Goal: Task Accomplishment & Management: Complete application form

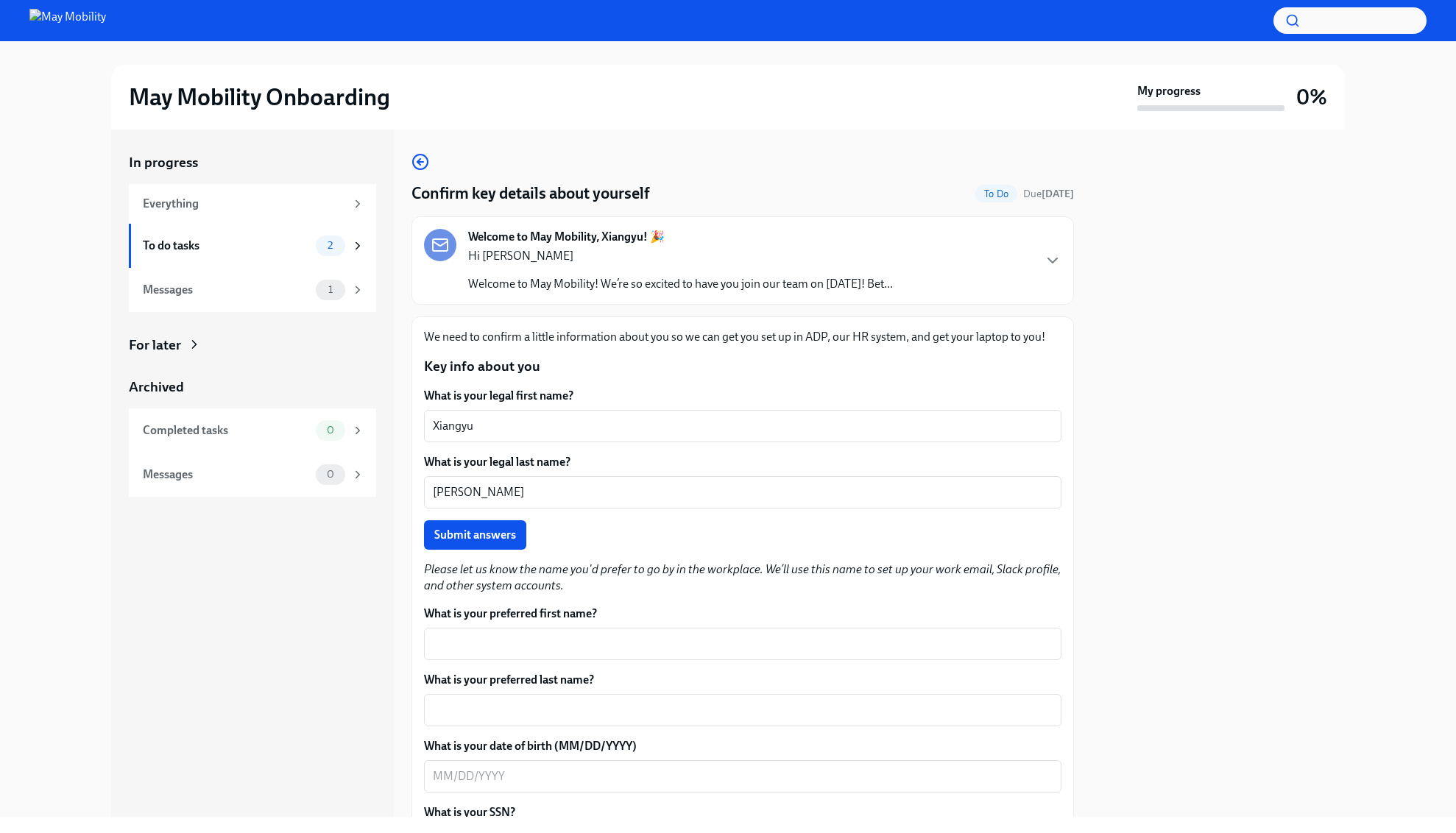
scroll to position [176, 0]
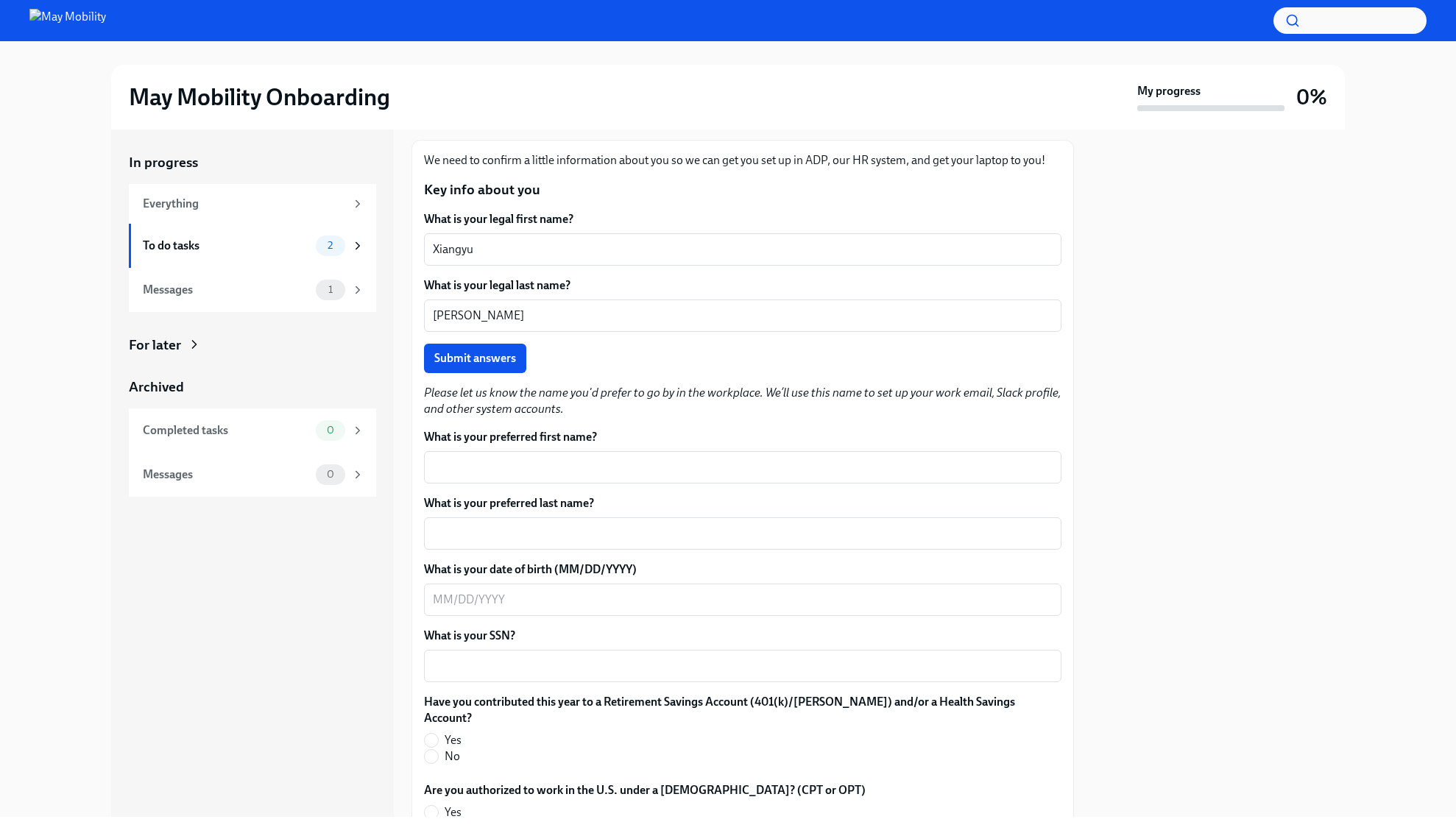
click at [482, 352] on span "Submit answers" at bounding box center [475, 358] width 82 height 15
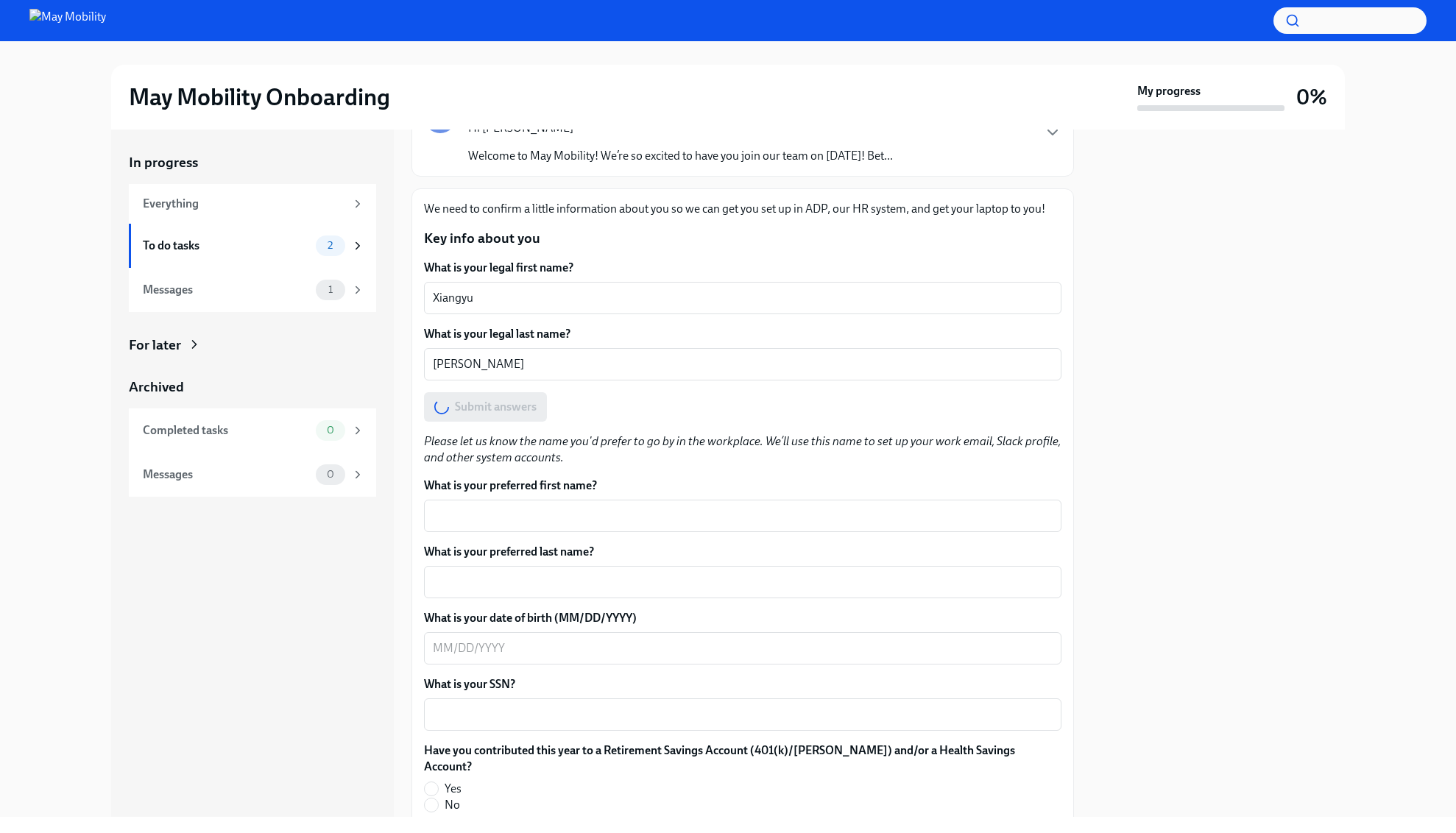
scroll to position [90, 0]
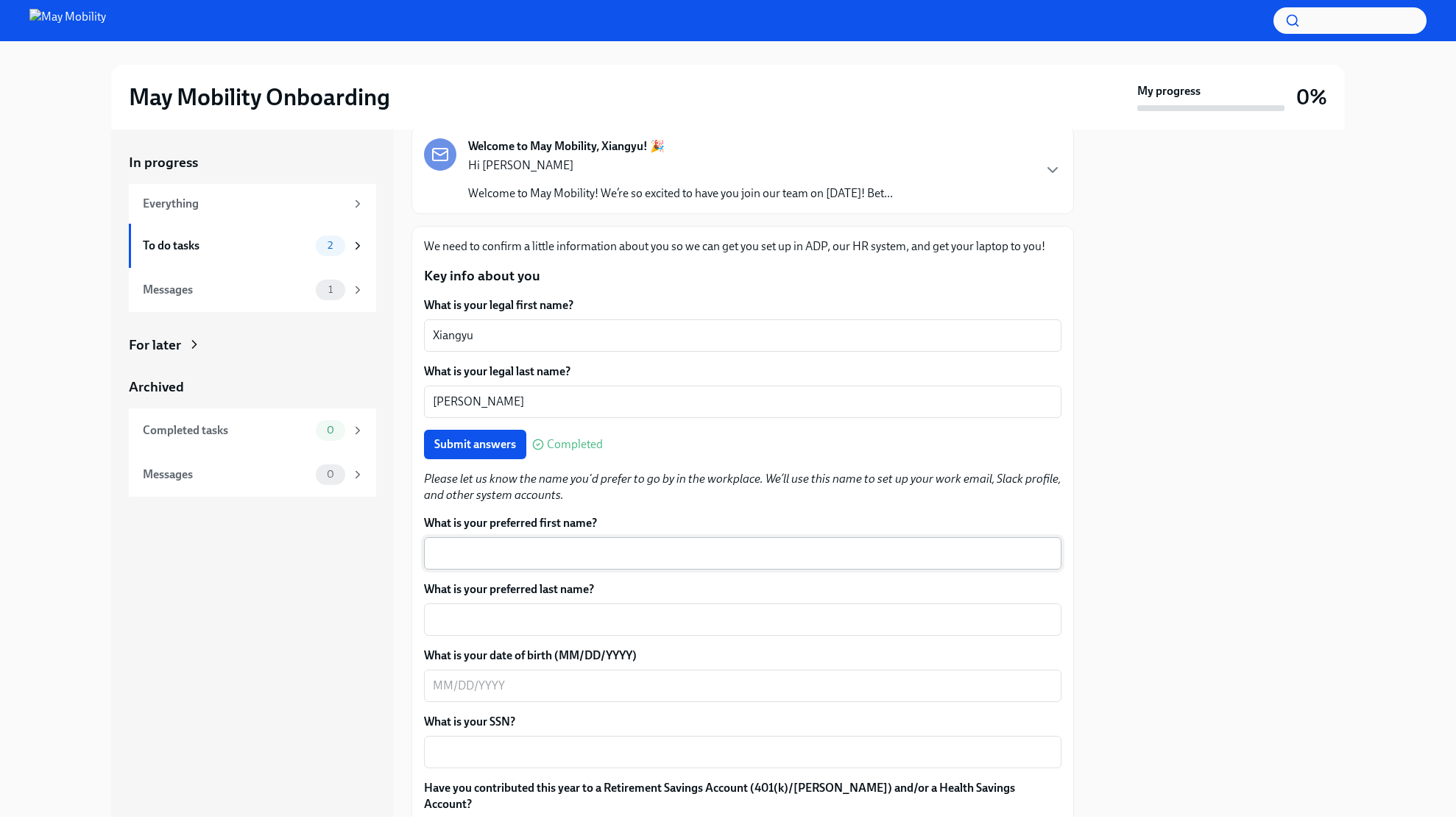
click at [719, 544] on div "x ​" at bounding box center [743, 553] width 637 height 32
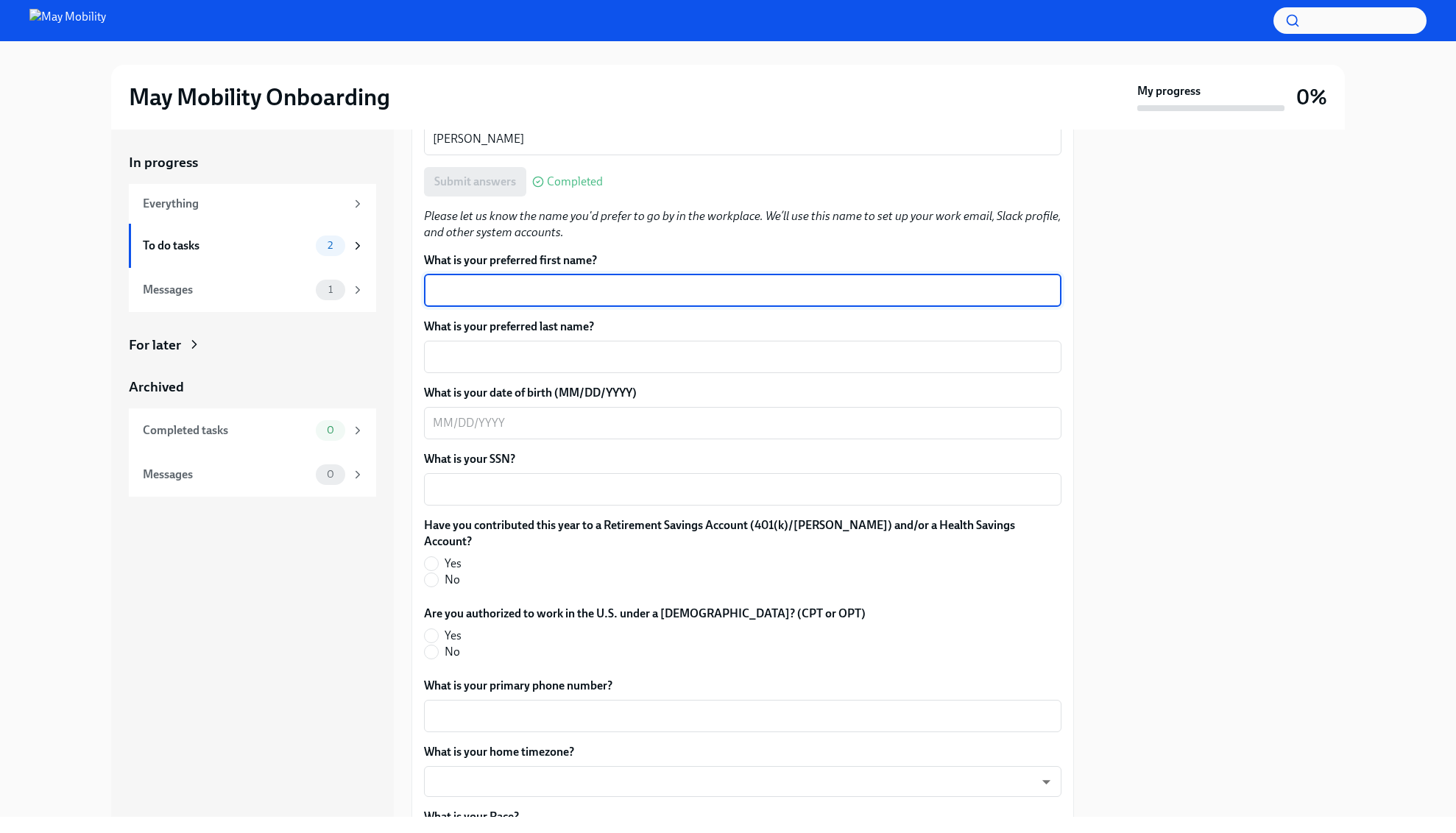
scroll to position [356, 0]
click at [1189, 405] on div at bounding box center [1218, 473] width 253 height 687
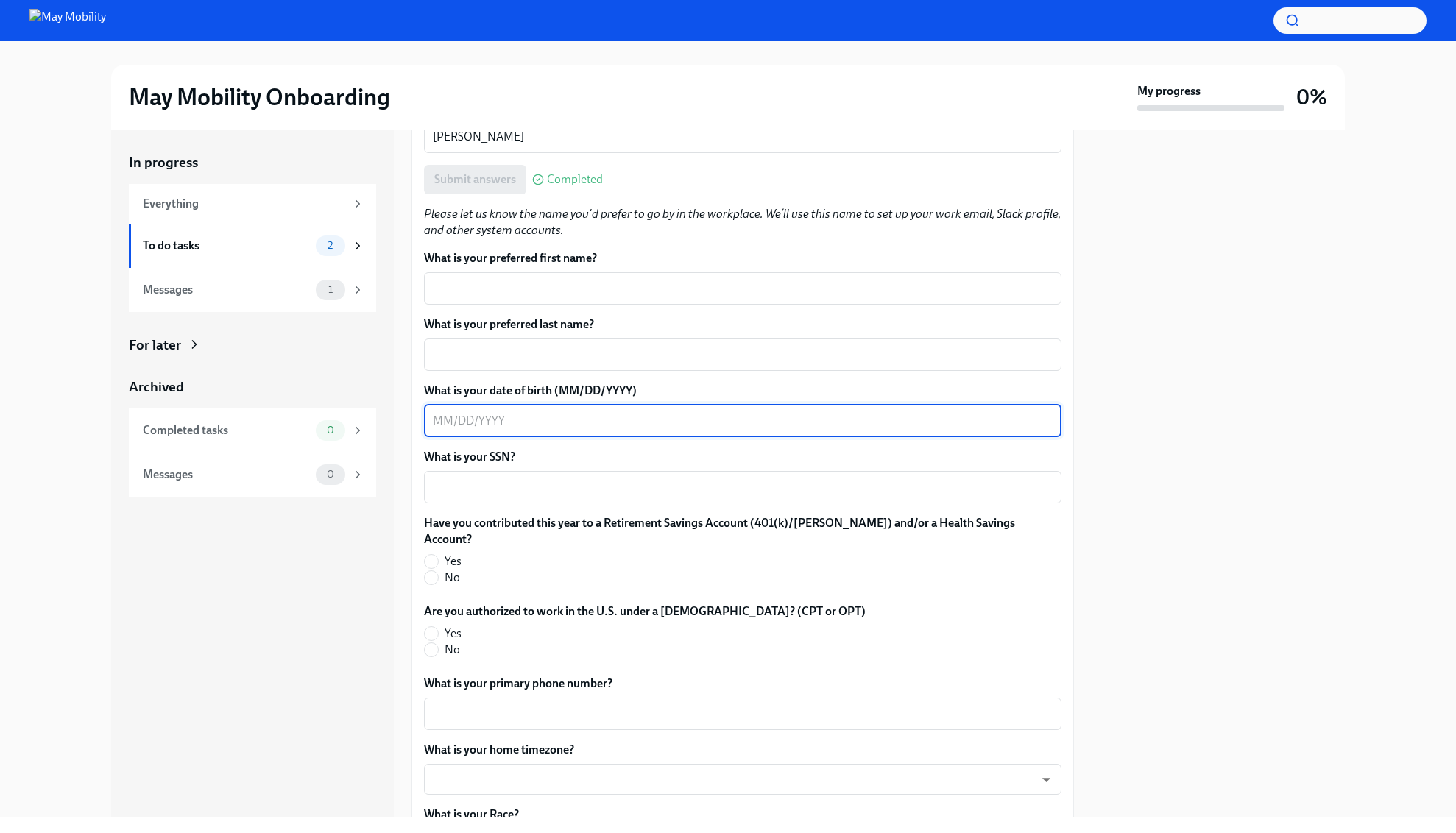
click at [612, 418] on textarea "What is your date of birth (MM/DD/YYYY)" at bounding box center [742, 421] width 619 height 17
click at [642, 485] on textarea "What is your SSN?" at bounding box center [742, 487] width 619 height 17
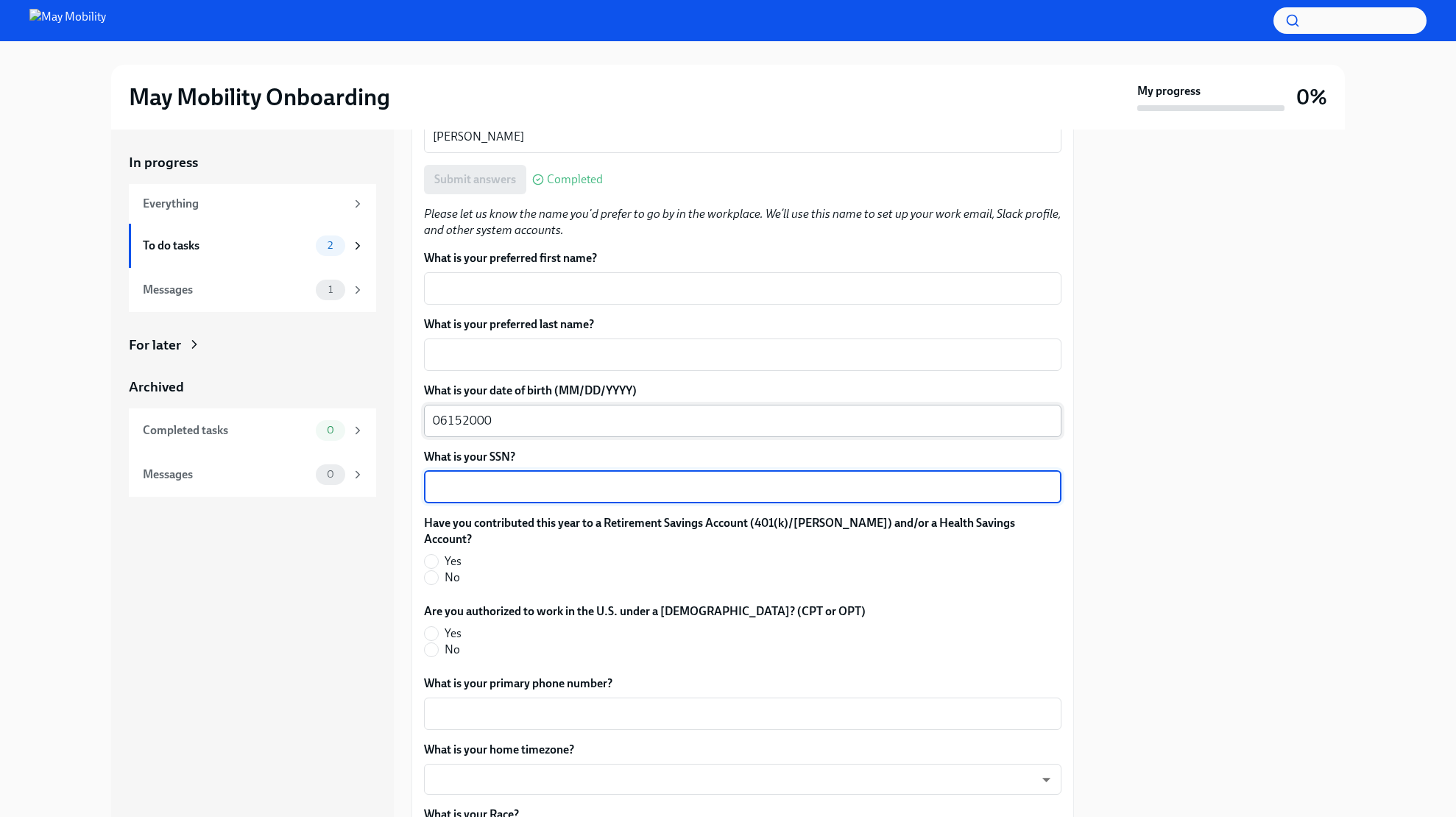
click at [449, 422] on textarea "06152000" at bounding box center [742, 421] width 619 height 17
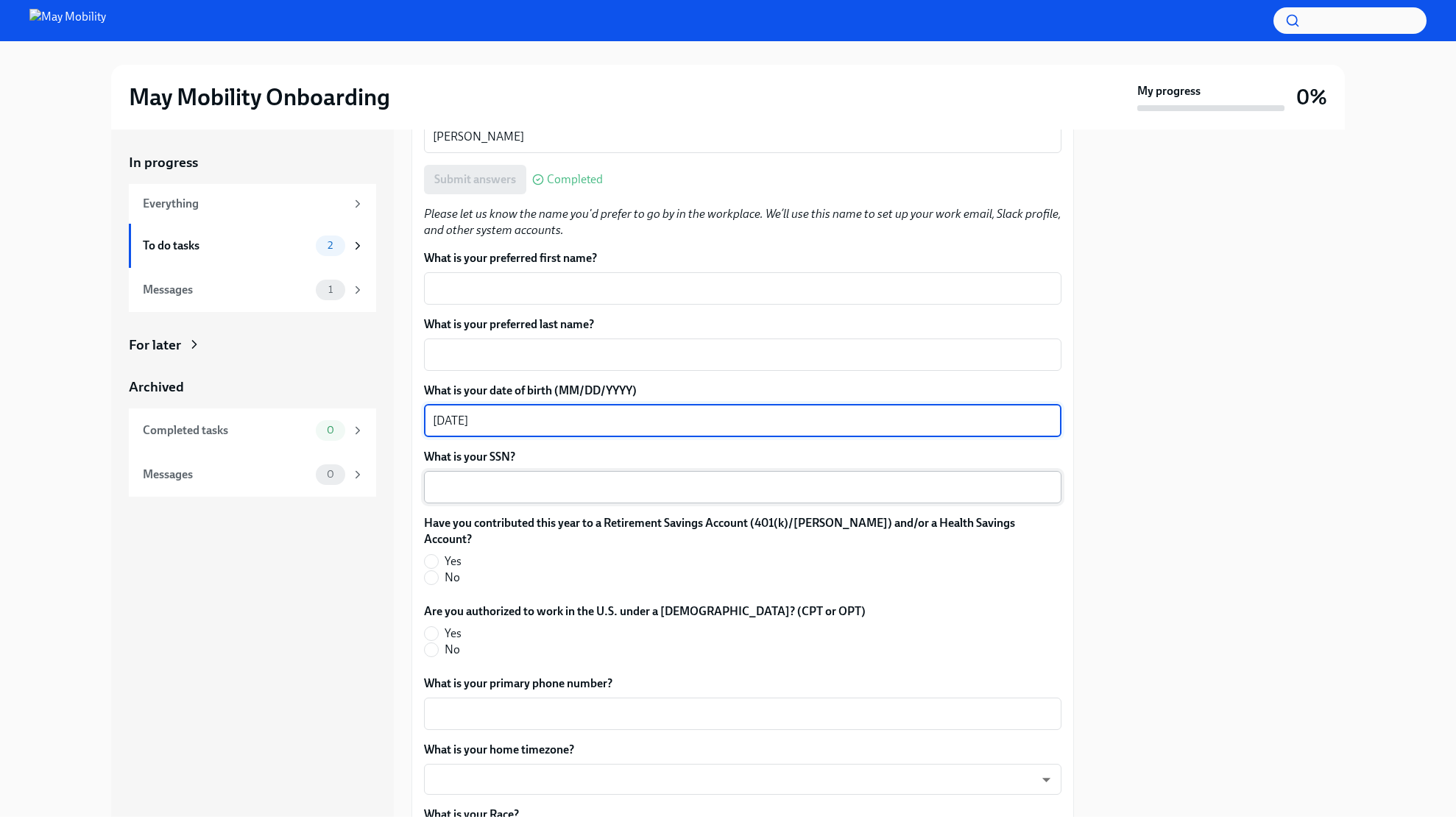
type textarea "[DATE]"
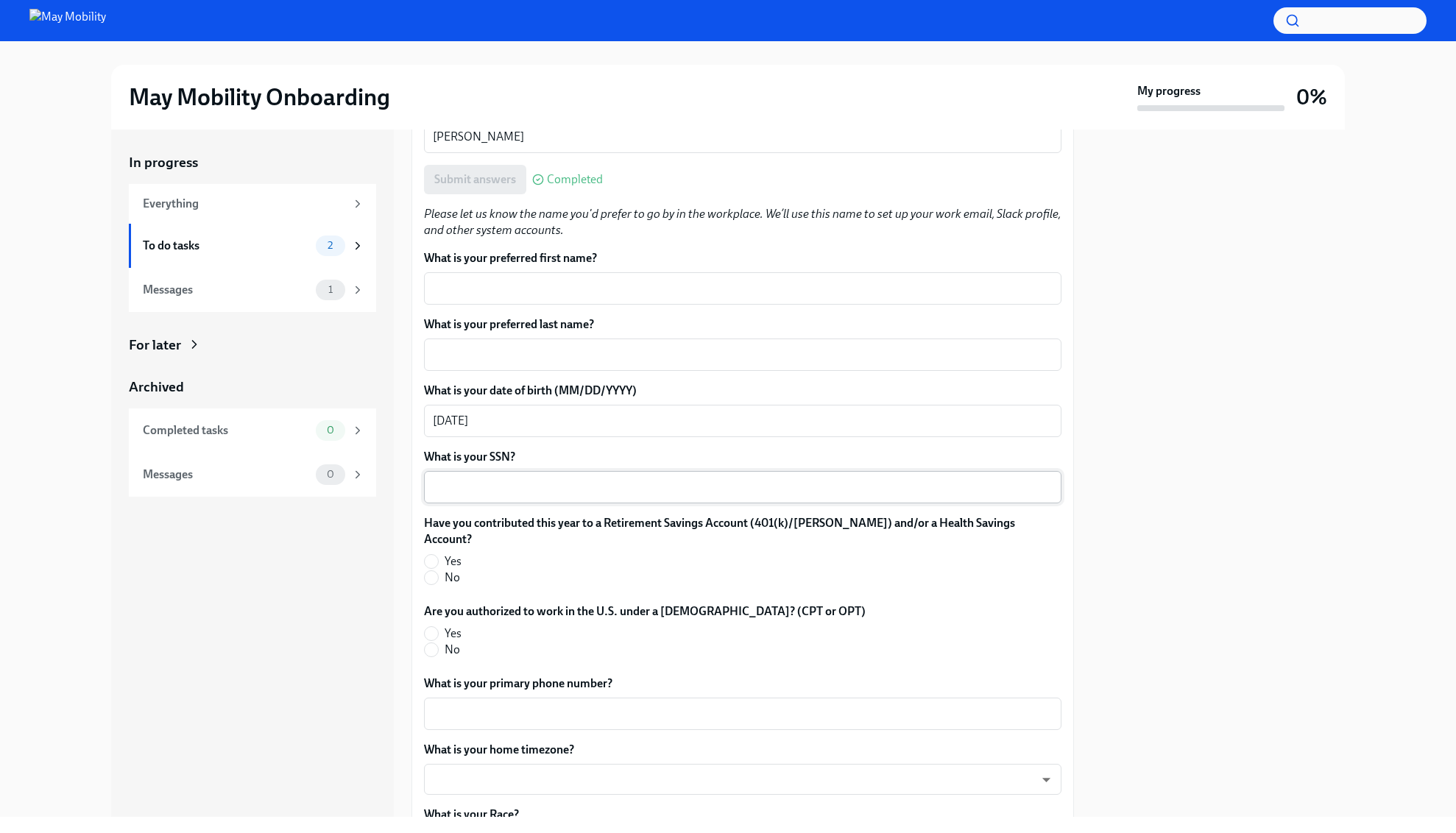
click at [620, 496] on div "x ​" at bounding box center [743, 486] width 637 height 32
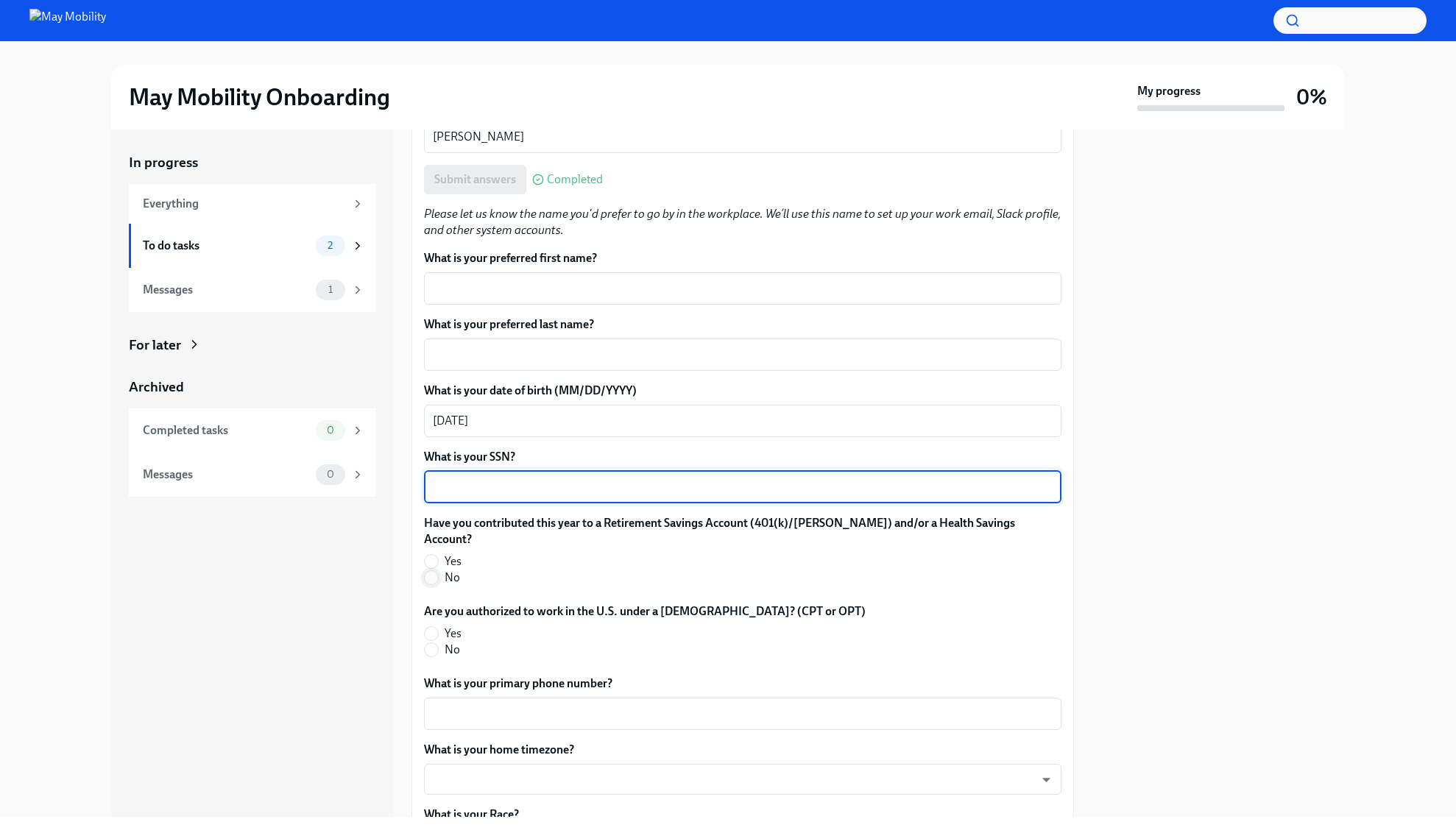
click at [435, 571] on input "No" at bounding box center [431, 577] width 13 height 13
radio input "true"
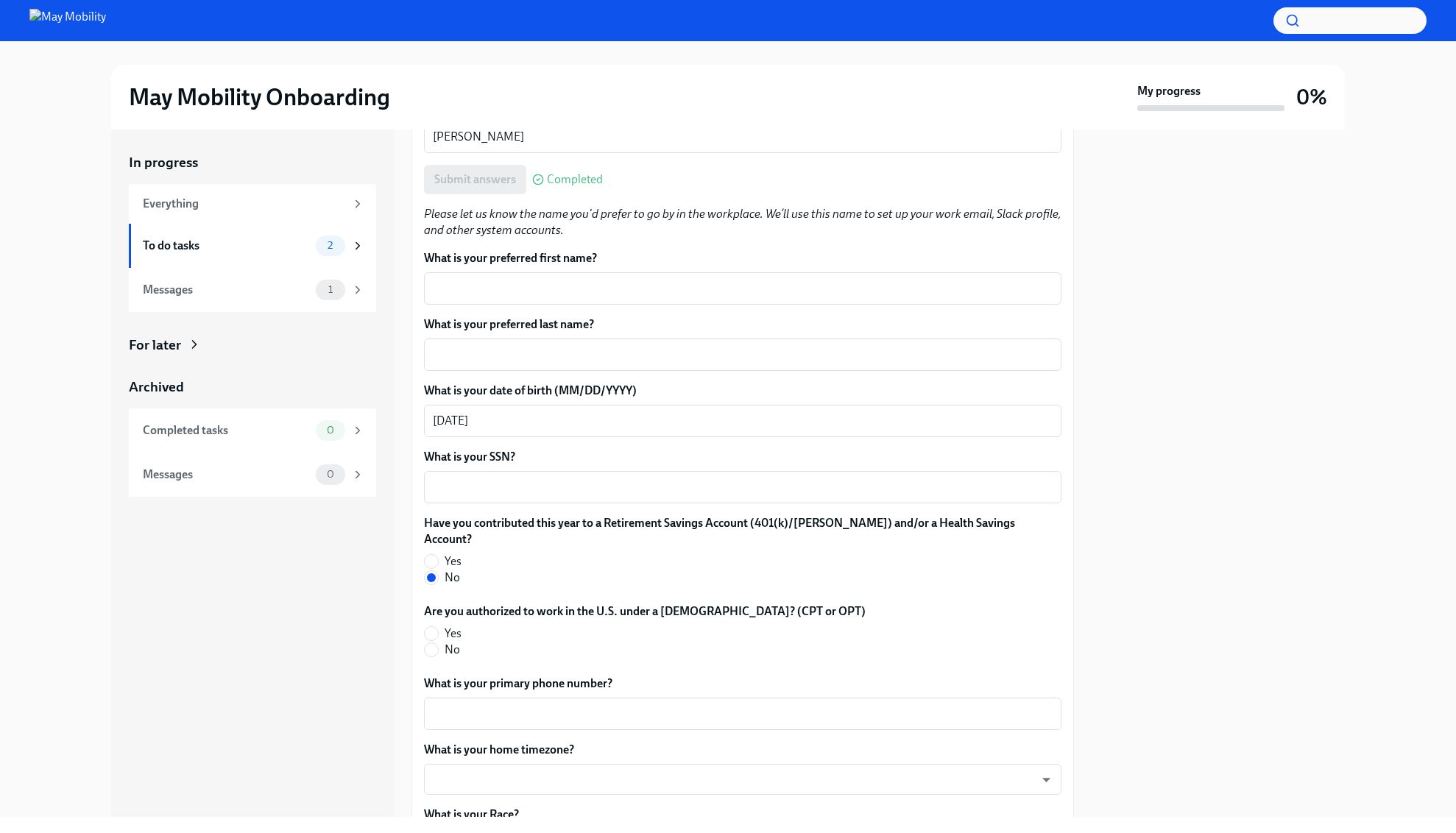
click at [459, 625] on span "Yes" at bounding box center [453, 633] width 17 height 17
click at [438, 627] on input "Yes" at bounding box center [431, 633] width 13 height 13
radio input "true"
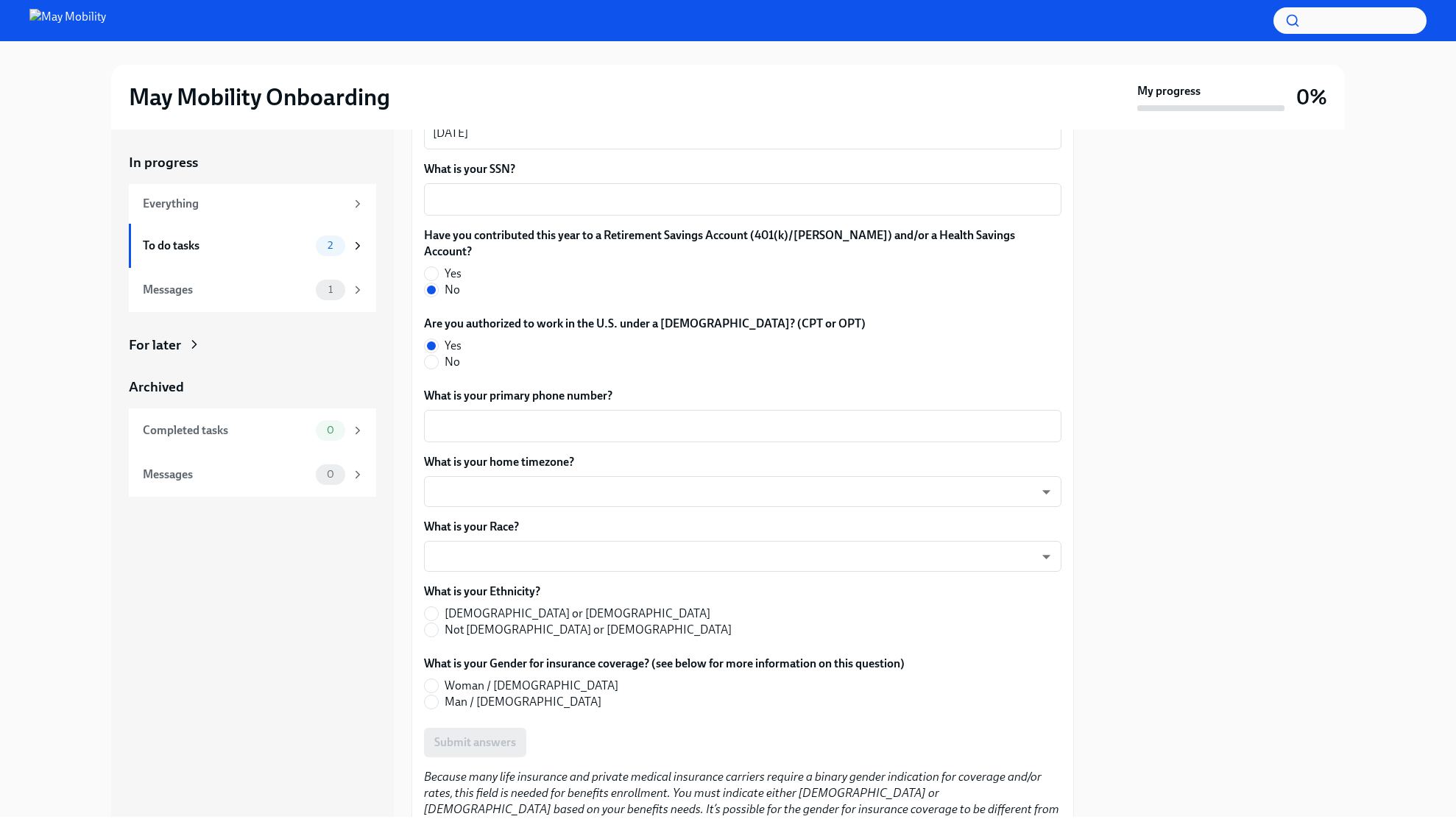
scroll to position [709, 0]
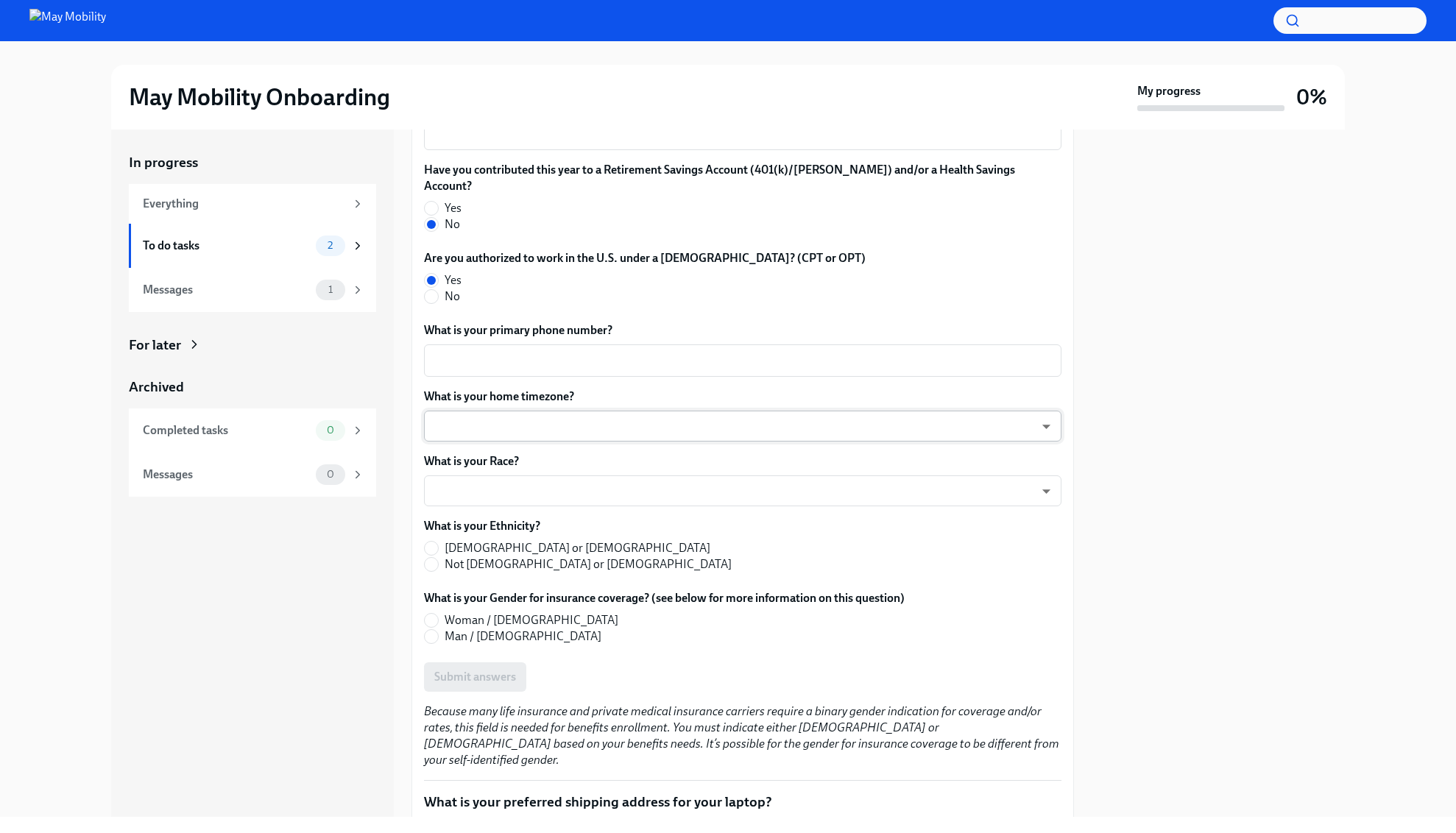
click at [628, 409] on body "May Mobility Onboarding My progress 0% In progress Everything To do tasks 2 Mes…" at bounding box center [728, 416] width 1456 height 833
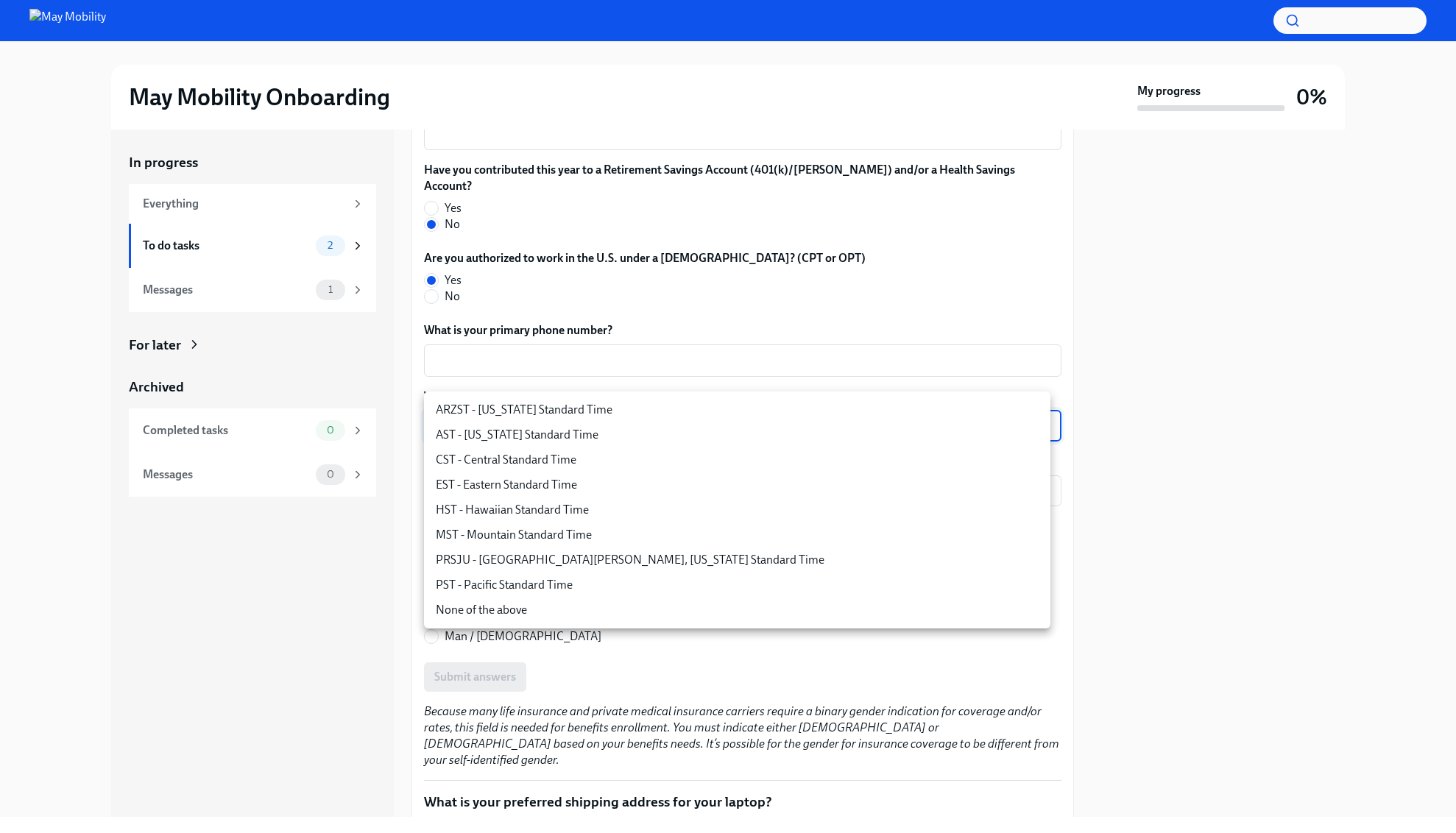
drag, startPoint x: 1202, startPoint y: 377, endPoint x: 1138, endPoint y: 376, distance: 64.0
click at [1202, 377] on div at bounding box center [728, 416] width 1456 height 833
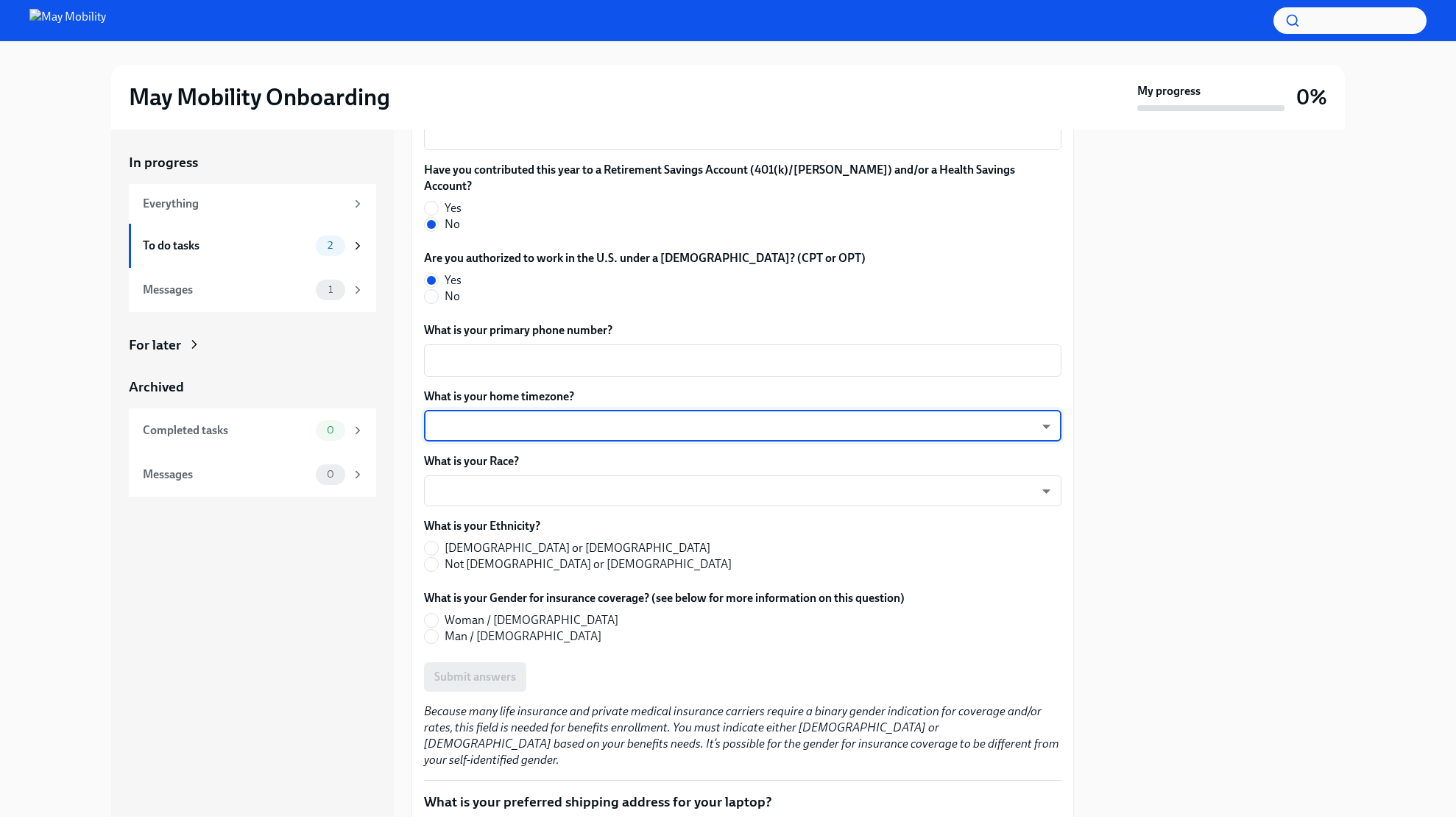
click at [665, 411] on body "May Mobility Onboarding My progress 0% In progress Everything To do tasks 2 Mes…" at bounding box center [728, 416] width 1456 height 833
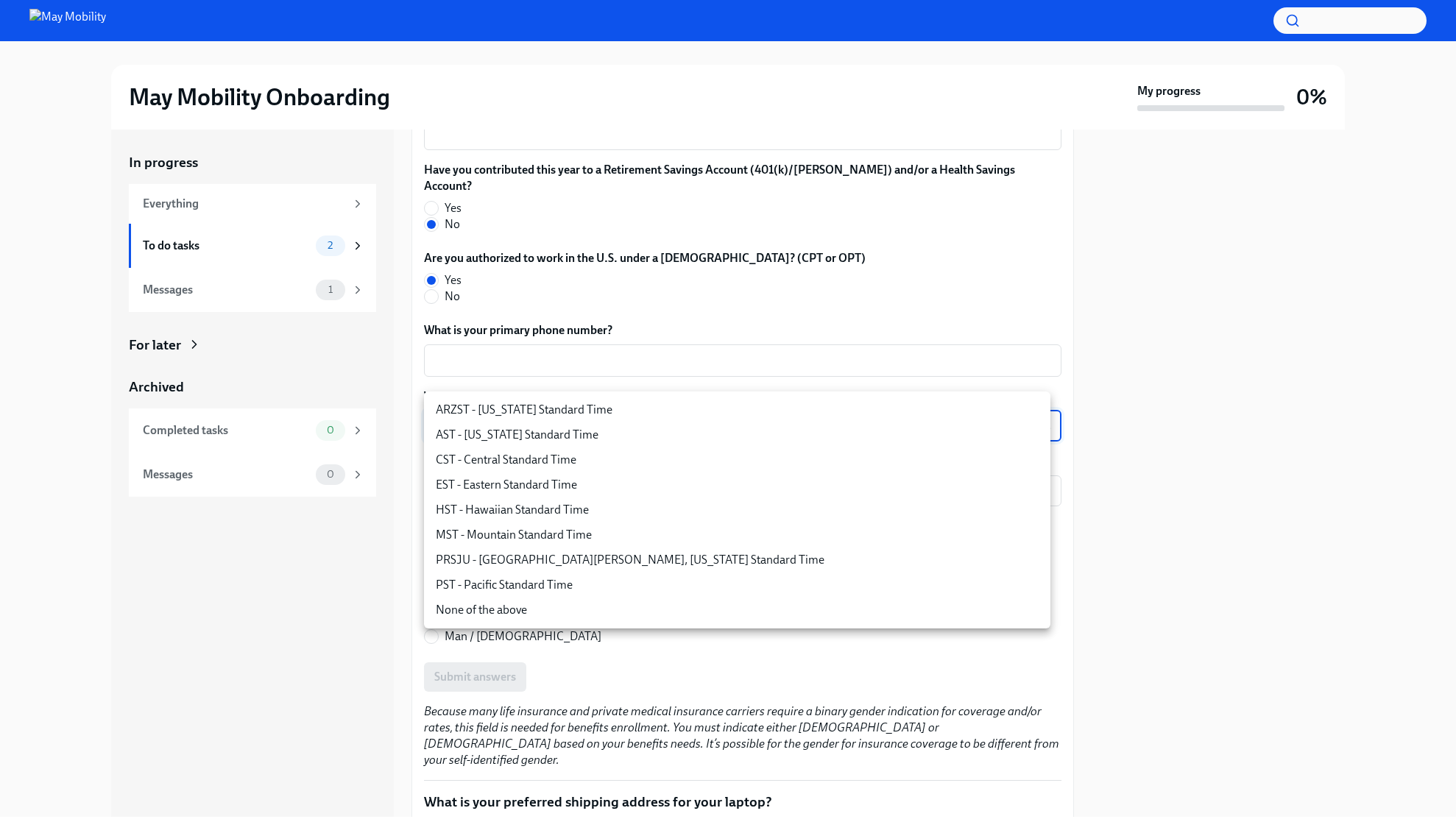
click at [578, 482] on li "EST - Eastern Standard Time" at bounding box center [737, 485] width 626 height 25
type input "6ZodGxRMV"
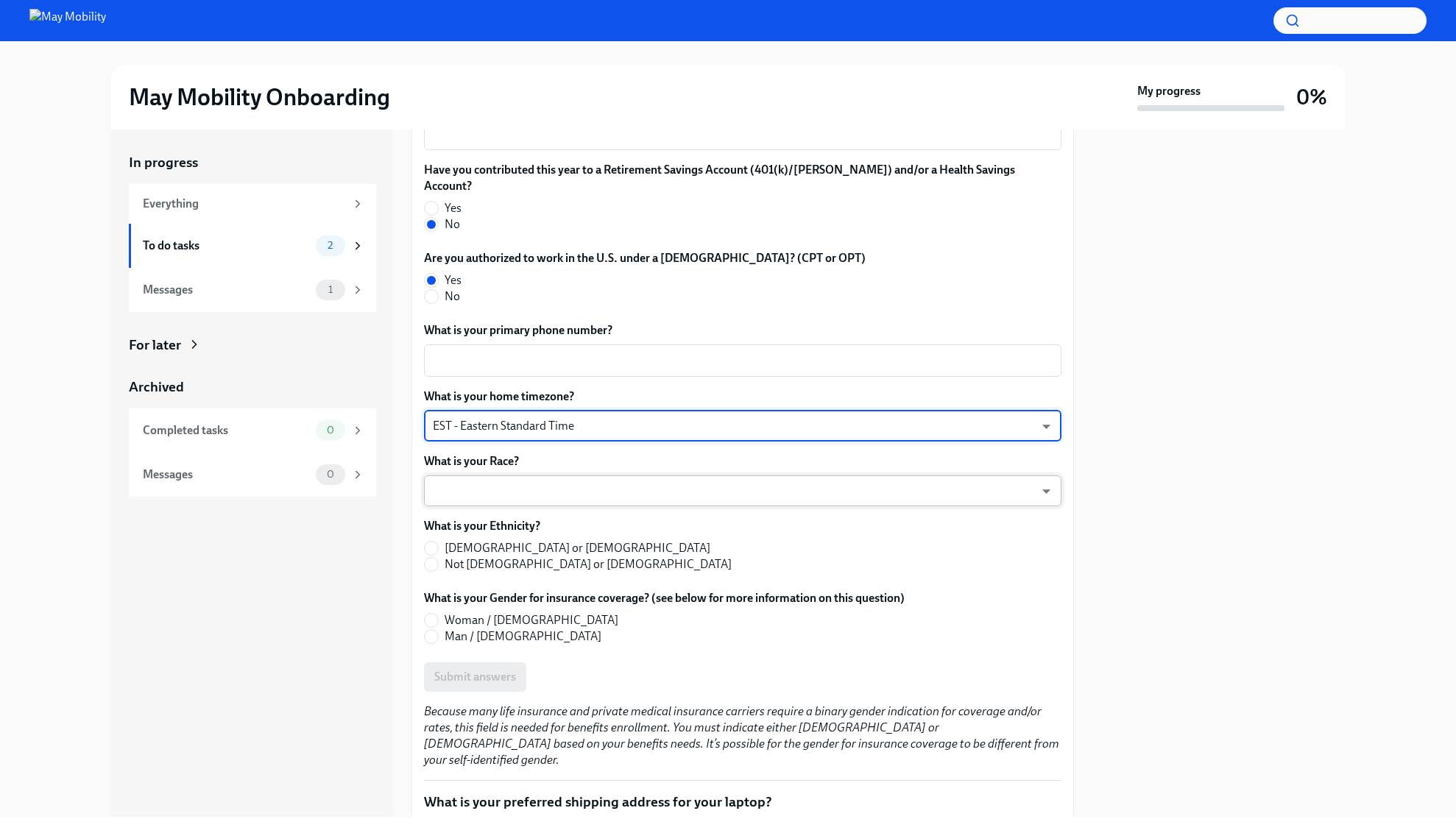
click at [601, 470] on body "May Mobility Onboarding My progress 0% In progress Everything To do tasks 2 Mes…" at bounding box center [728, 416] width 1456 height 833
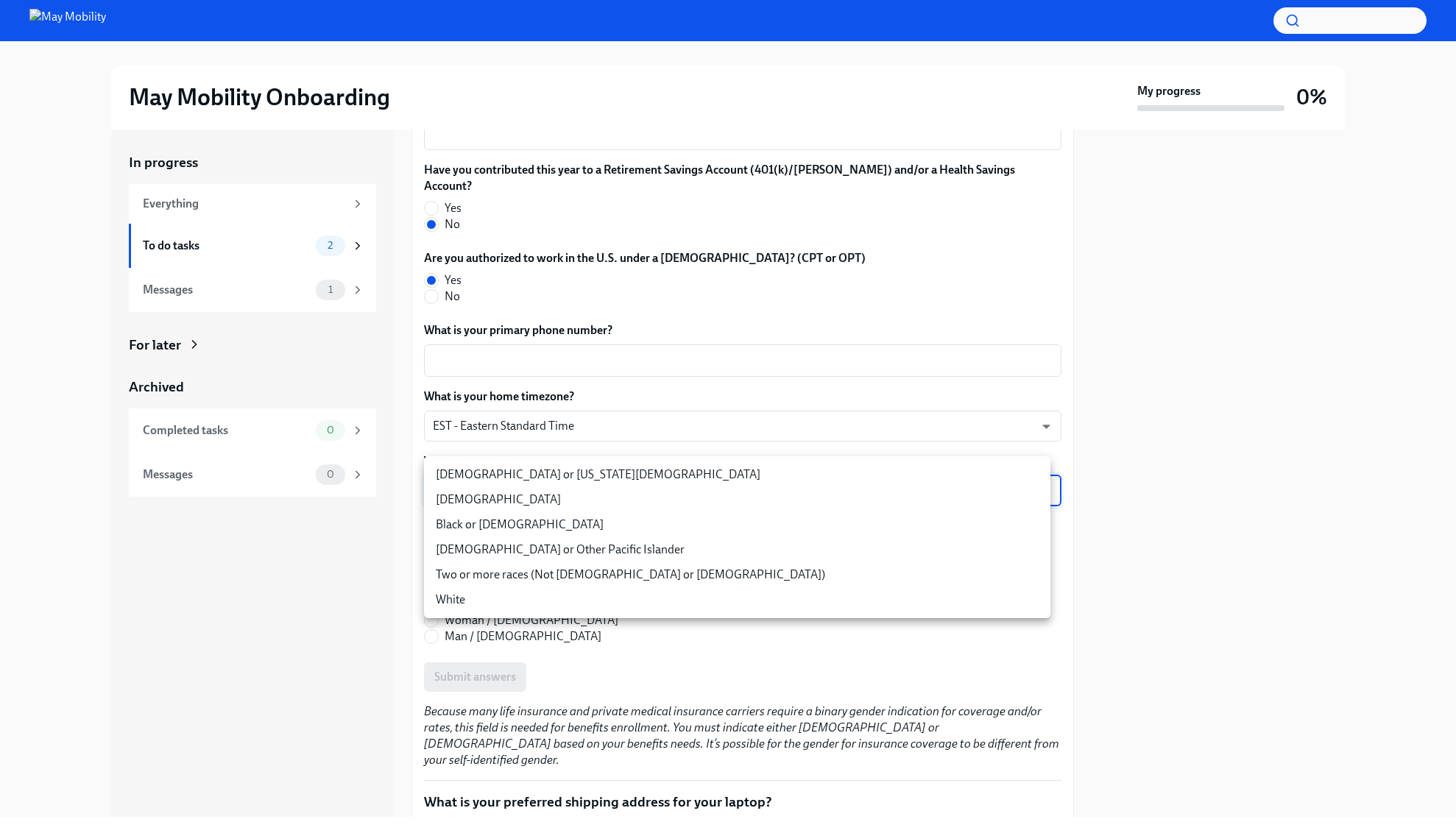
click at [569, 497] on li "[DEMOGRAPHIC_DATA]" at bounding box center [737, 499] width 626 height 25
type input "PJ6yfLBsi"
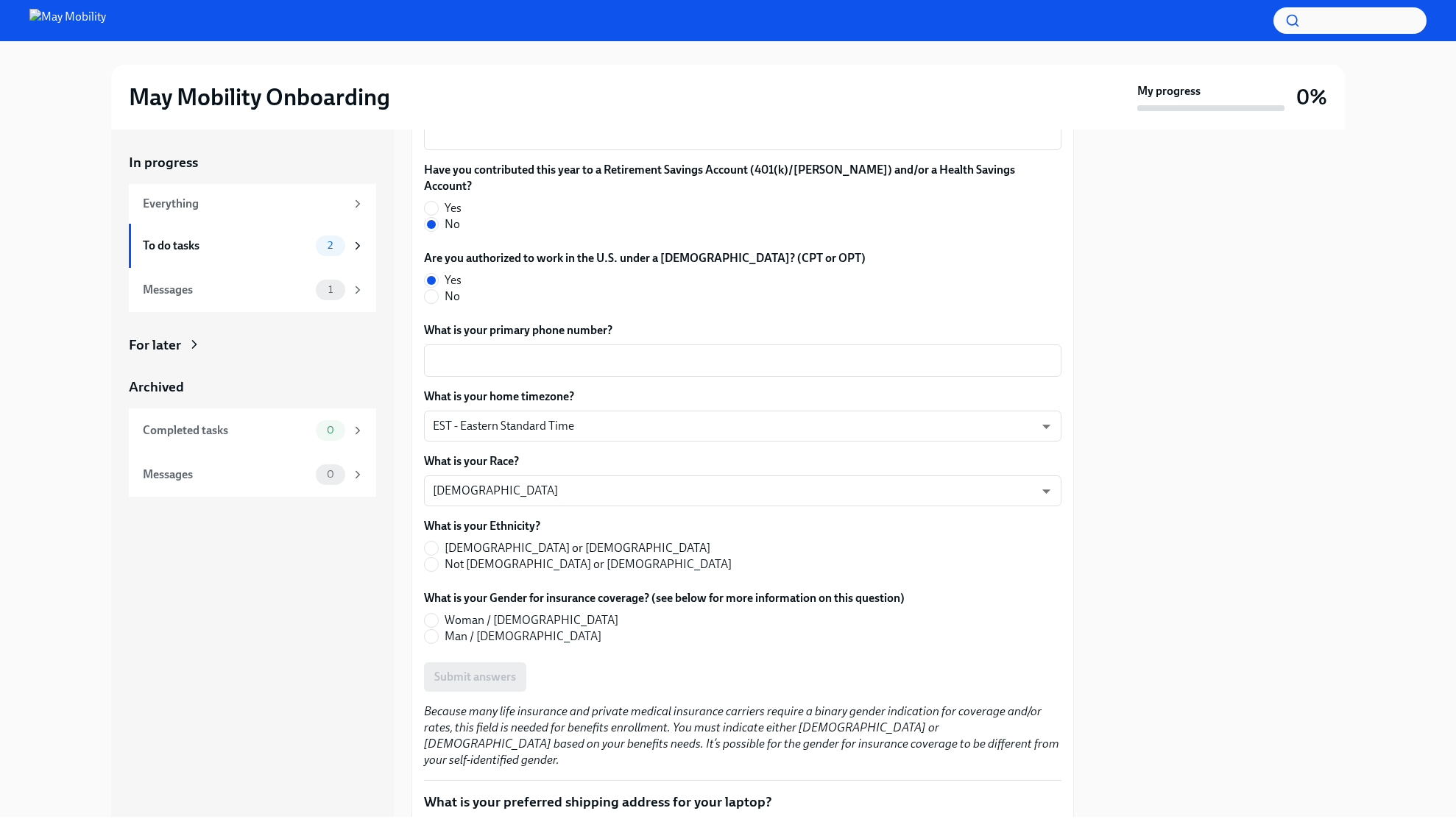
click at [505, 556] on span "Not [DEMOGRAPHIC_DATA] or [DEMOGRAPHIC_DATA]" at bounding box center [588, 564] width 287 height 17
click at [438, 558] on input "Not [DEMOGRAPHIC_DATA] or [DEMOGRAPHIC_DATA]" at bounding box center [431, 564] width 13 height 13
radio input "true"
click at [490, 628] on span "Man / [DEMOGRAPHIC_DATA]" at bounding box center [523, 636] width 157 height 17
click at [438, 629] on input "Man / [DEMOGRAPHIC_DATA]" at bounding box center [431, 636] width 13 height 13
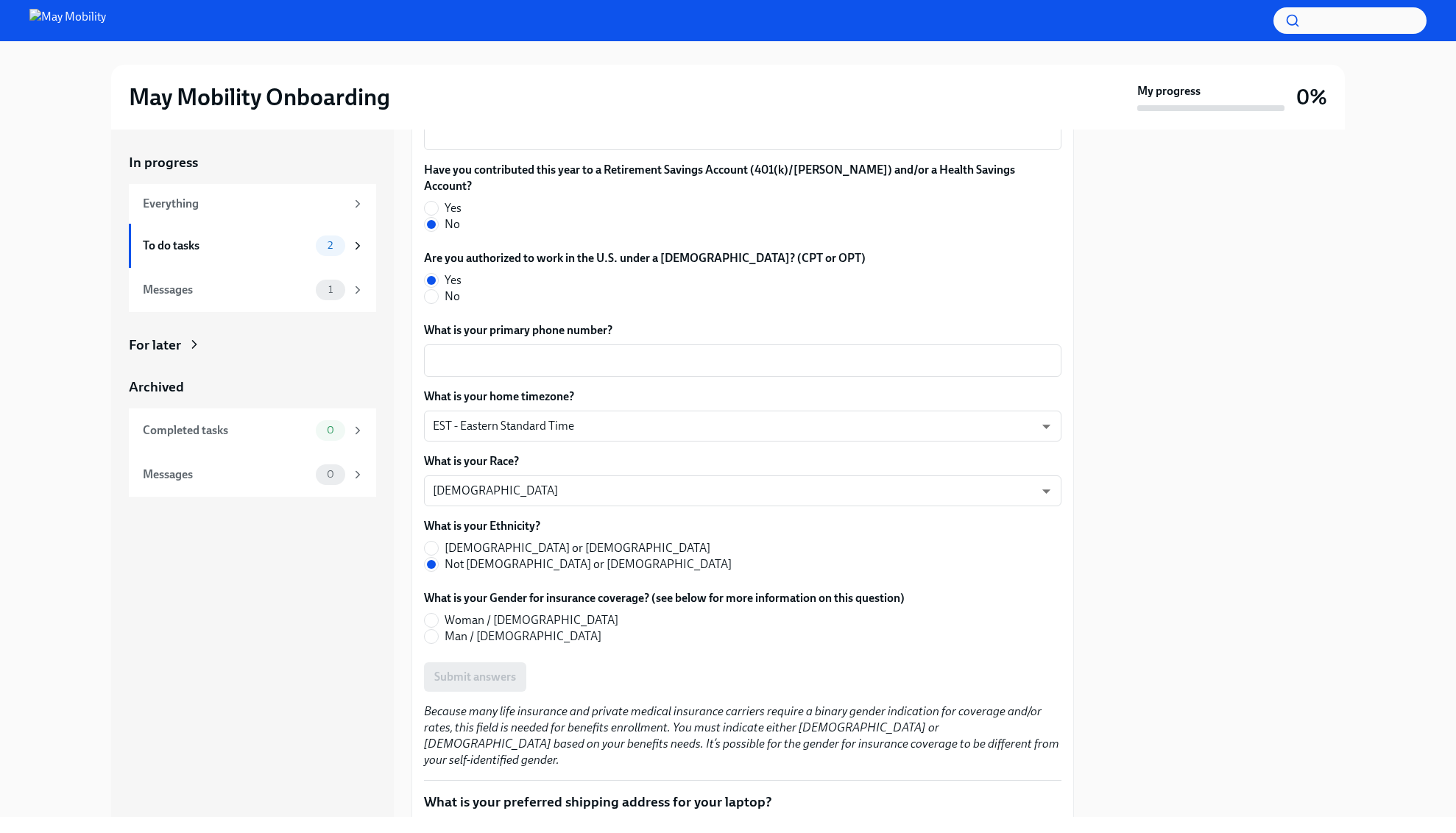
radio input "true"
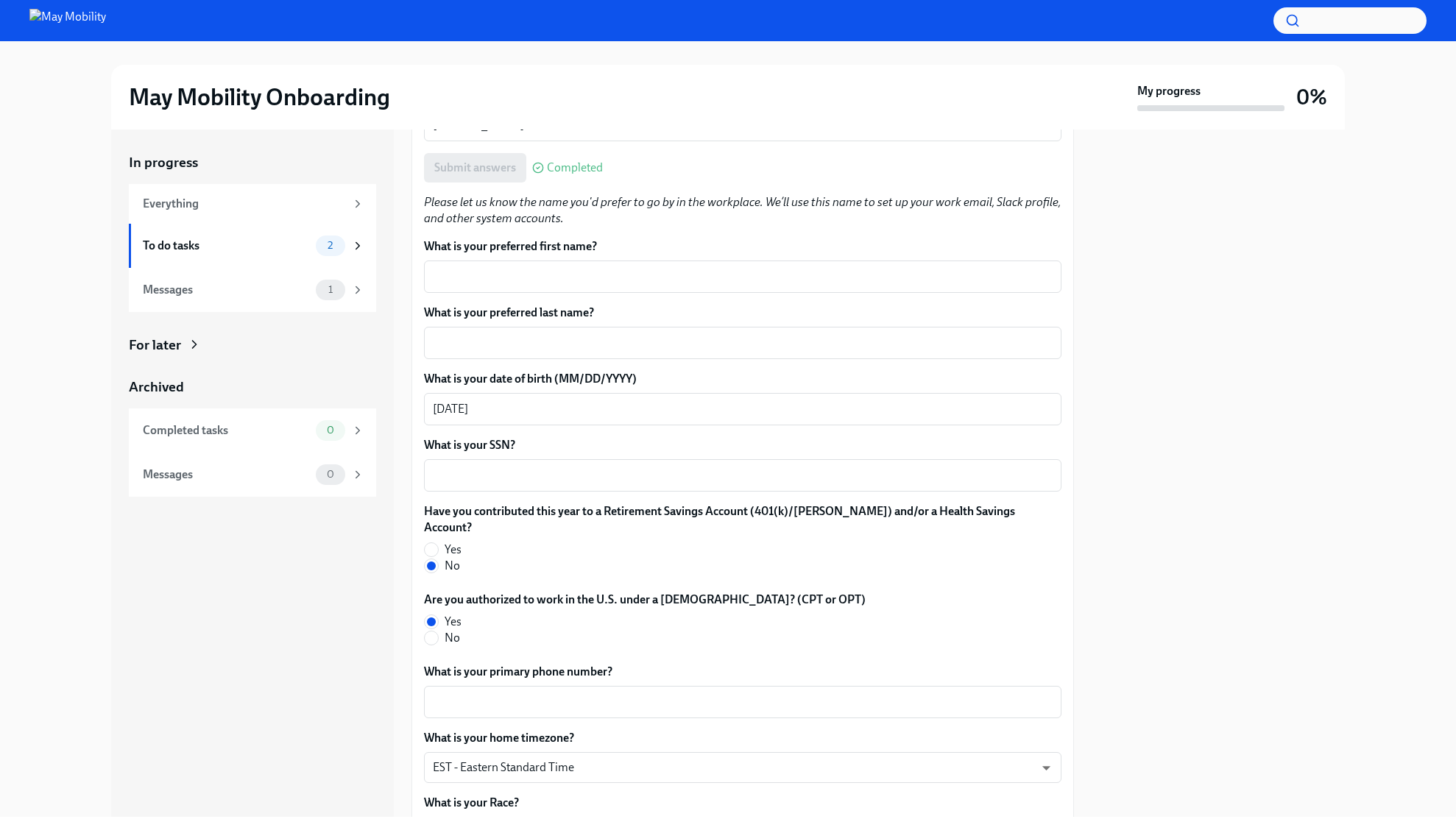
scroll to position [179, 0]
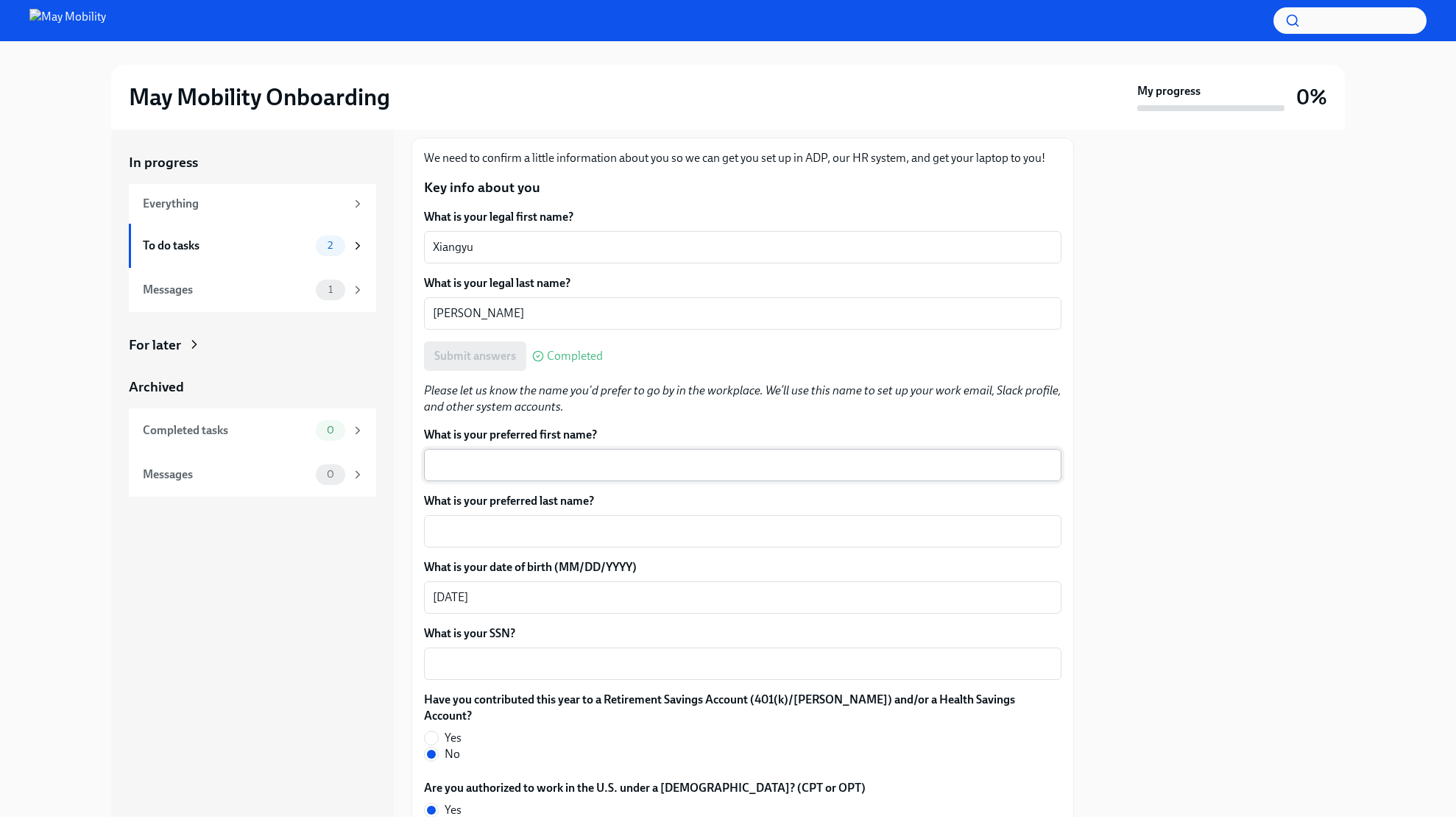
click at [698, 459] on textarea "What is your preferred first name?" at bounding box center [742, 465] width 619 height 17
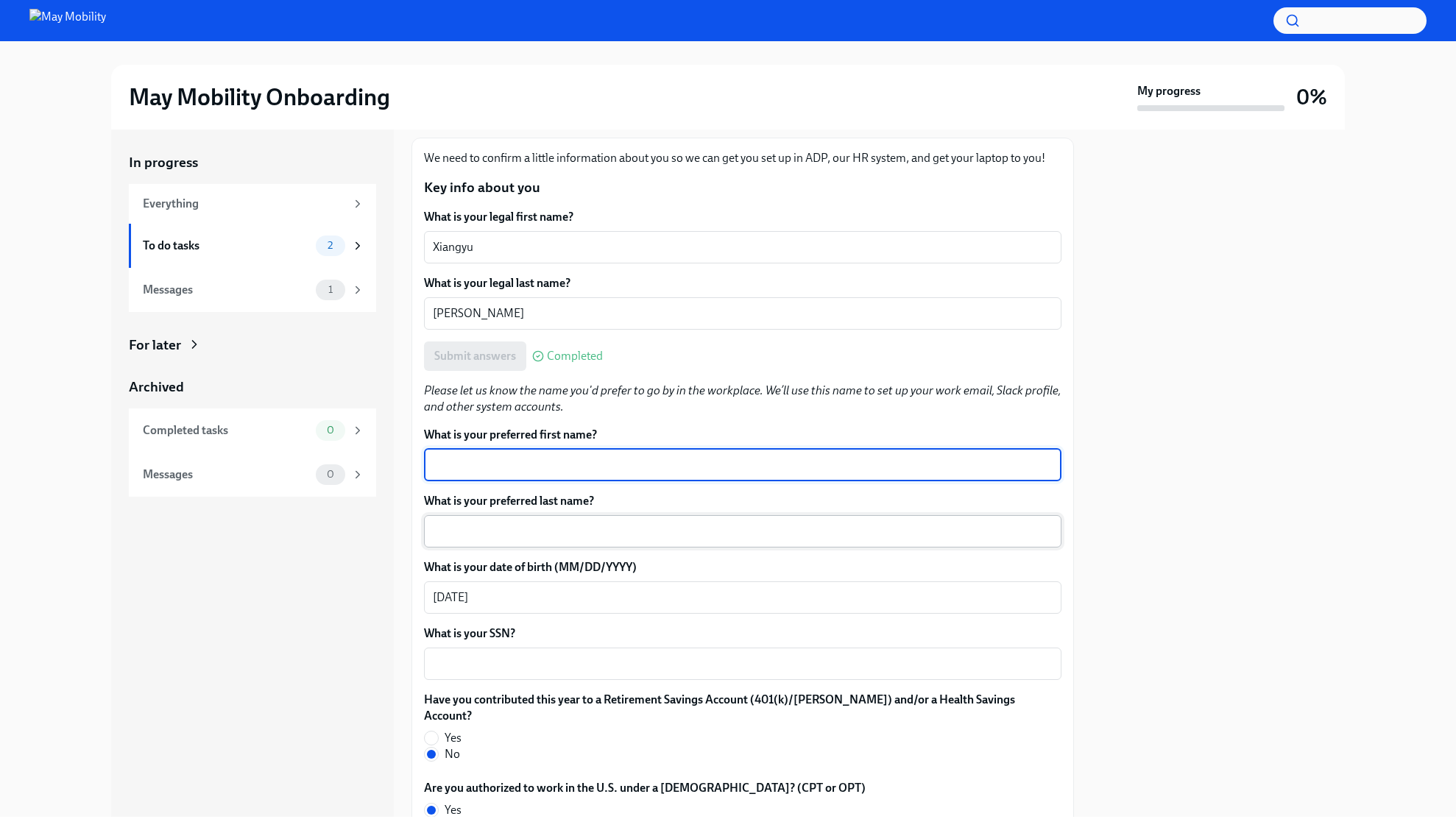
click at [637, 533] on textarea "What is your preferred last name?" at bounding box center [742, 531] width 619 height 17
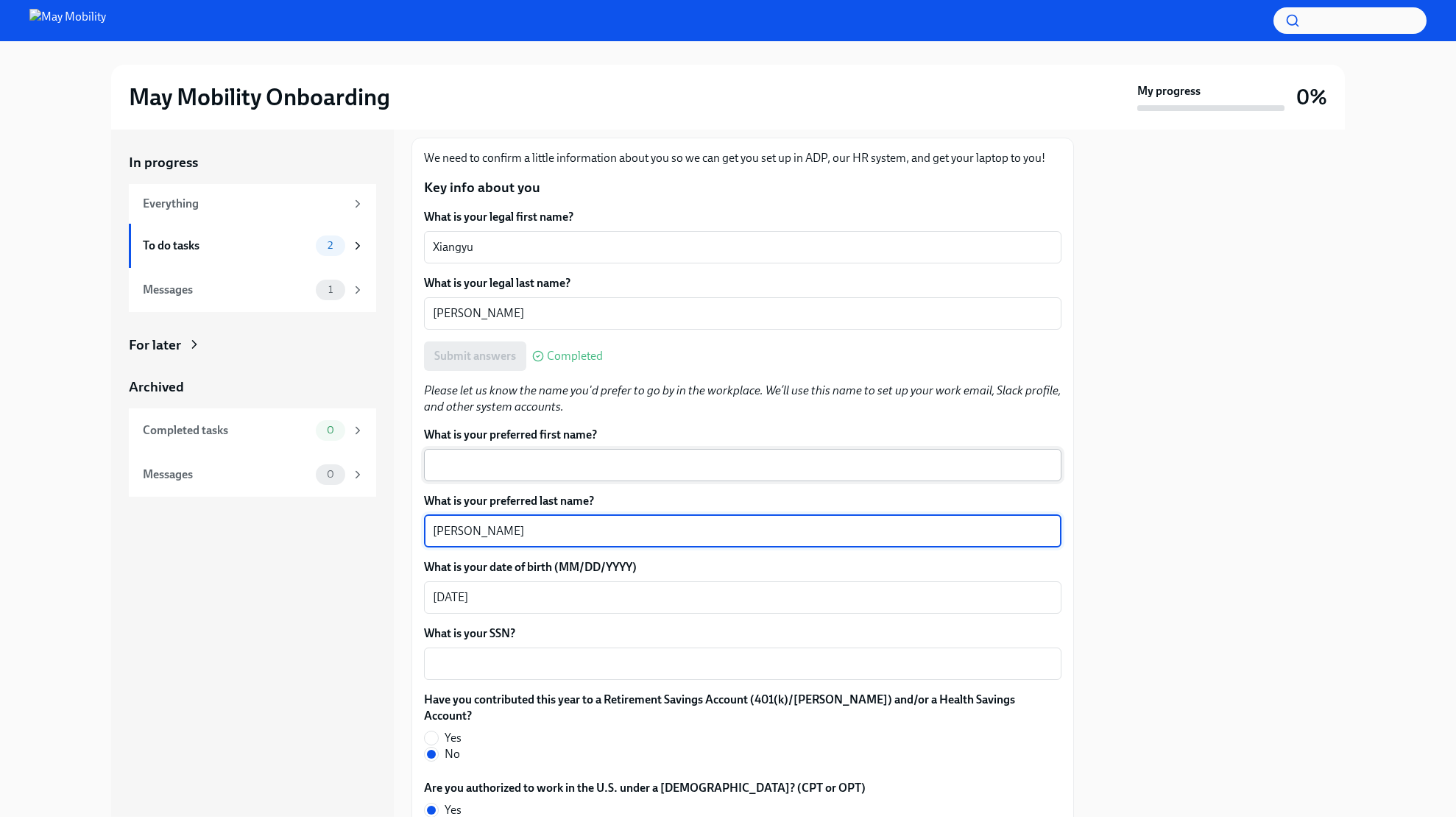
type textarea "[PERSON_NAME]"
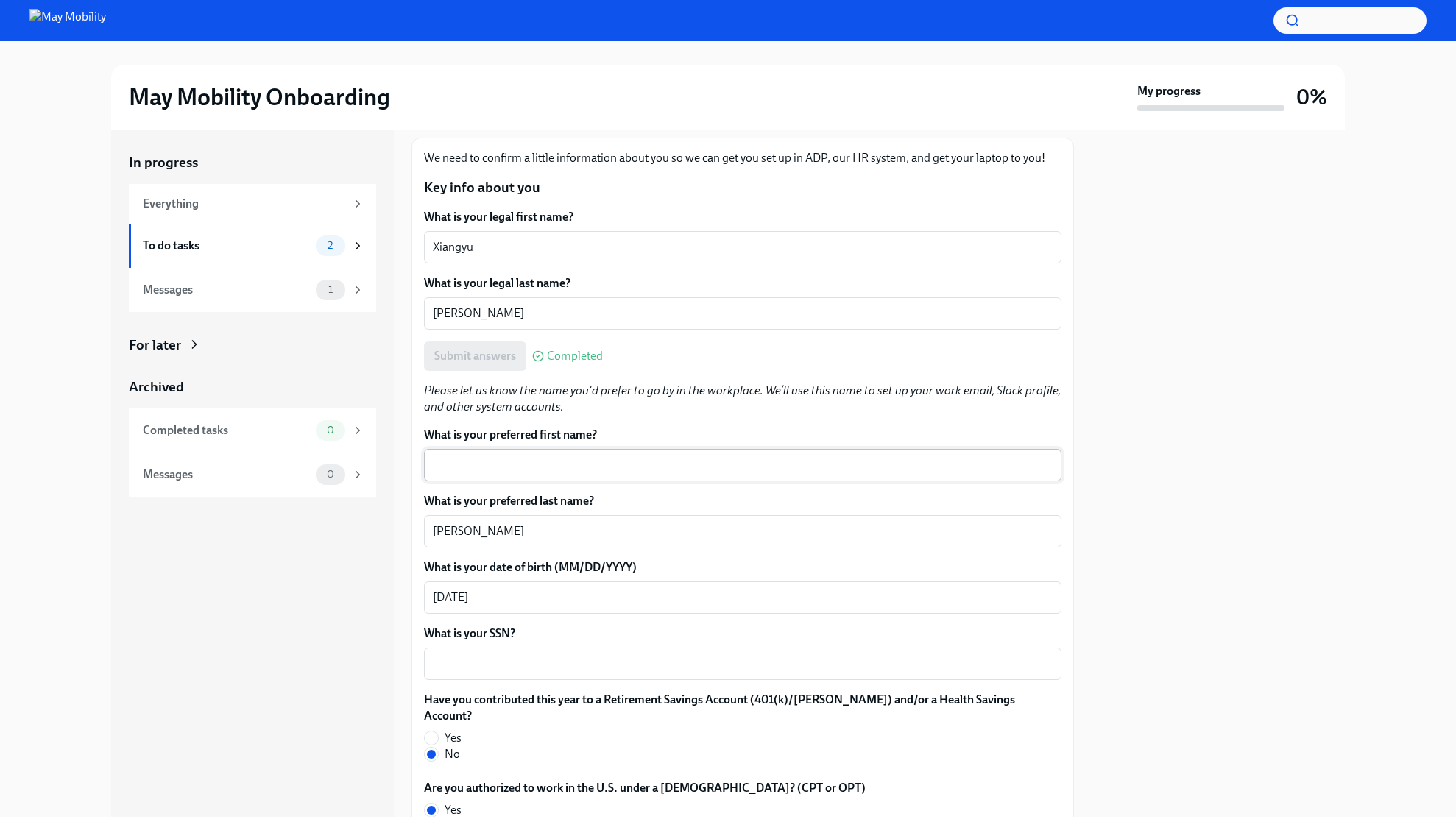
click at [697, 475] on div "x ​" at bounding box center [743, 464] width 637 height 32
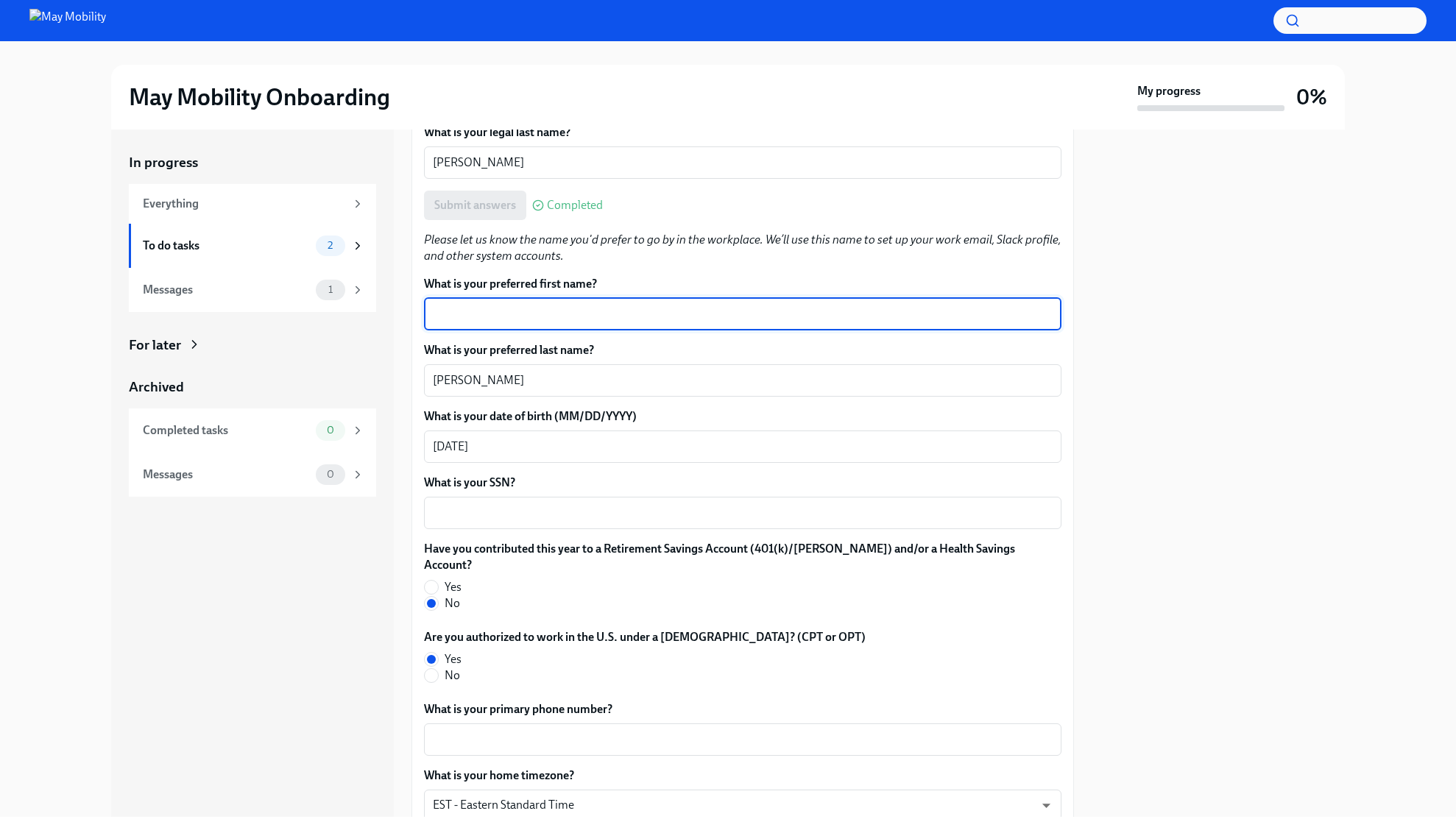
scroll to position [341, 0]
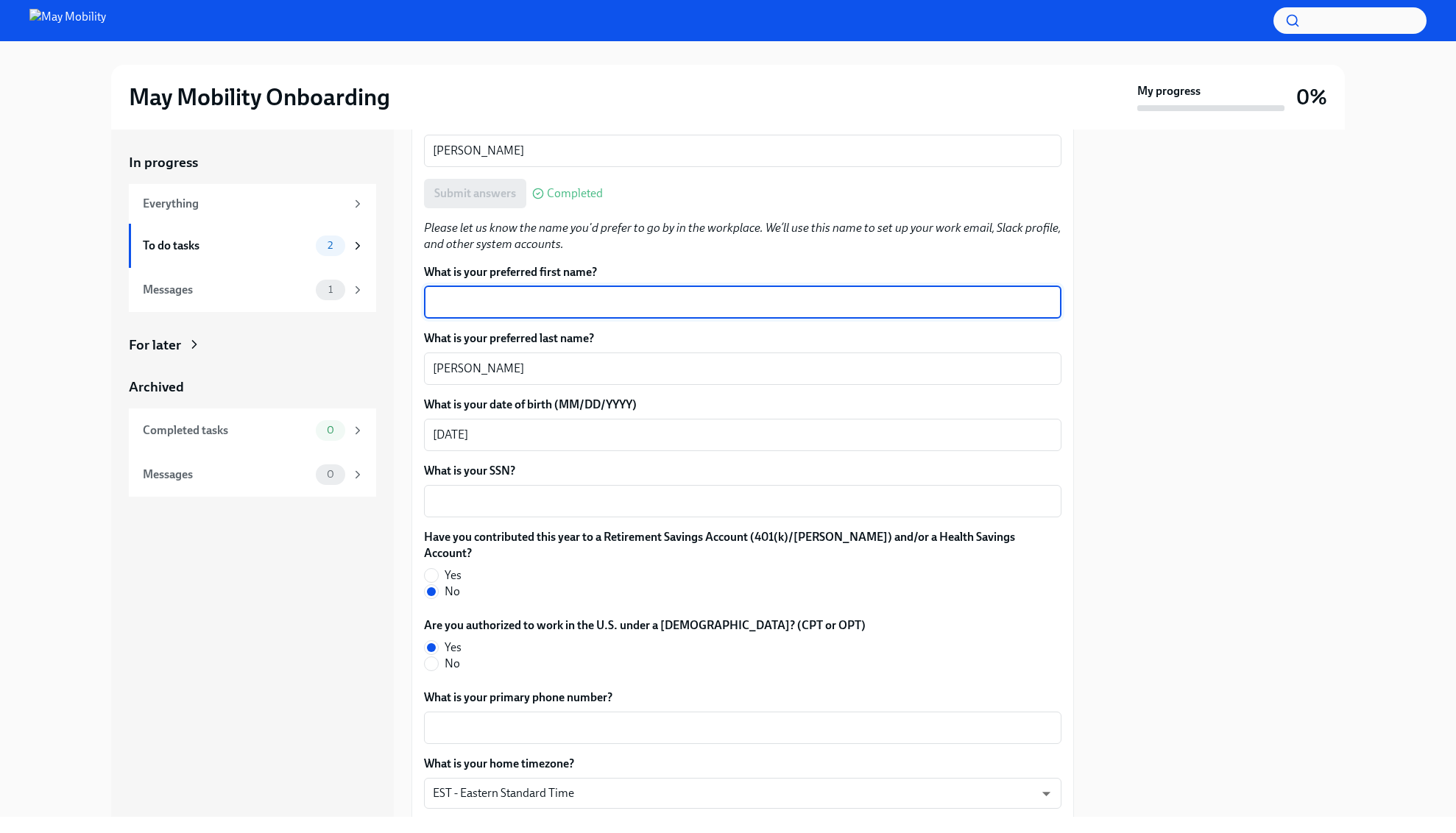
click at [677, 293] on textarea "What is your preferred first name?" at bounding box center [742, 302] width 619 height 17
click at [642, 505] on textarea "What is your SSN?" at bounding box center [742, 501] width 619 height 17
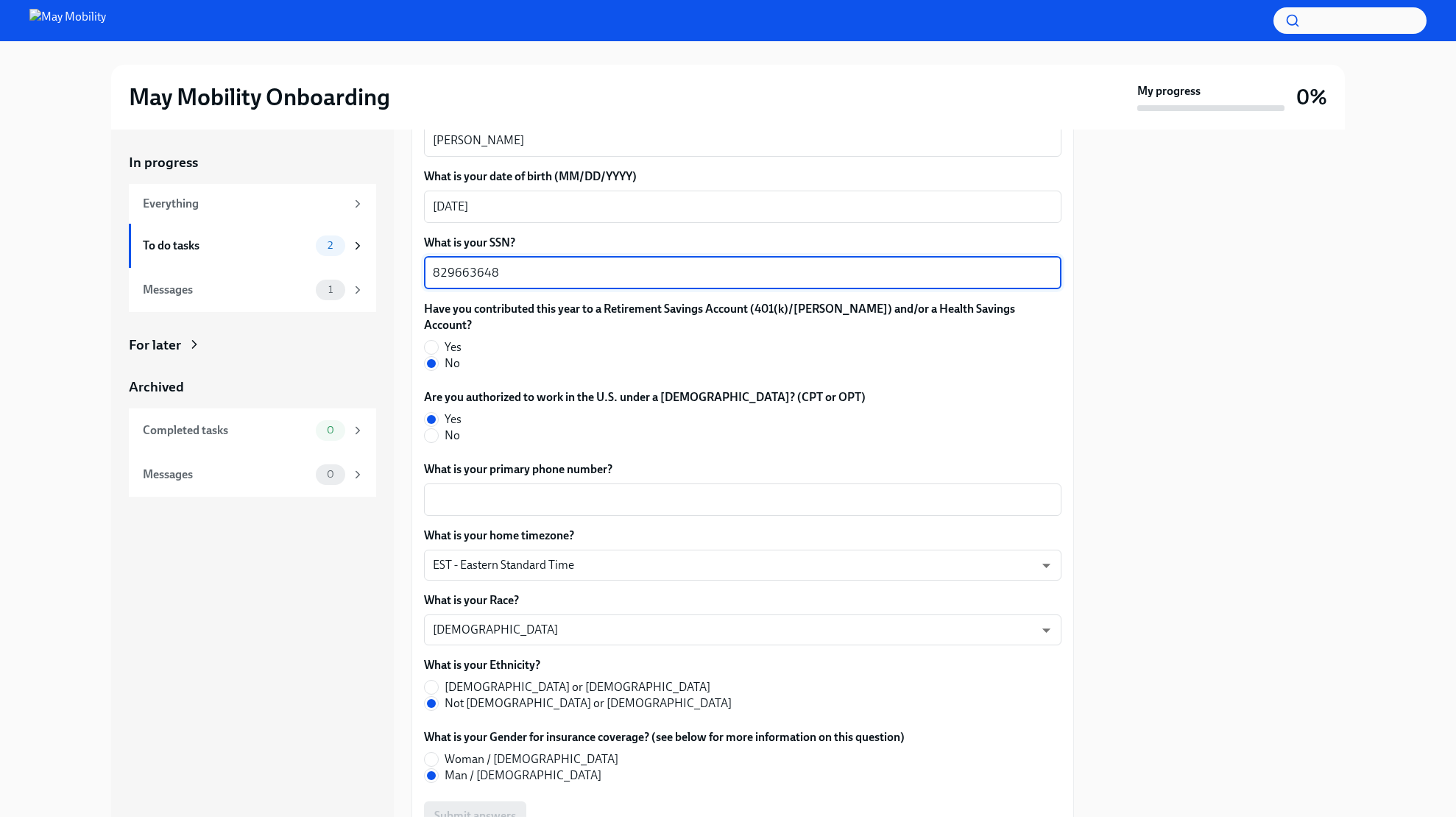
scroll to position [581, 0]
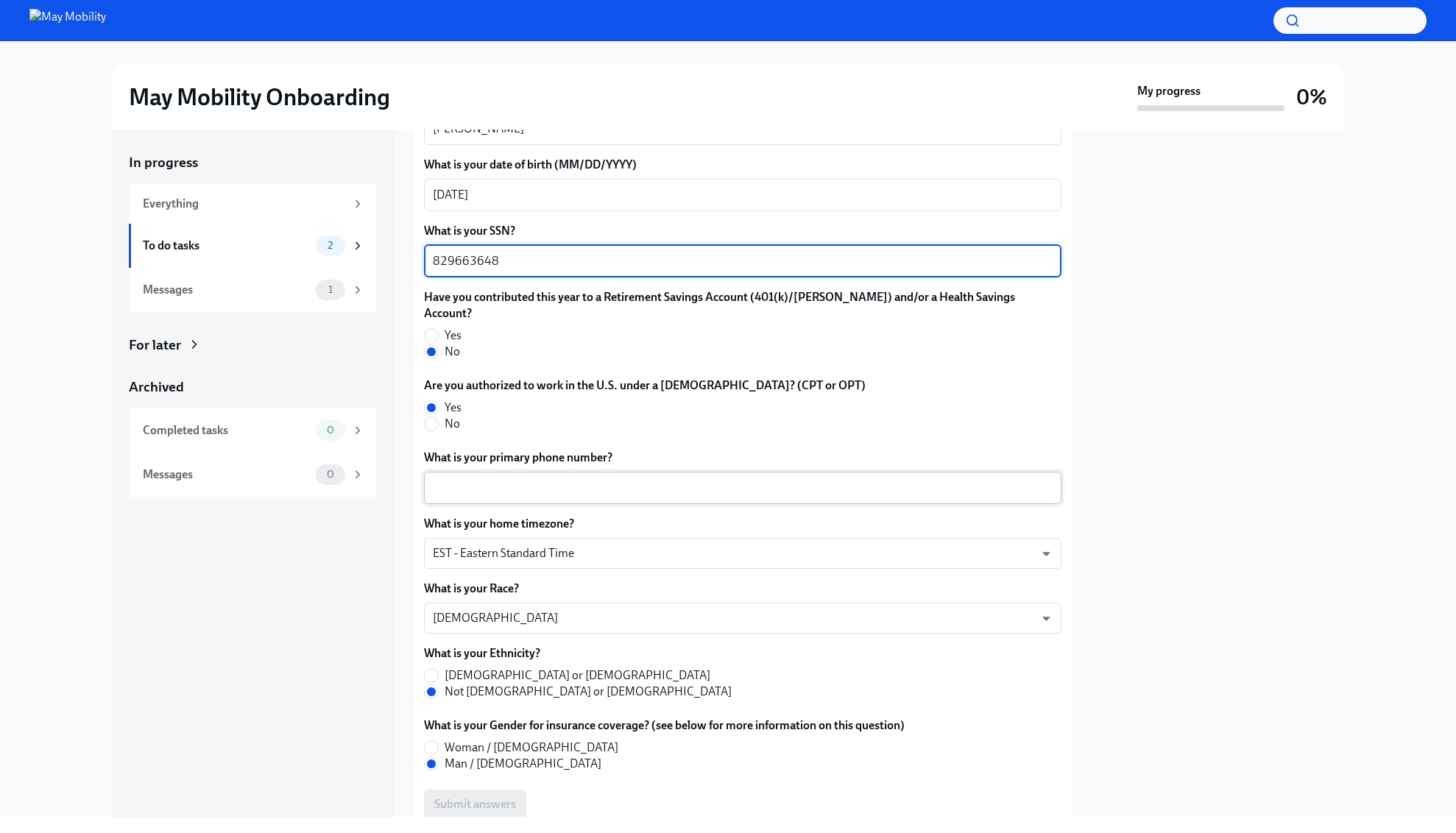
type textarea "829663648"
click at [767, 471] on div "x ​" at bounding box center [743, 487] width 637 height 32
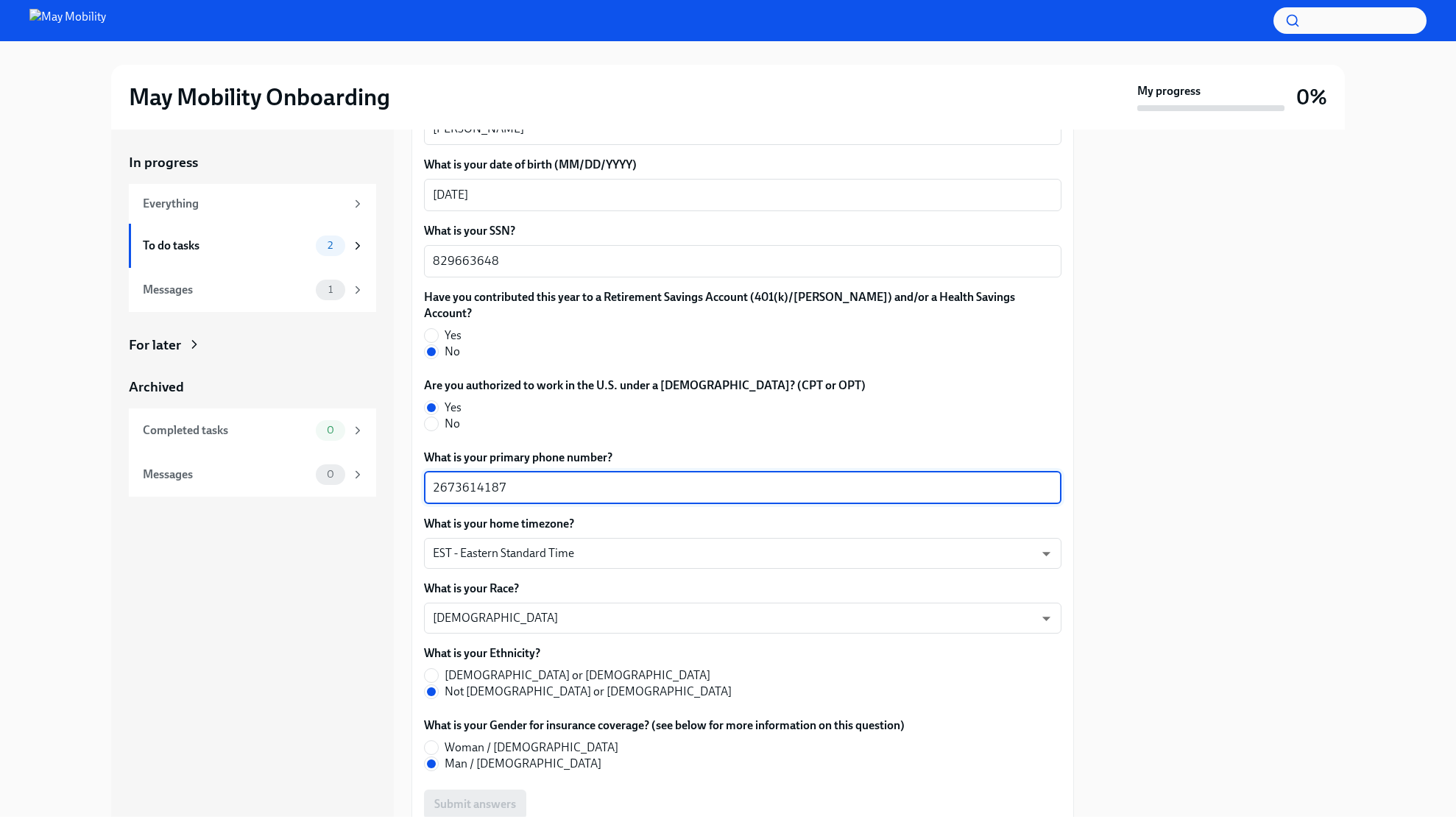
type textarea "2673614187"
click at [1153, 470] on div at bounding box center [1218, 473] width 253 height 687
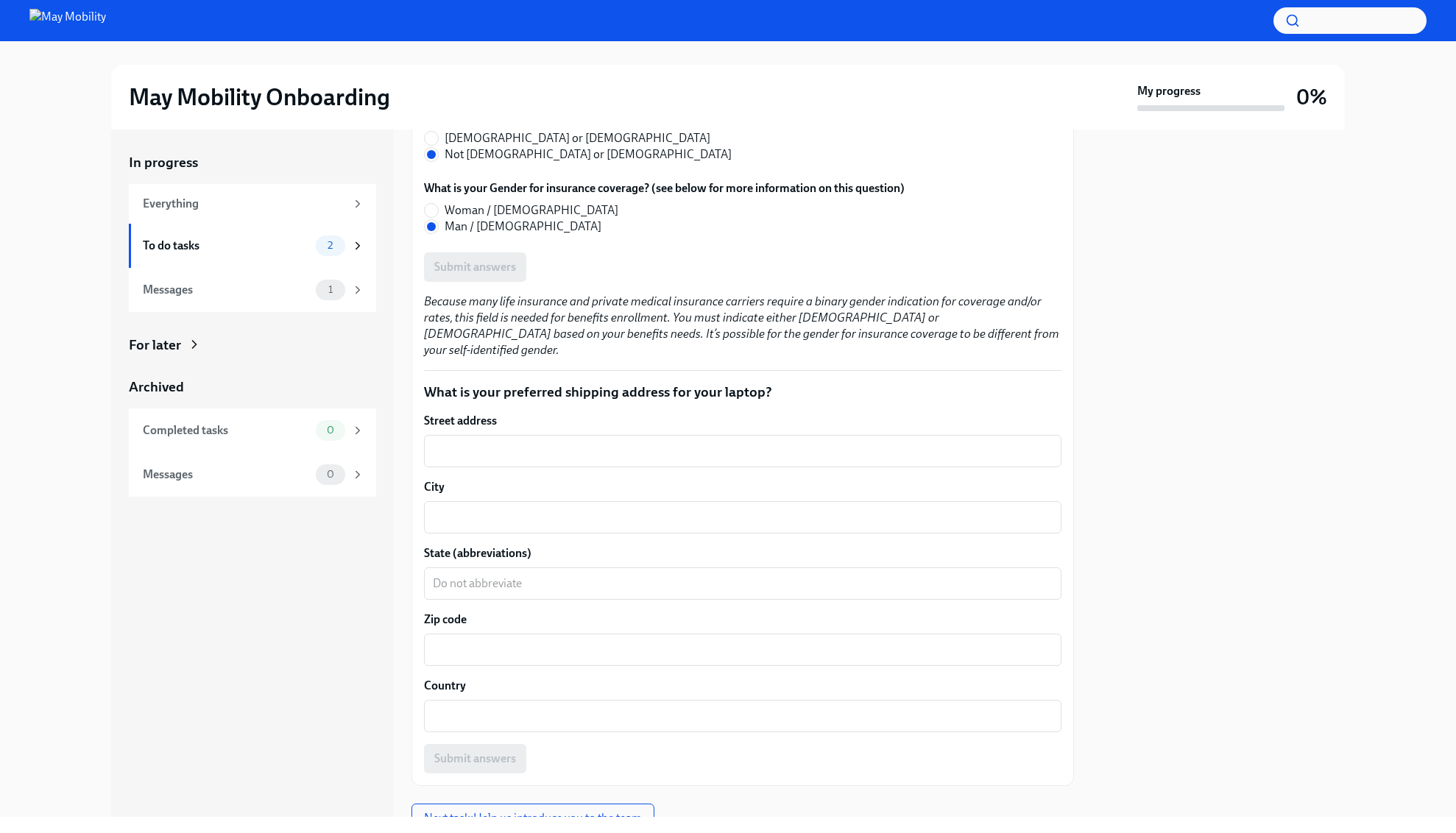
scroll to position [1150, 0]
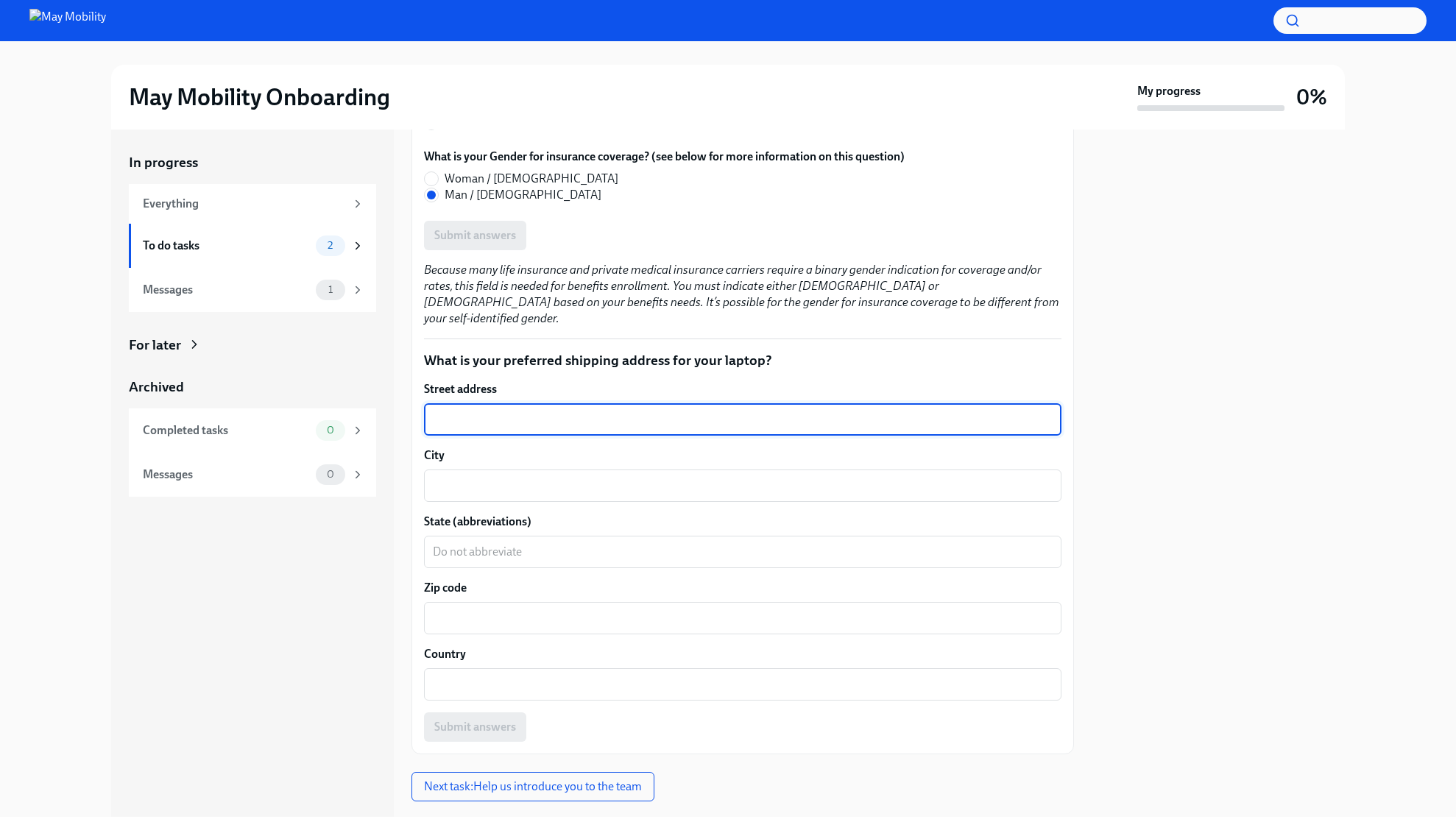
click at [725, 411] on textarea "Street address" at bounding box center [742, 419] width 619 height 17
type textarea "[STREET_ADDRESS]"
click at [582, 477] on textarea "City" at bounding box center [742, 485] width 619 height 17
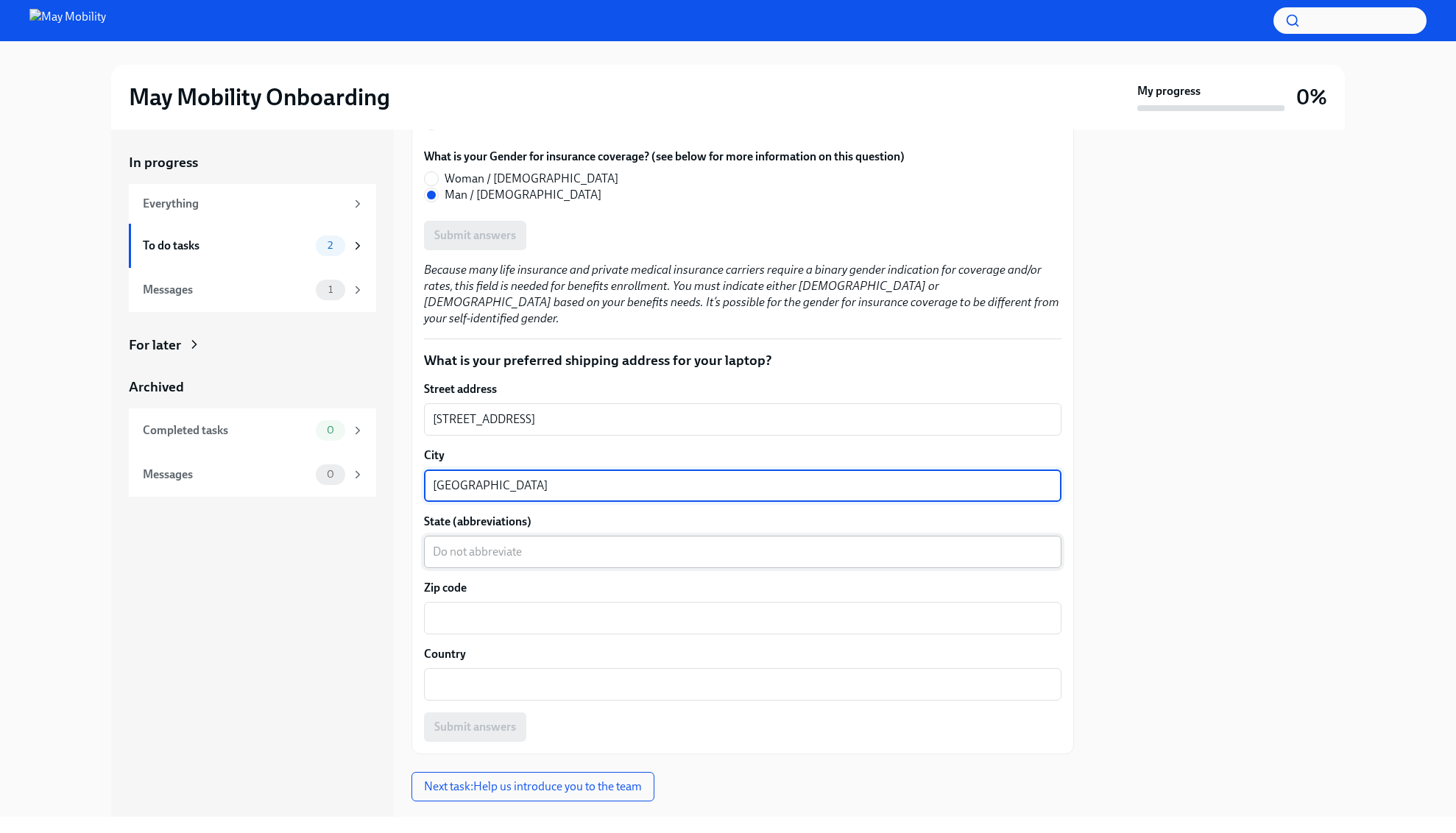
type textarea "[GEOGRAPHIC_DATA]"
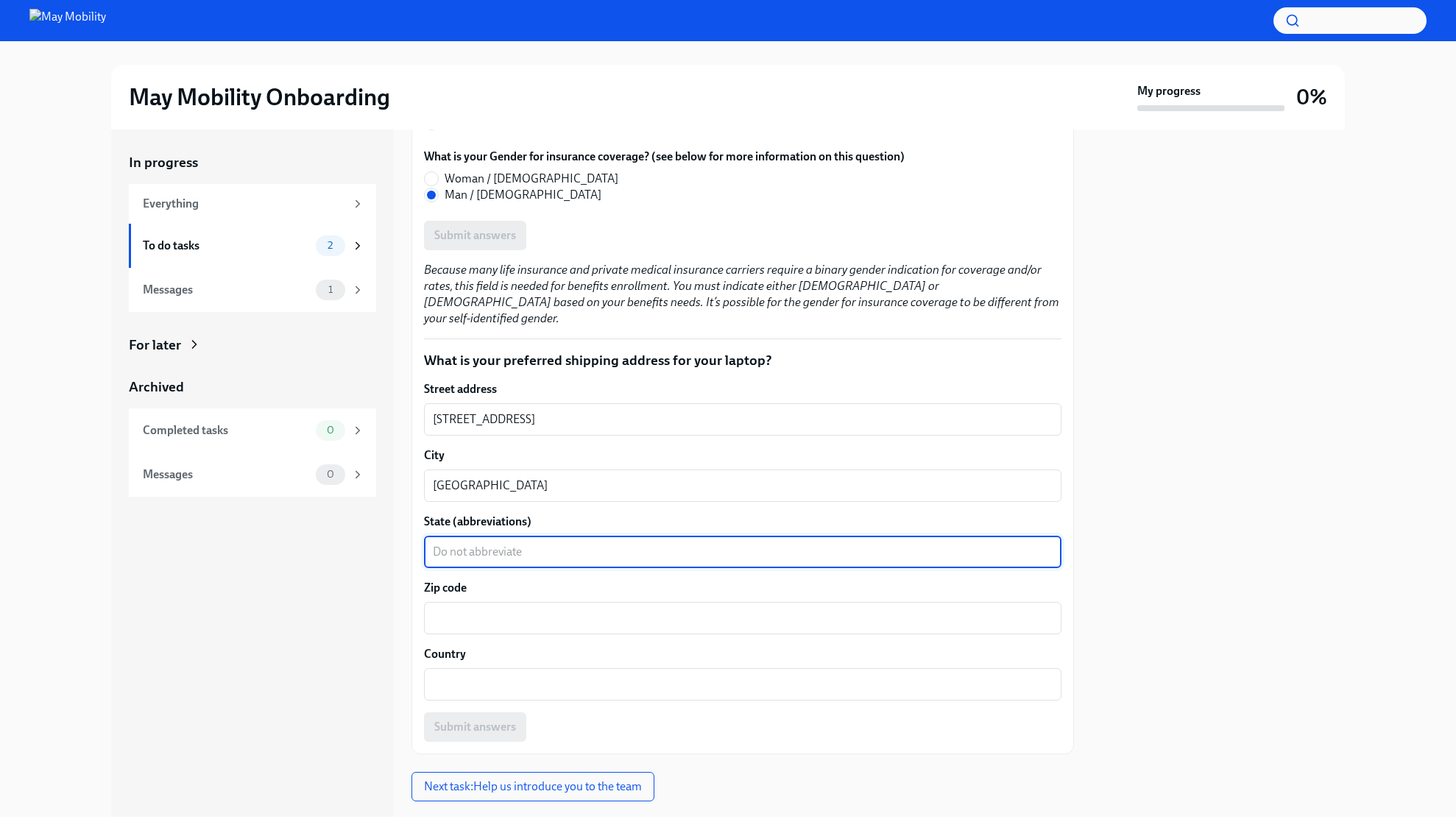
click at [631, 543] on textarea "State (abbreviations)" at bounding box center [742, 551] width 619 height 17
type textarea "PA"
click at [628, 602] on div "x ​" at bounding box center [743, 617] width 637 height 32
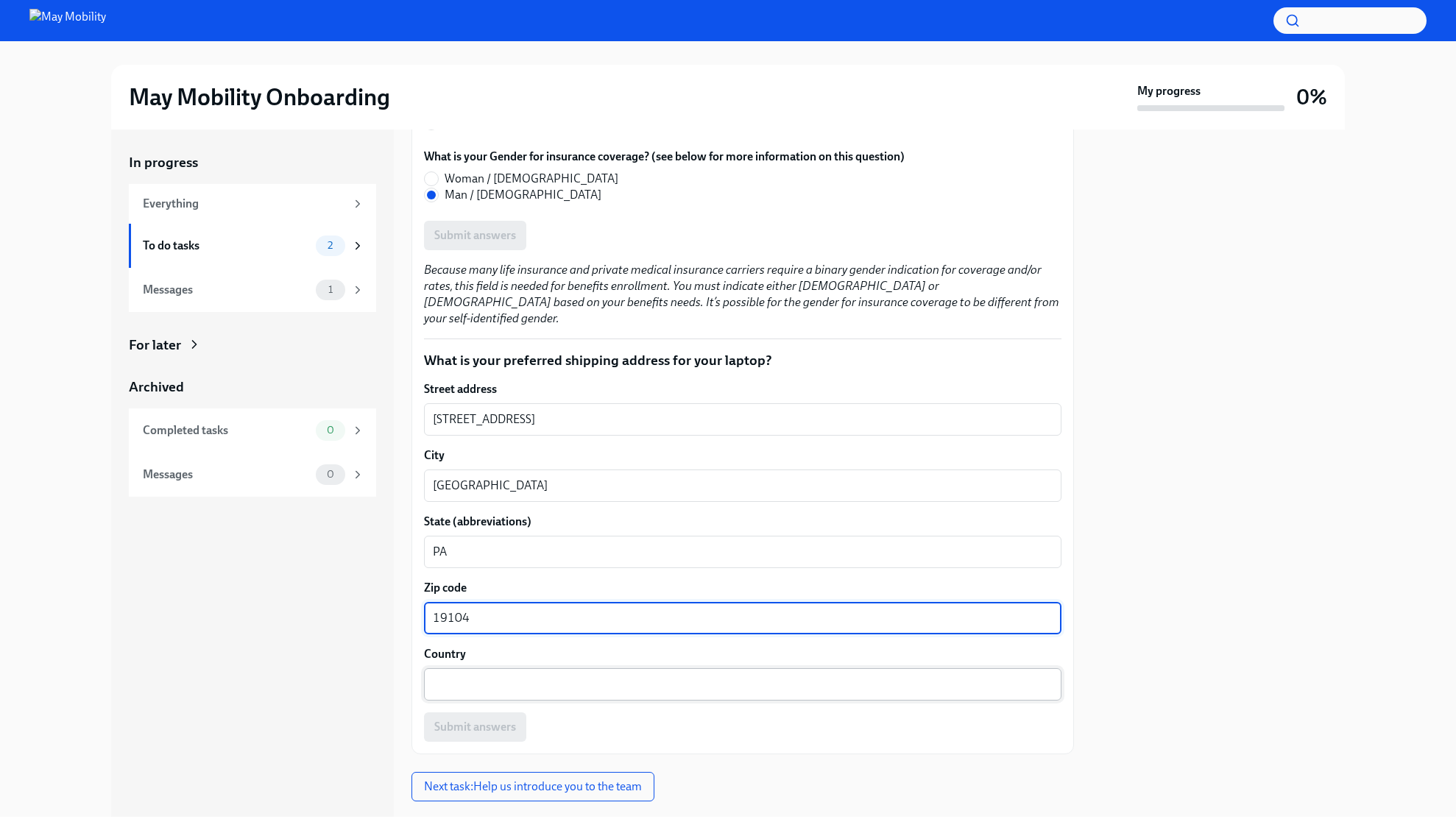
type textarea "19104"
click at [637, 675] on textarea "Country" at bounding box center [742, 684] width 619 height 17
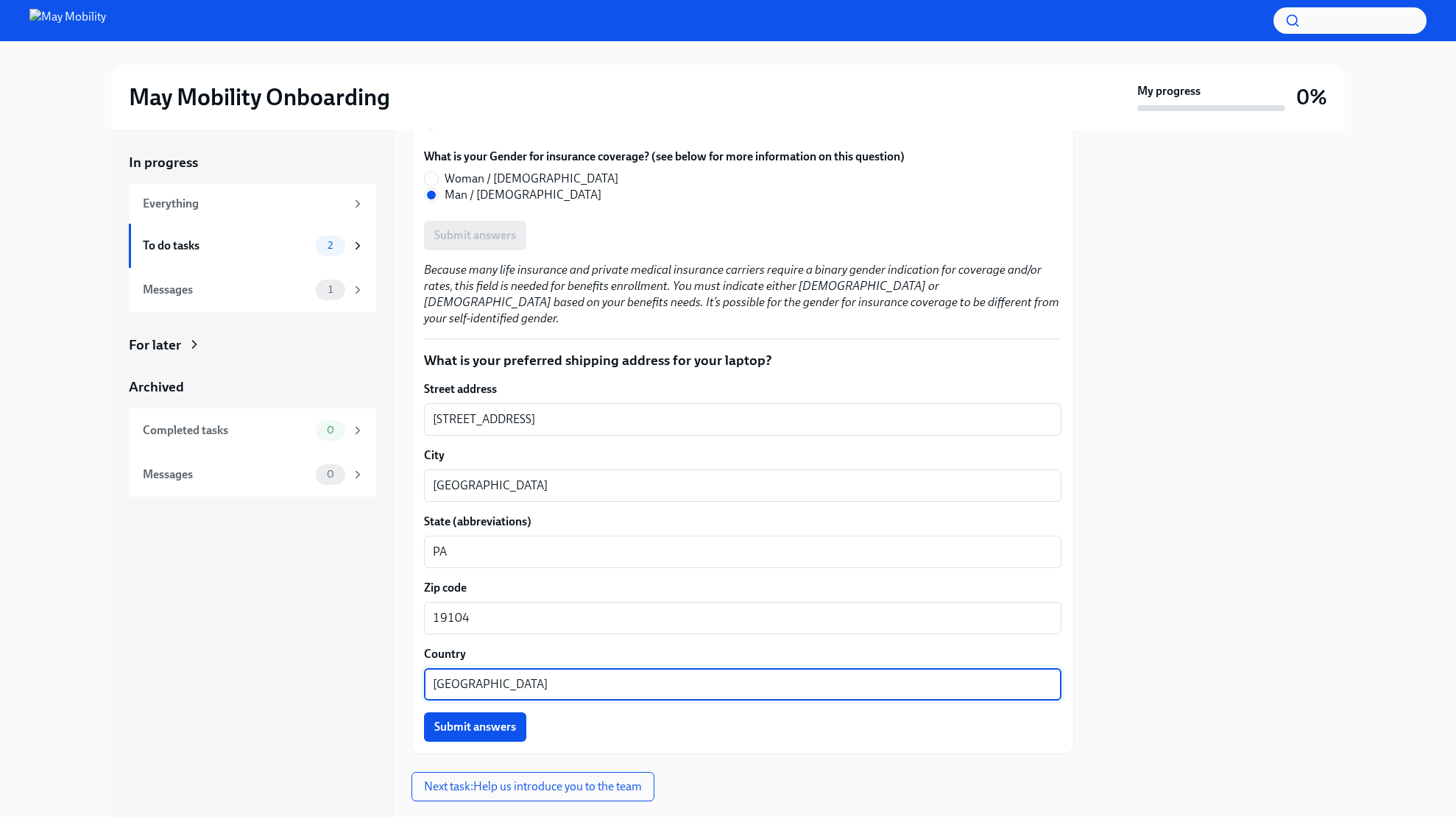
type textarea "[GEOGRAPHIC_DATA]"
click at [1257, 557] on div at bounding box center [1218, 473] width 253 height 687
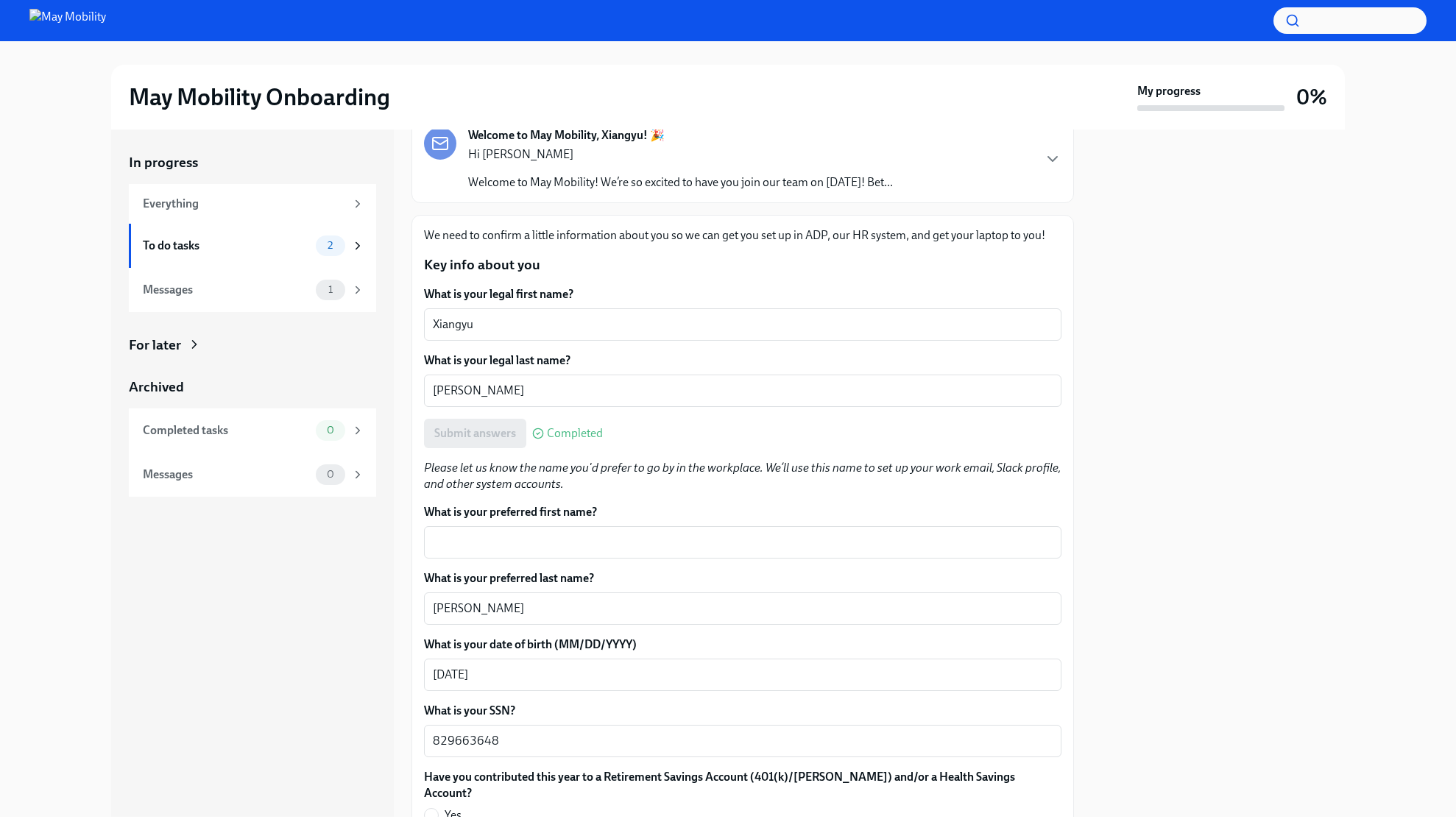
scroll to position [90, 0]
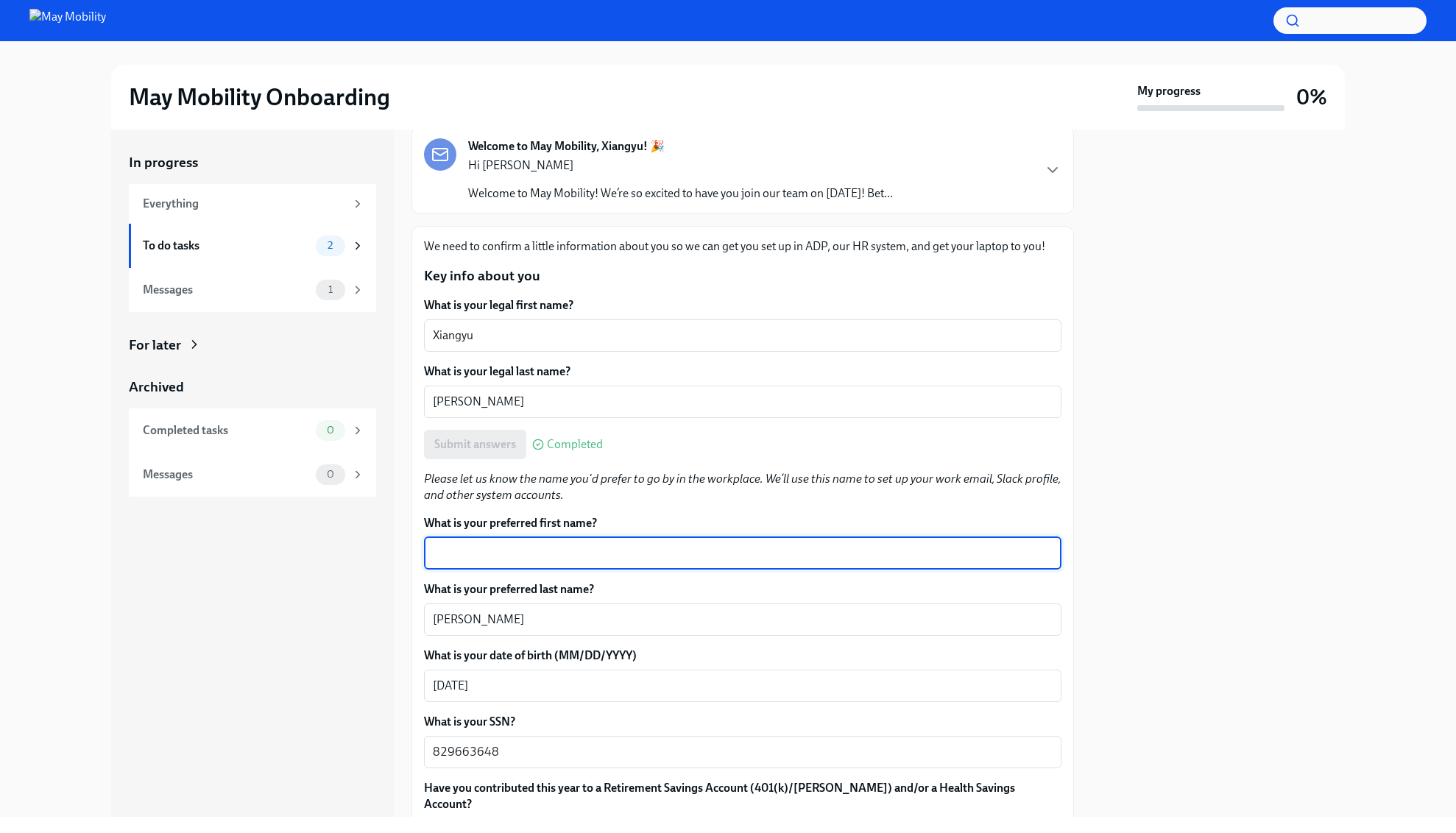
click at [665, 548] on textarea "What is your preferred first name?" at bounding box center [742, 553] width 619 height 17
click at [711, 558] on textarea "What is your preferred first name?" at bounding box center [742, 553] width 619 height 17
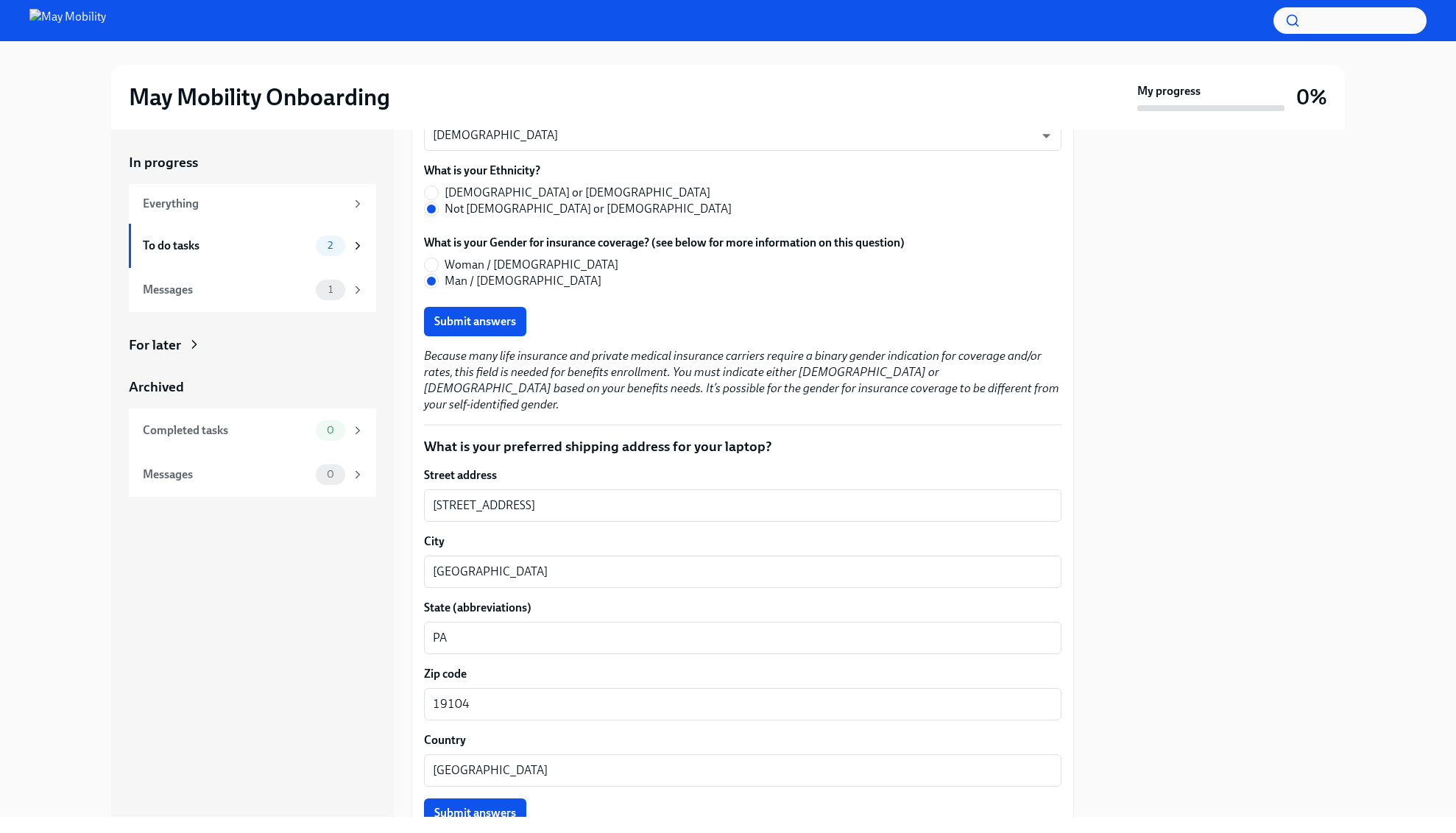
scroll to position [1061, 0]
type textarea "Xiangyu"
click at [514, 316] on span "Submit answers" at bounding box center [475, 323] width 82 height 15
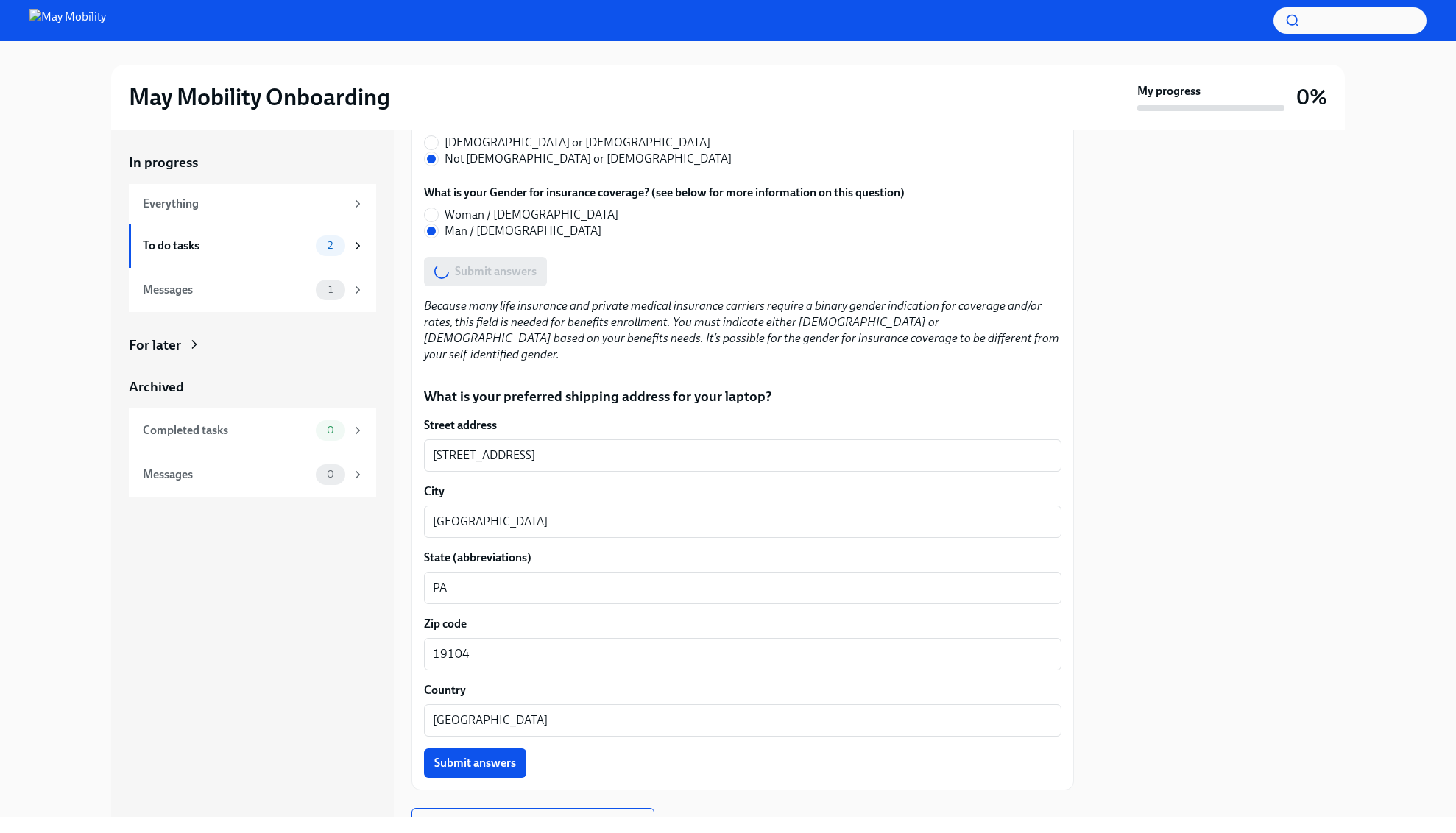
scroll to position [1150, 0]
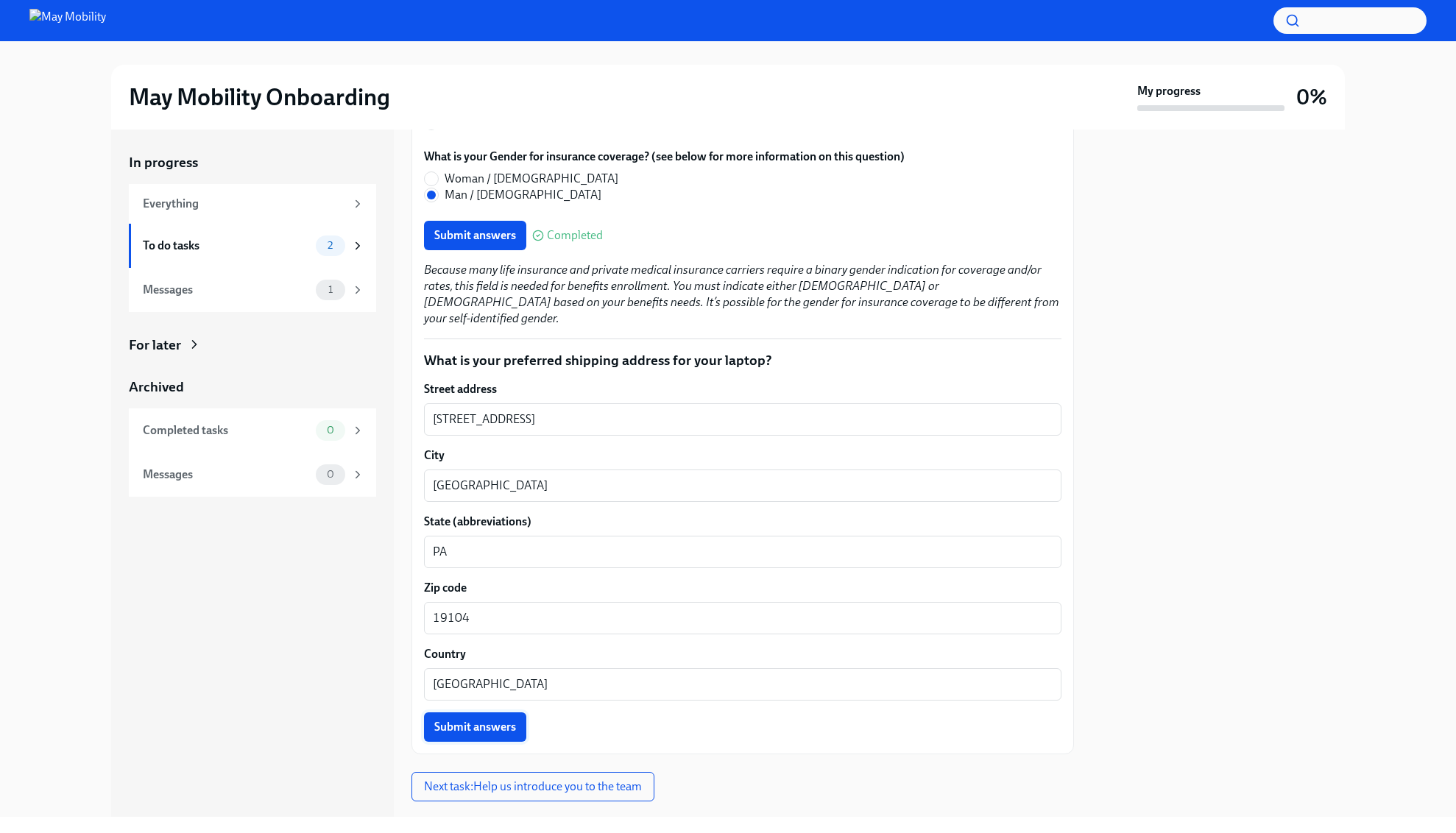
click at [498, 720] on span "Submit answers" at bounding box center [475, 727] width 82 height 15
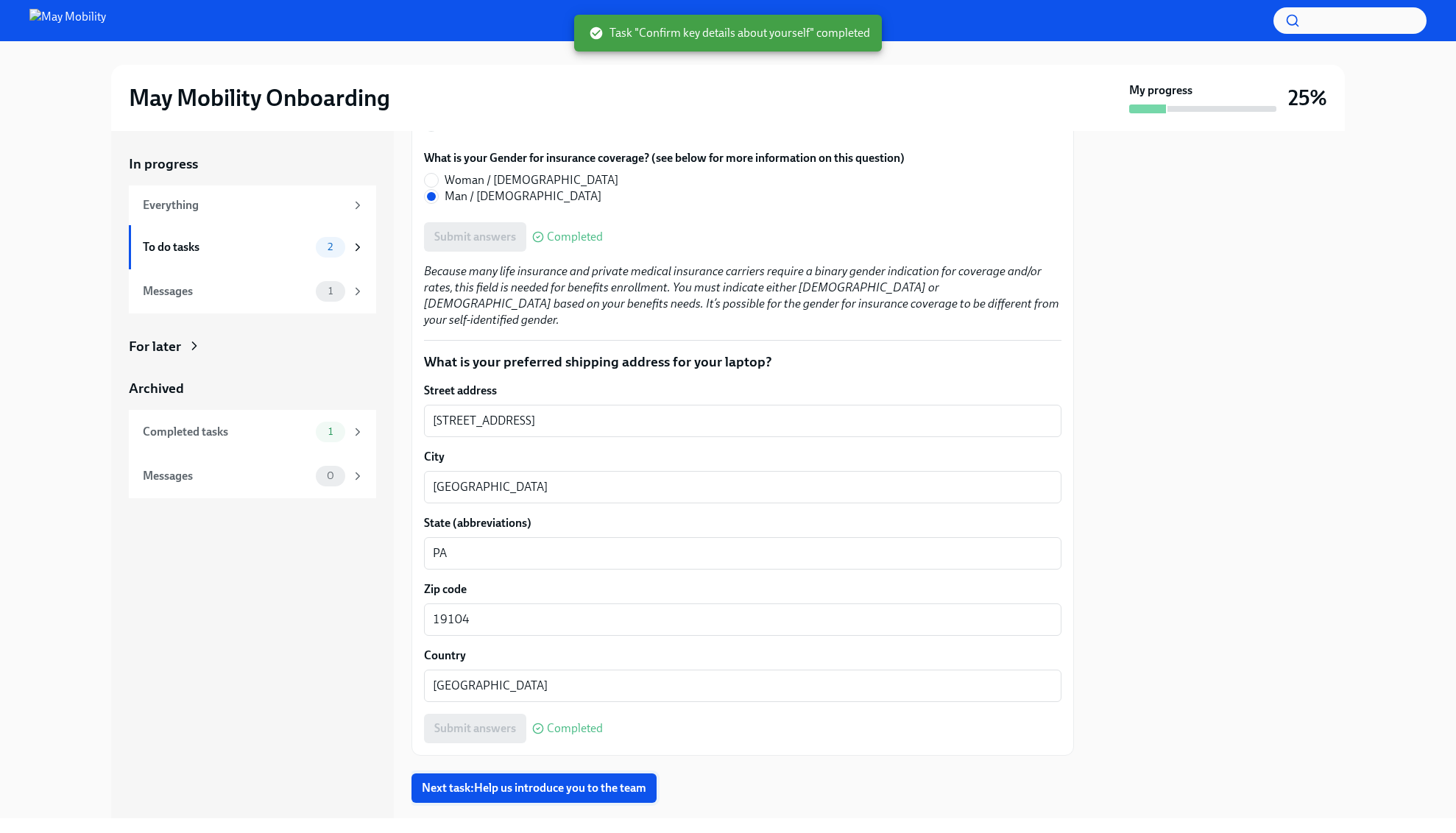
click at [611, 780] on span "Next task : Help us introduce you to the team" at bounding box center [534, 787] width 224 height 15
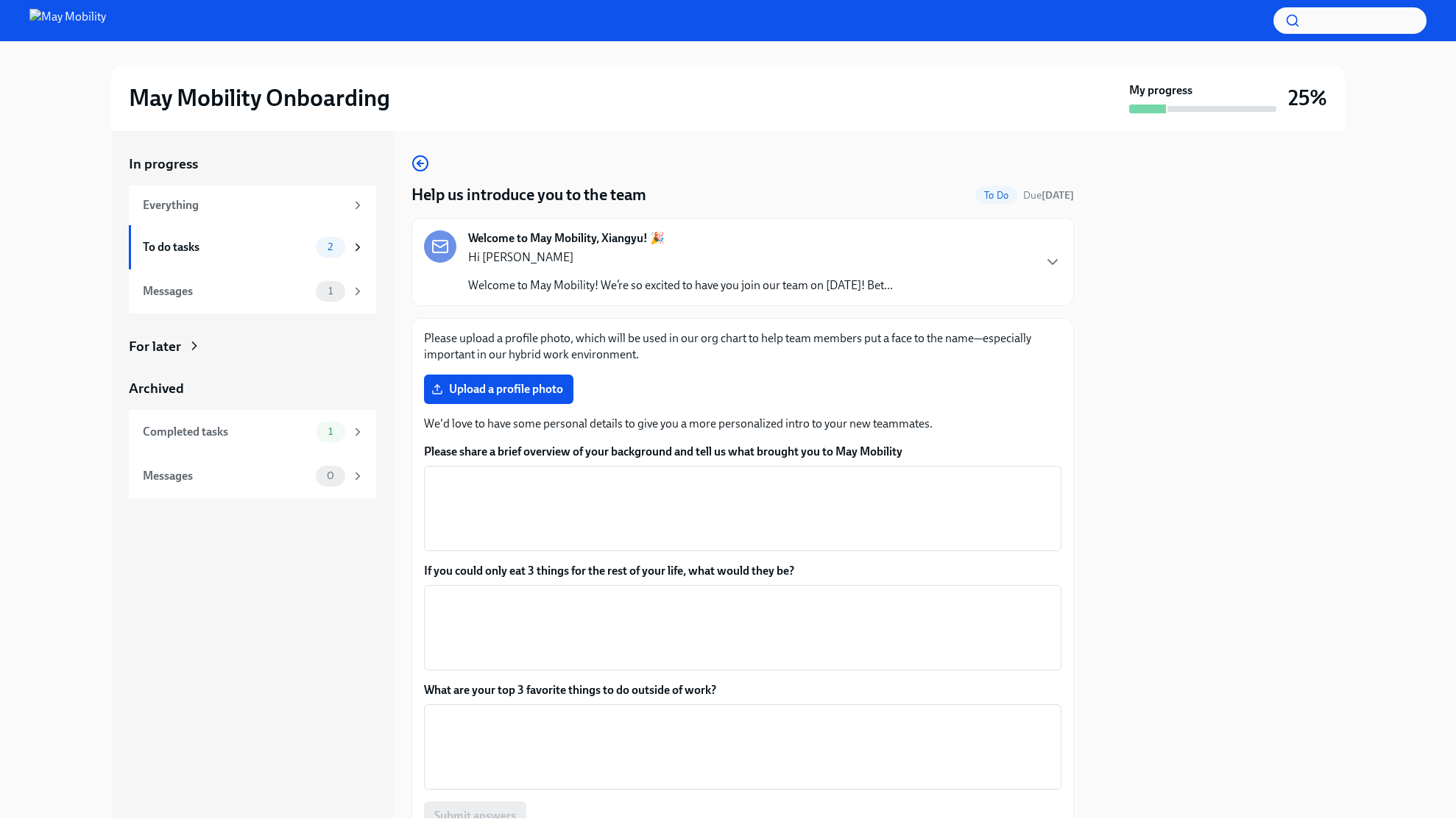
click at [892, 278] on p "Welcome to May Mobility! We’re so excited to have you join our team on [DATE]! …" at bounding box center [681, 286] width 425 height 17
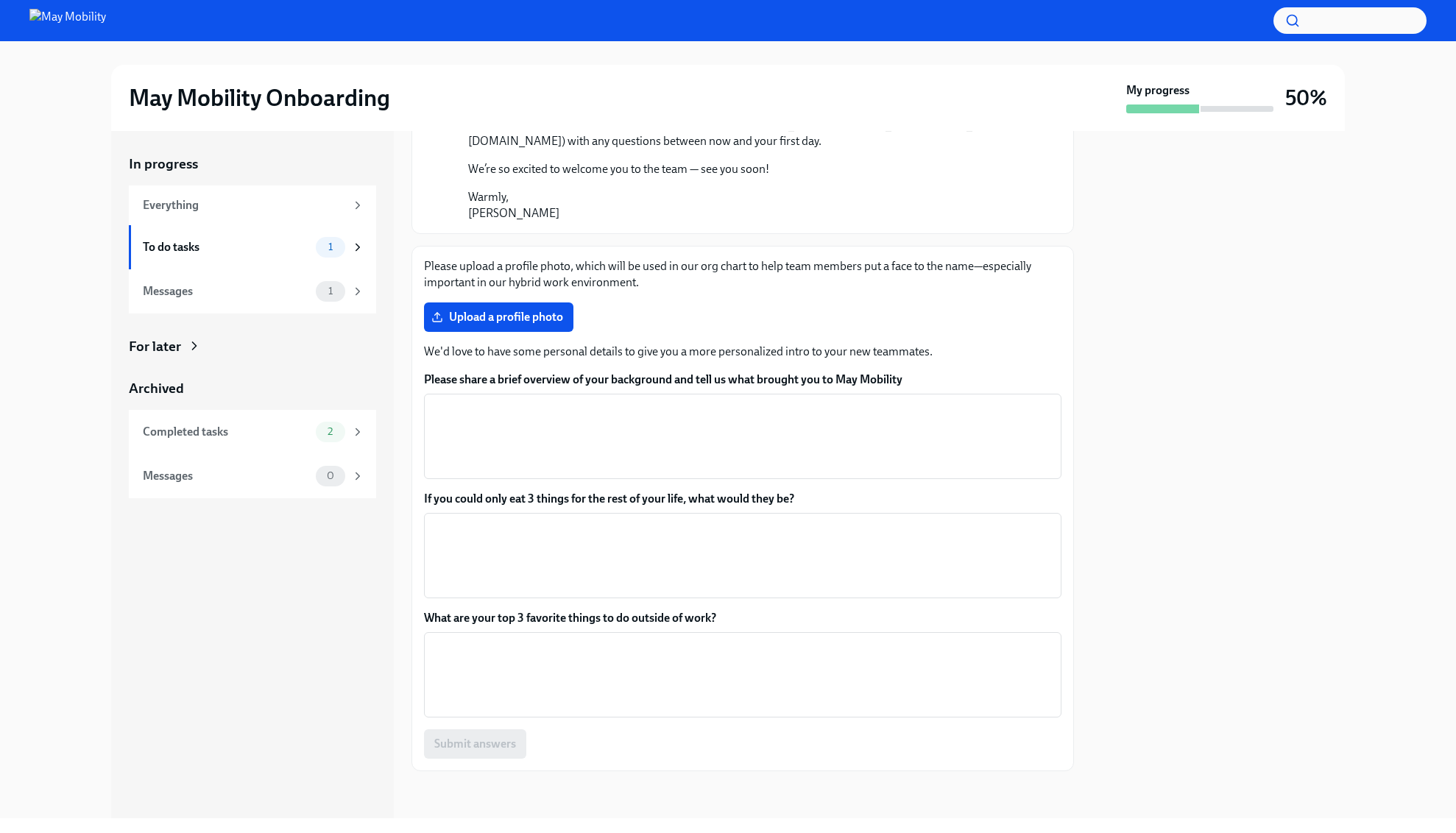
scroll to position [1085, 0]
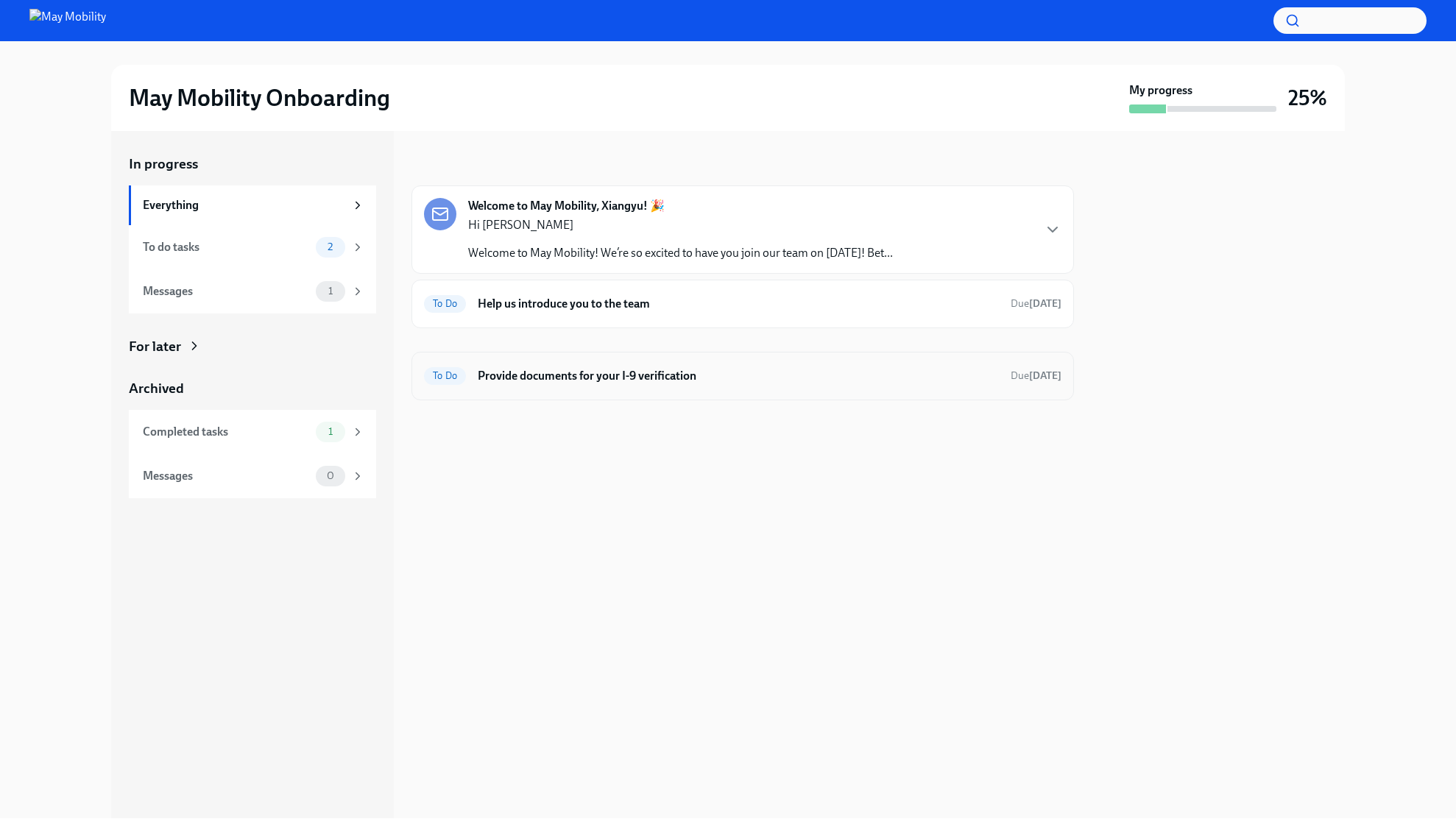
click at [623, 382] on h6 "Provide documents for your I-9 verification" at bounding box center [738, 376] width 521 height 17
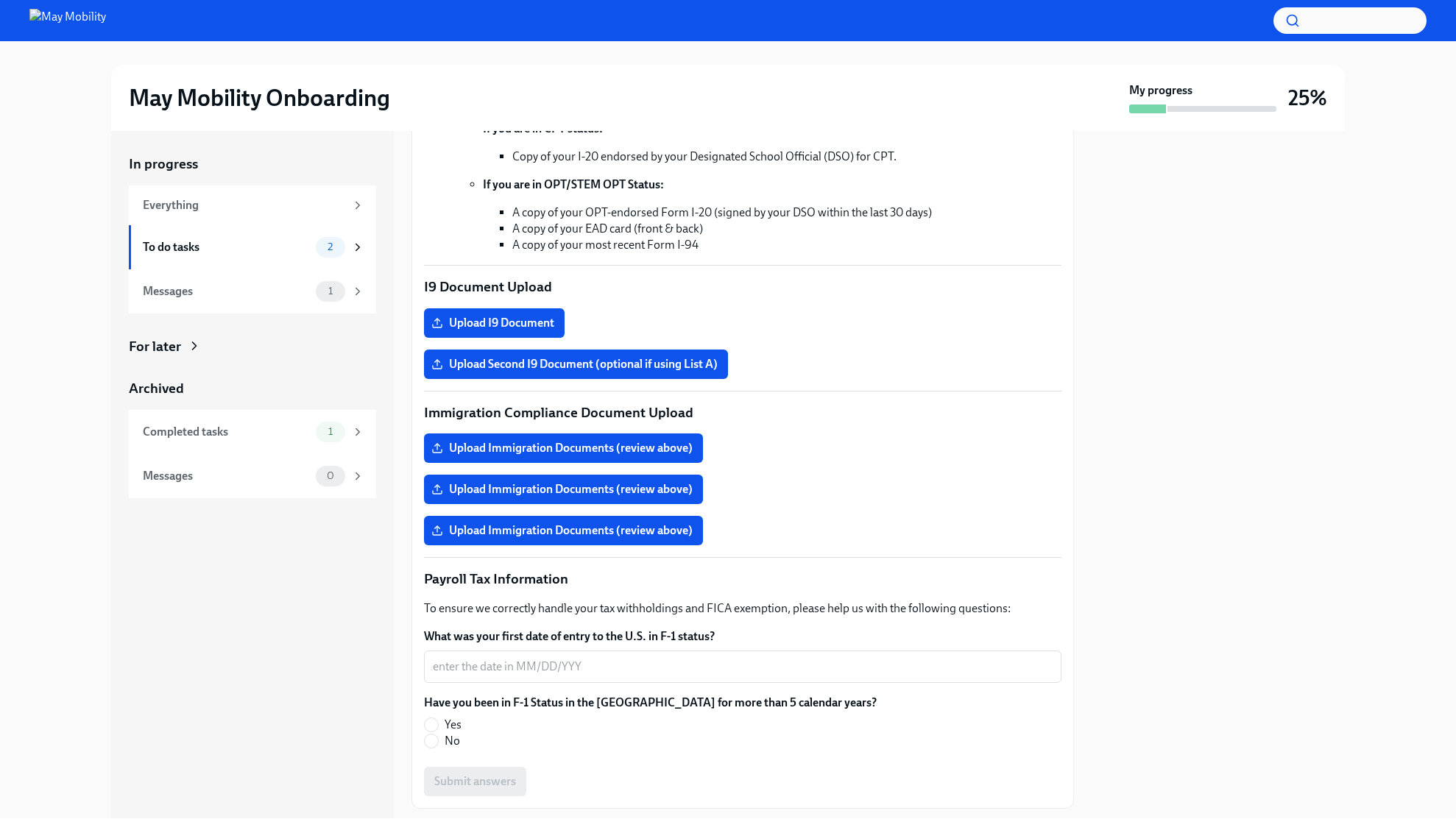
scroll to position [448, 0]
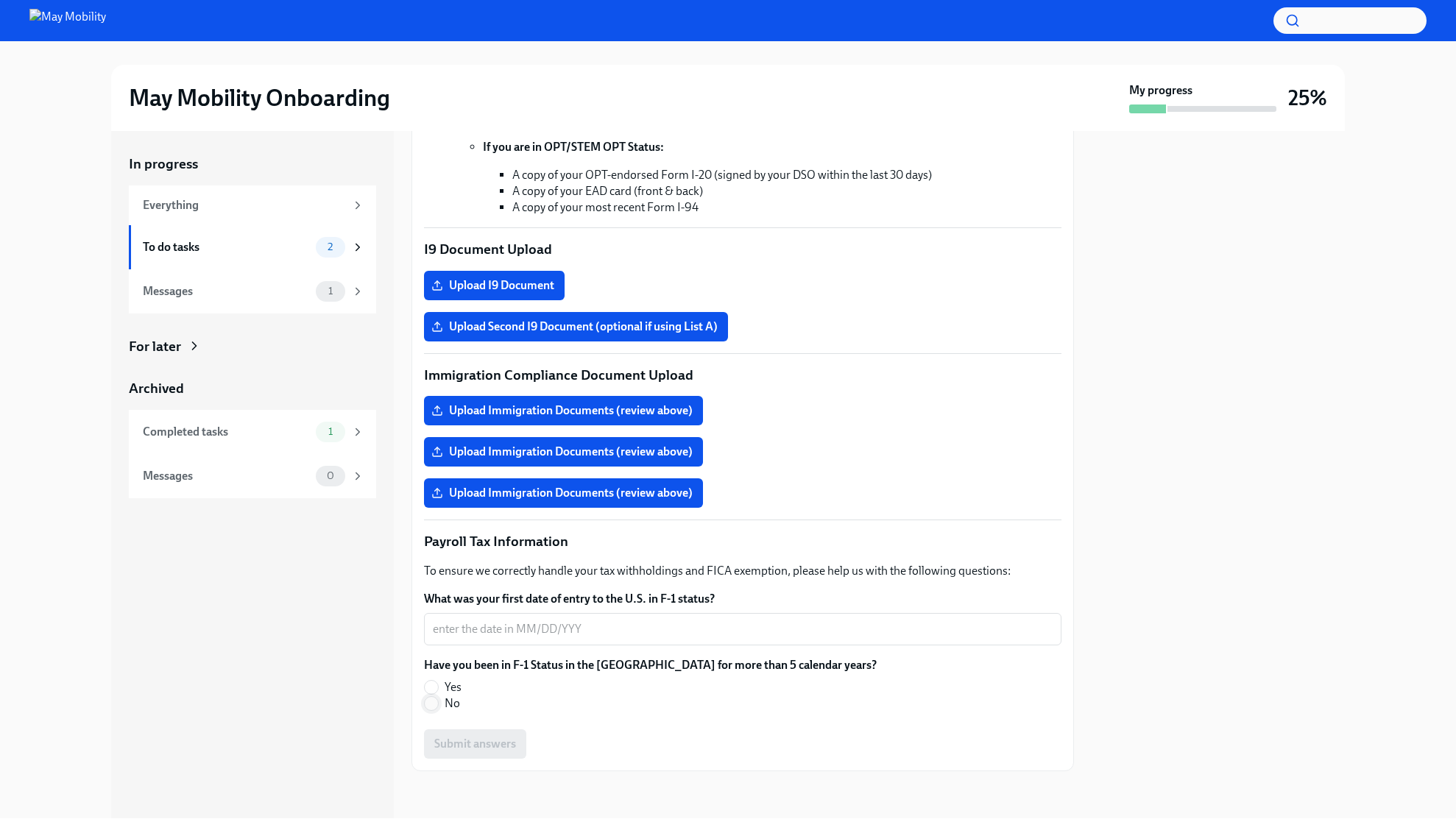
click at [431, 709] on input "No" at bounding box center [431, 703] width 13 height 13
radio input "true"
click at [560, 639] on div "x ​" at bounding box center [743, 628] width 637 height 32
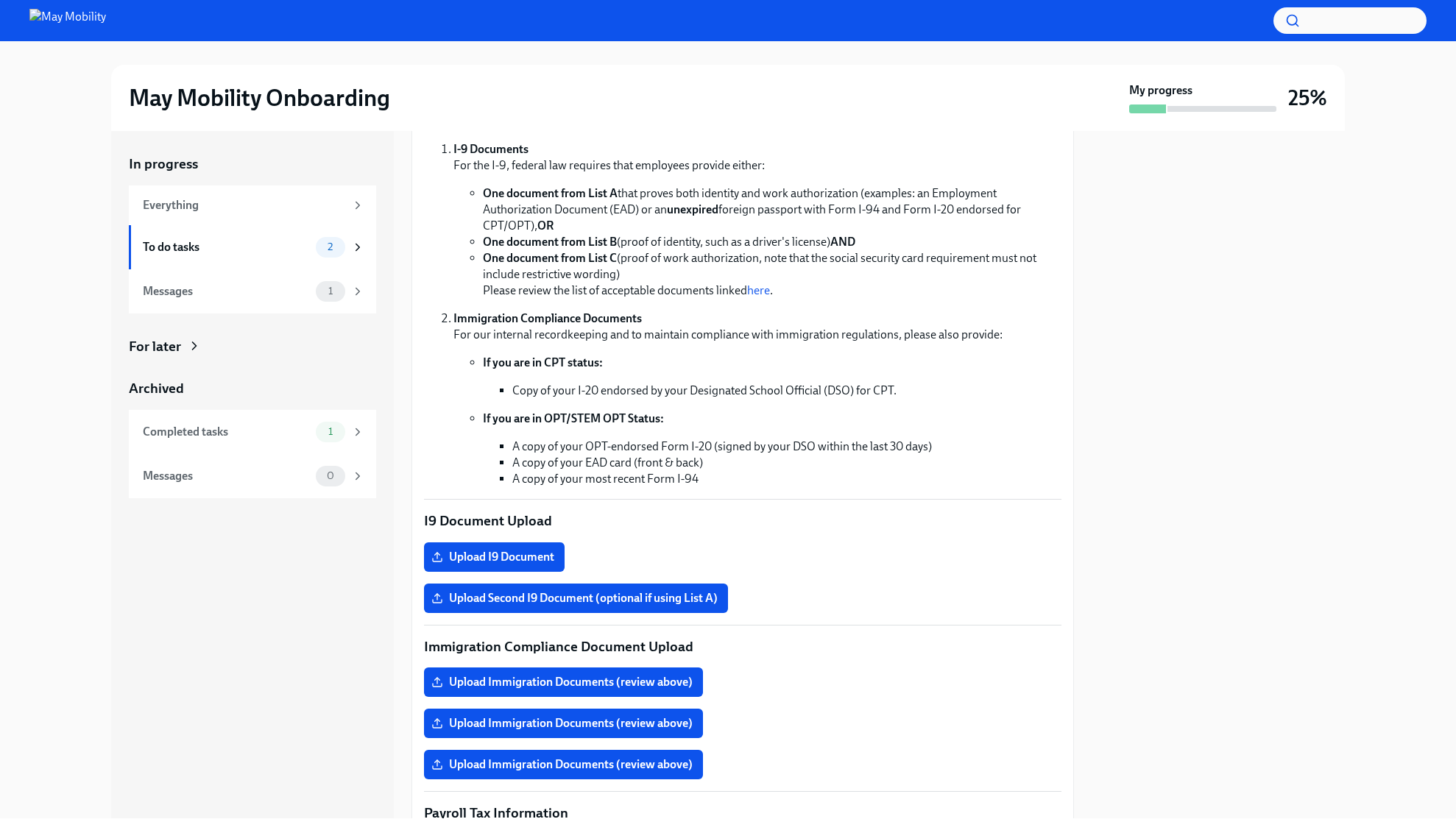
scroll to position [194, 0]
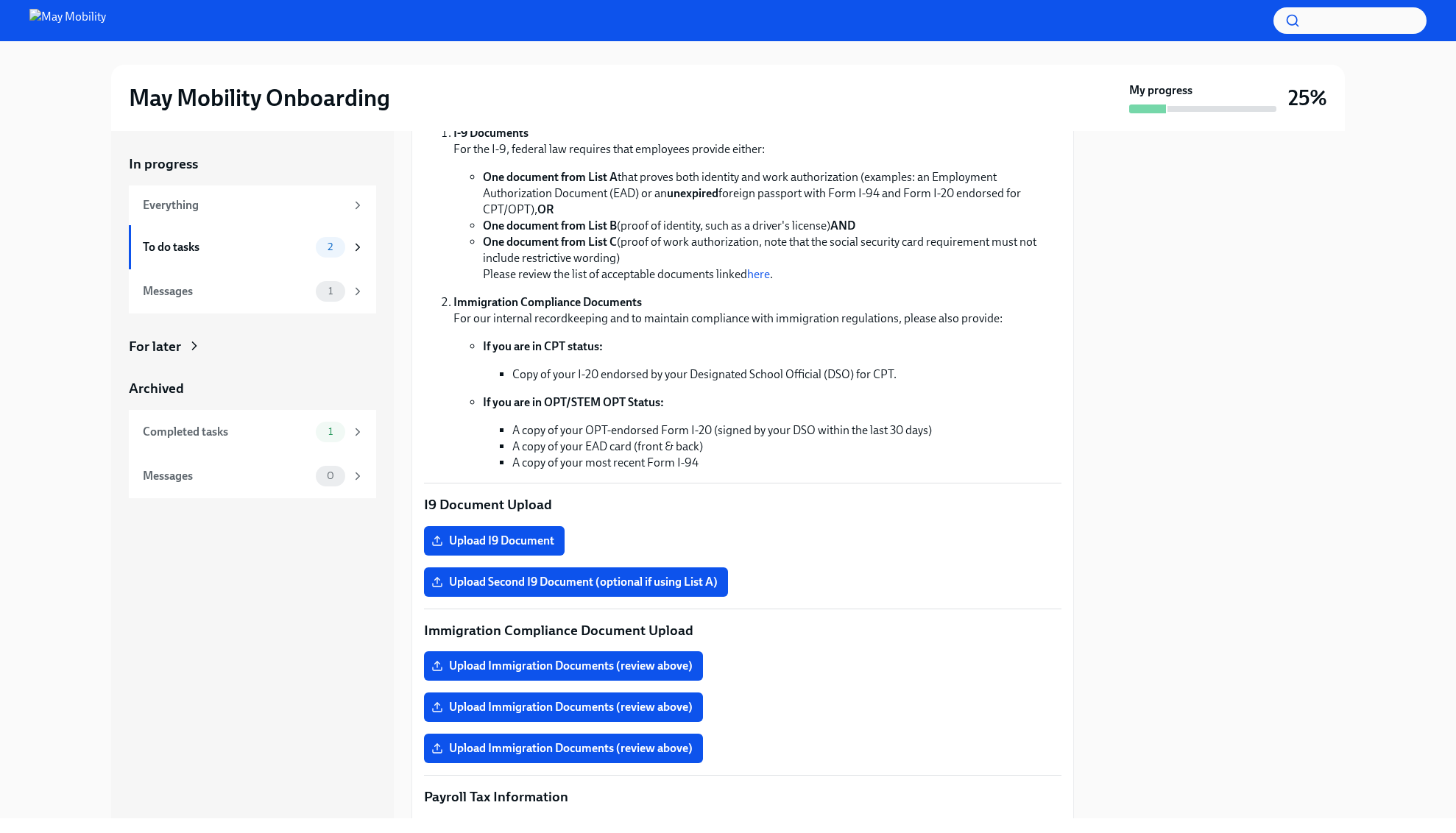
click at [1219, 234] on div at bounding box center [1218, 474] width 253 height 687
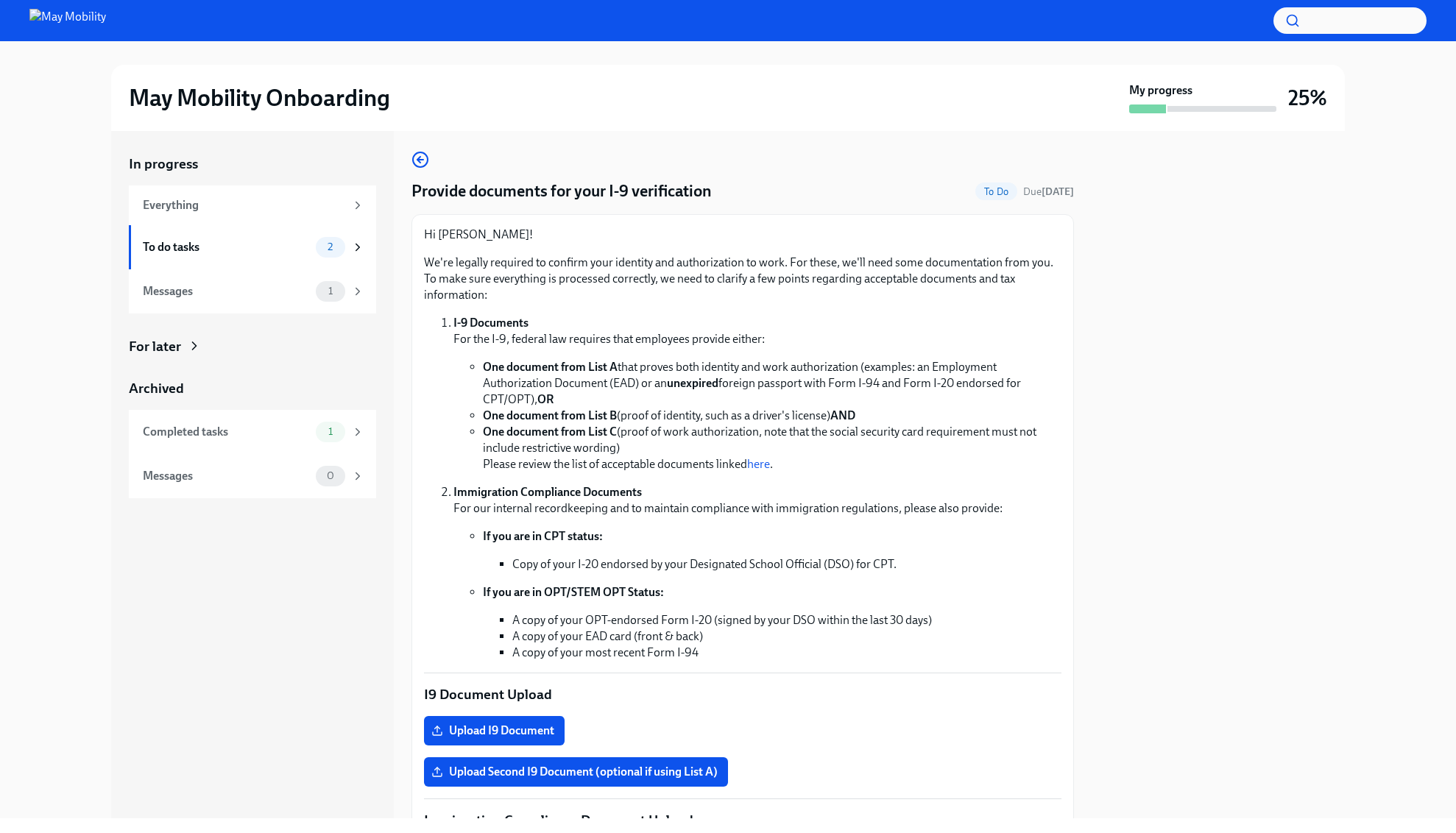
scroll to position [0, 0]
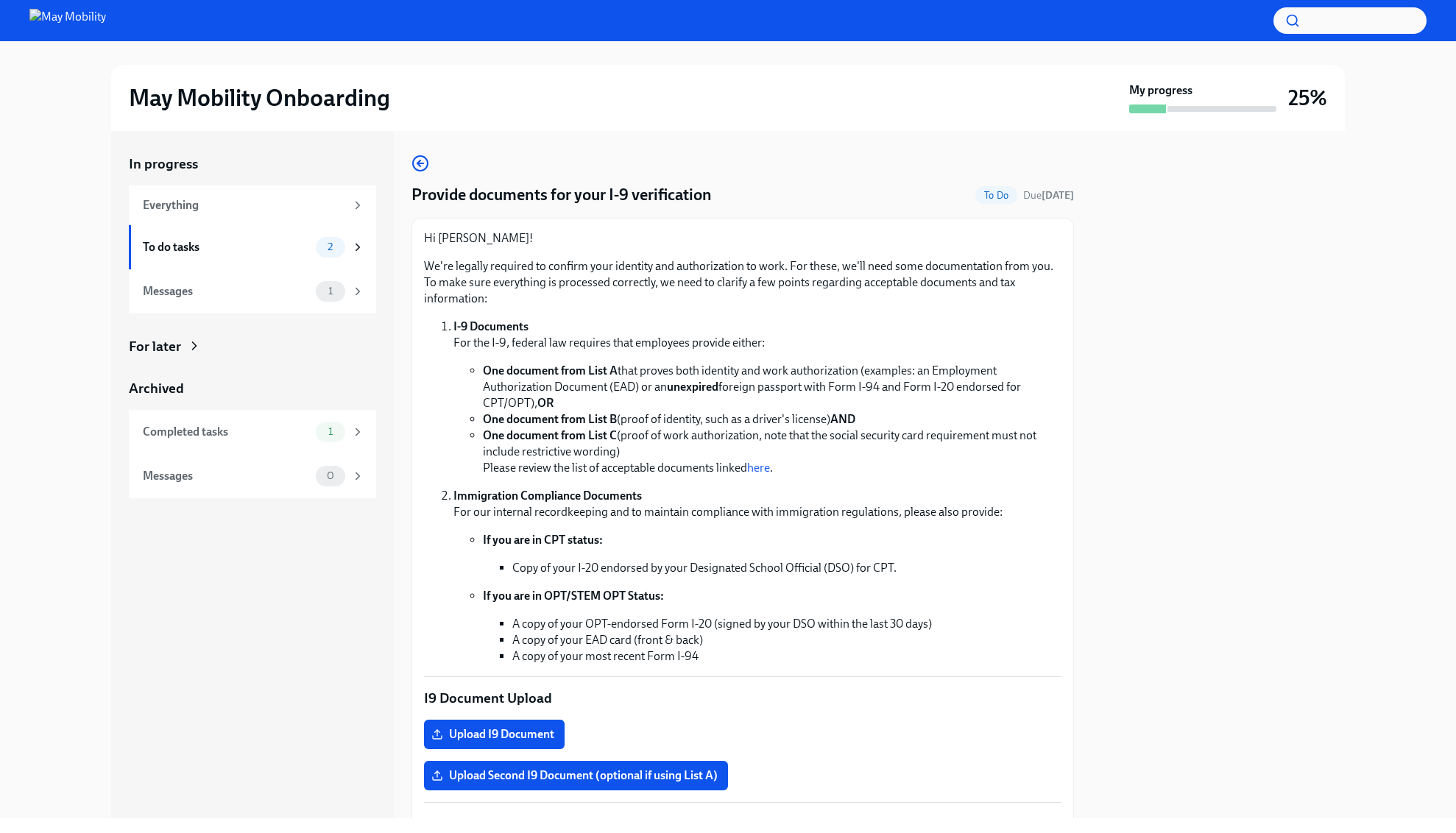
click at [980, 191] on span "To Do" at bounding box center [996, 195] width 42 height 11
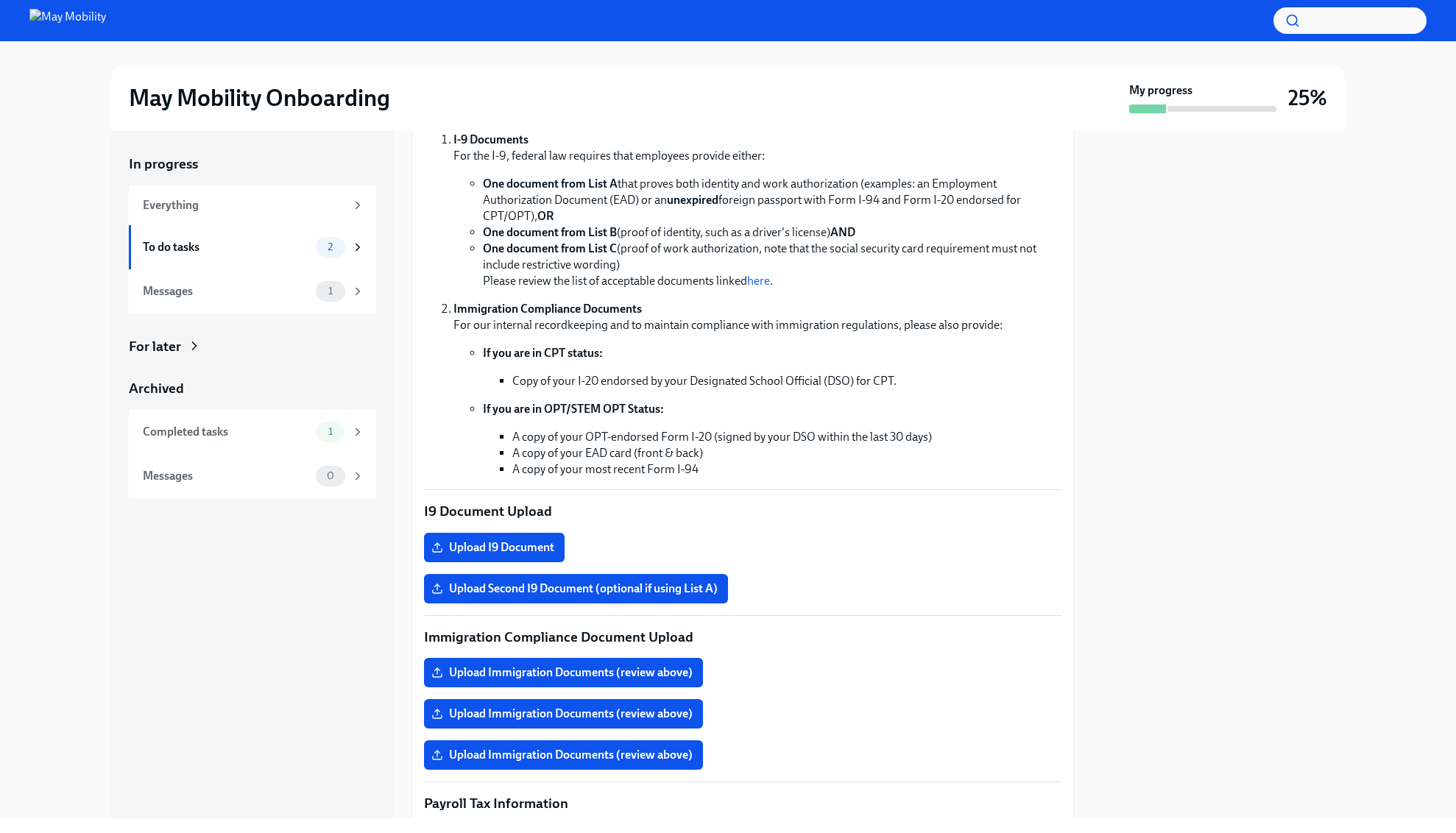
scroll to position [188, 0]
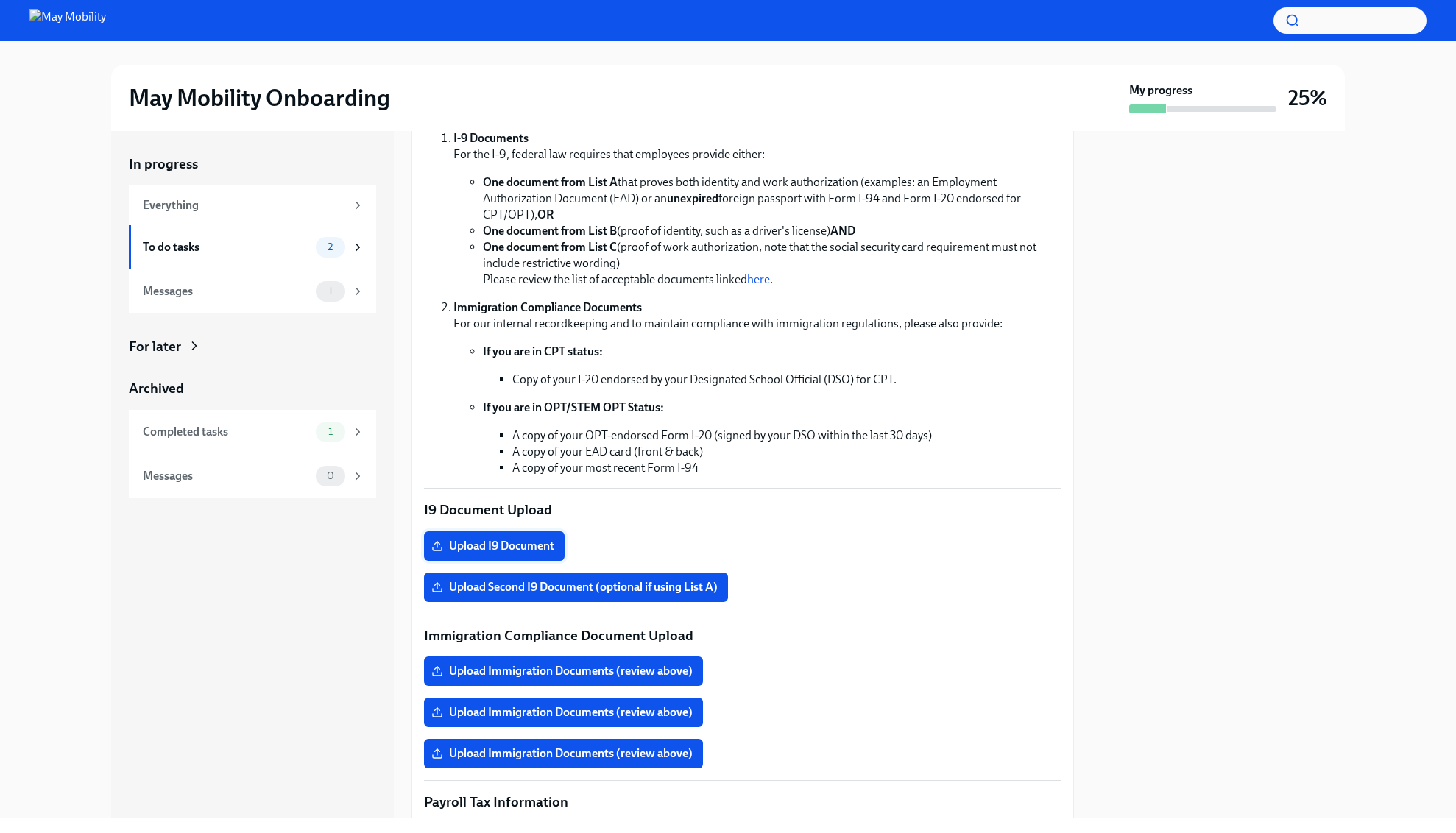
click at [496, 539] on span "Upload I9 Document" at bounding box center [494, 546] width 120 height 15
click at [0, 0] on input "Upload I9 Document" at bounding box center [0, 0] width 0 height 0
click at [142, 621] on div "In progress Everything To do tasks 2 Messages 1 For later Archived Completed ta…" at bounding box center [252, 474] width 283 height 687
click at [502, 550] on span "Upload I9 Document" at bounding box center [494, 546] width 120 height 15
click at [0, 0] on input "Upload I9 Document" at bounding box center [0, 0] width 0 height 0
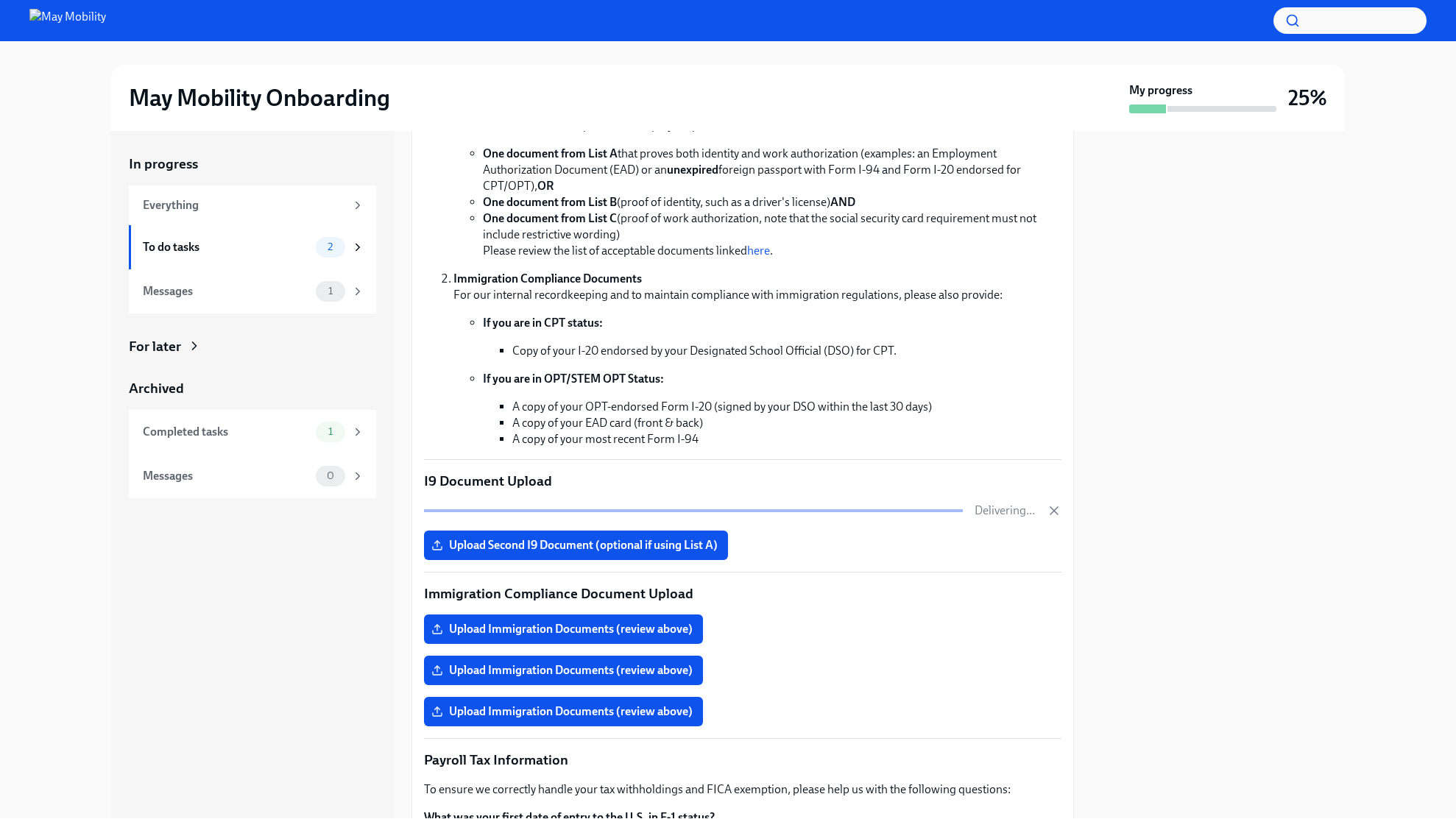
scroll to position [222, 0]
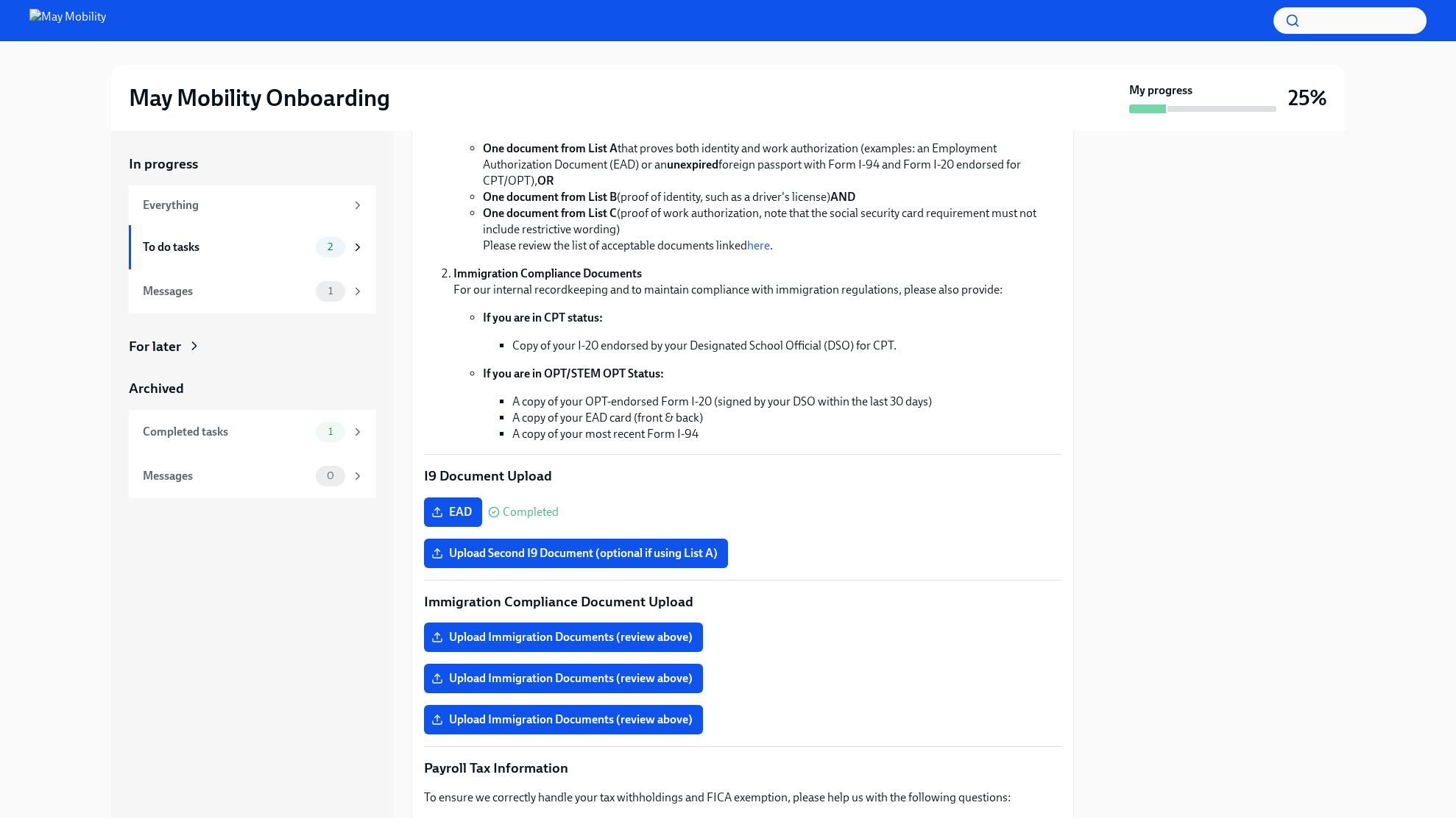
click at [1242, 508] on div at bounding box center [1218, 474] width 253 height 687
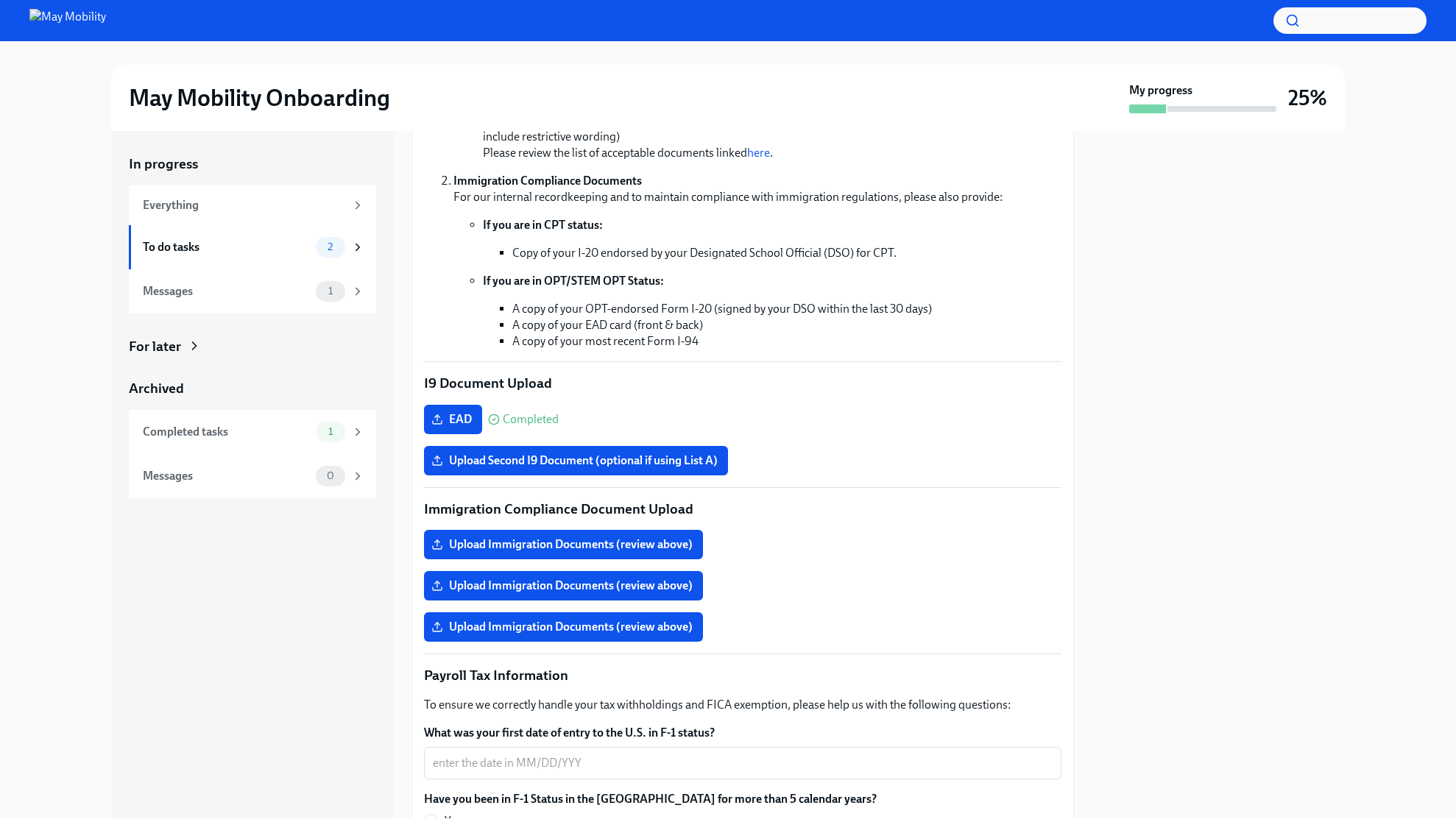
scroll to position [321, 0]
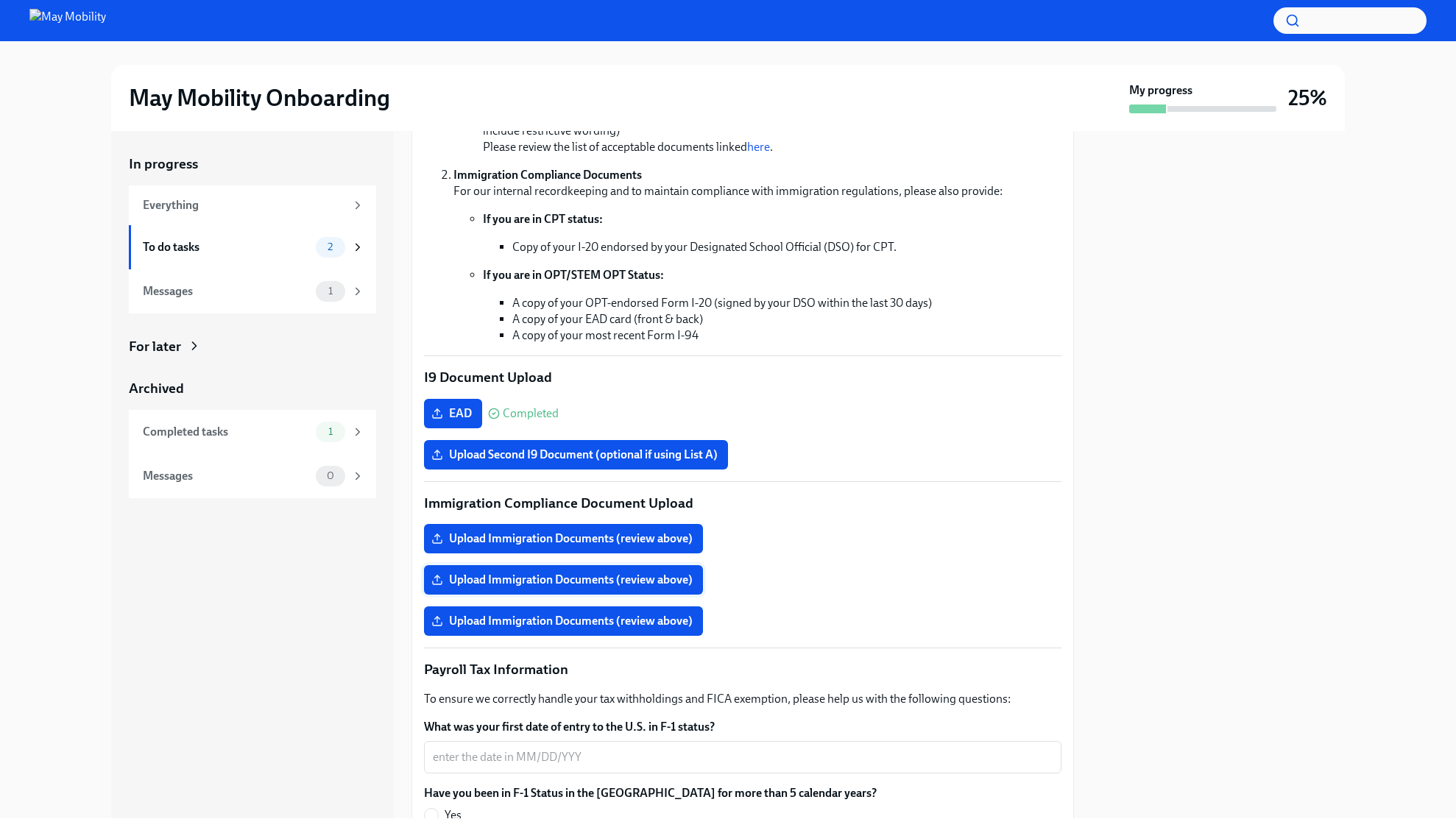
click at [654, 573] on span "Upload Immigration Documents (review above)" at bounding box center [564, 580] width 258 height 15
click at [0, 0] on input "Upload Immigration Documents (review above)" at bounding box center [0, 0] width 0 height 0
click at [656, 541] on span "Upload Immigration Documents (review above)" at bounding box center [564, 538] width 258 height 15
click at [0, 0] on input "Upload Immigration Documents (review above)" at bounding box center [0, 0] width 0 height 0
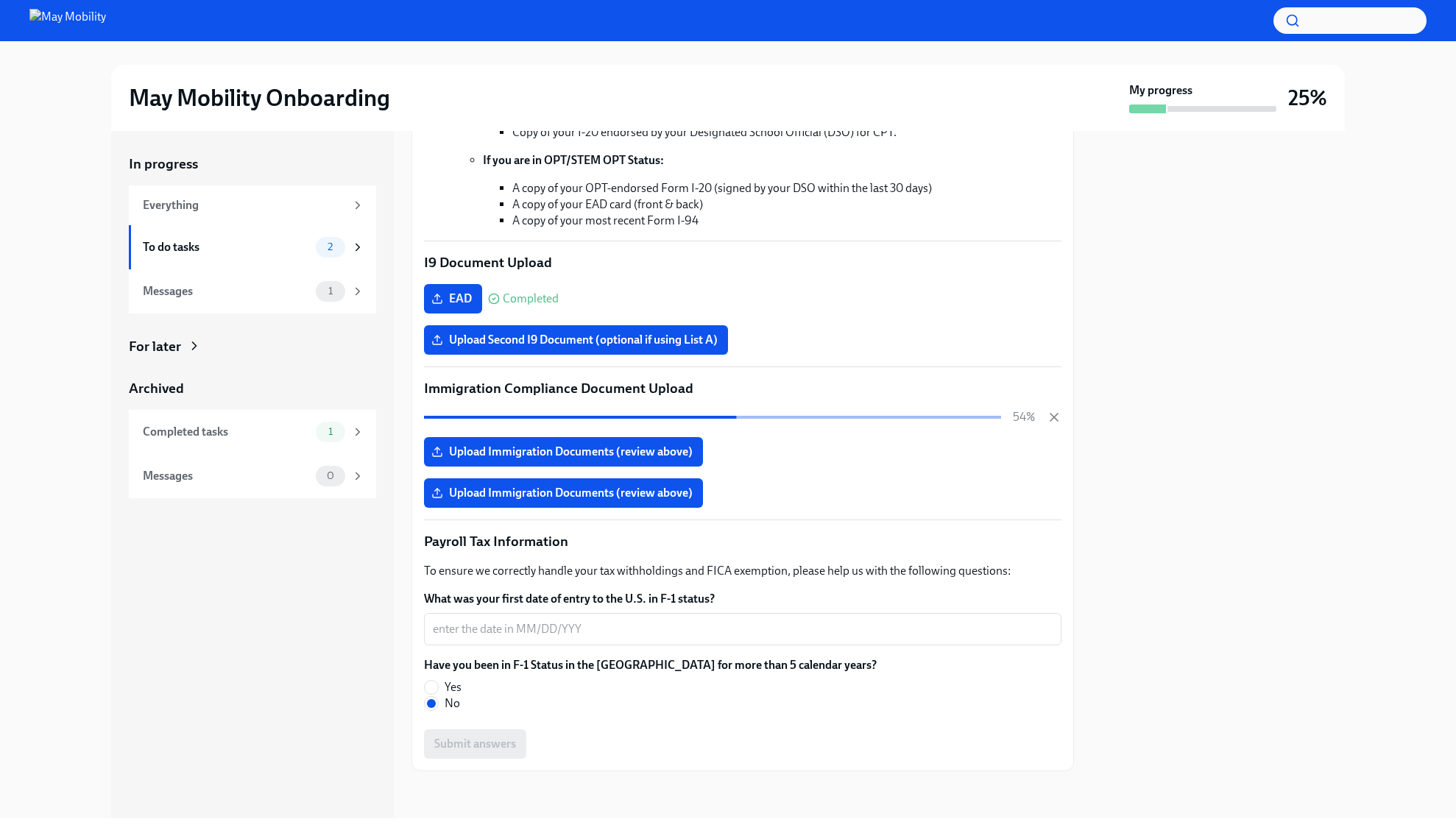
scroll to position [435, 0]
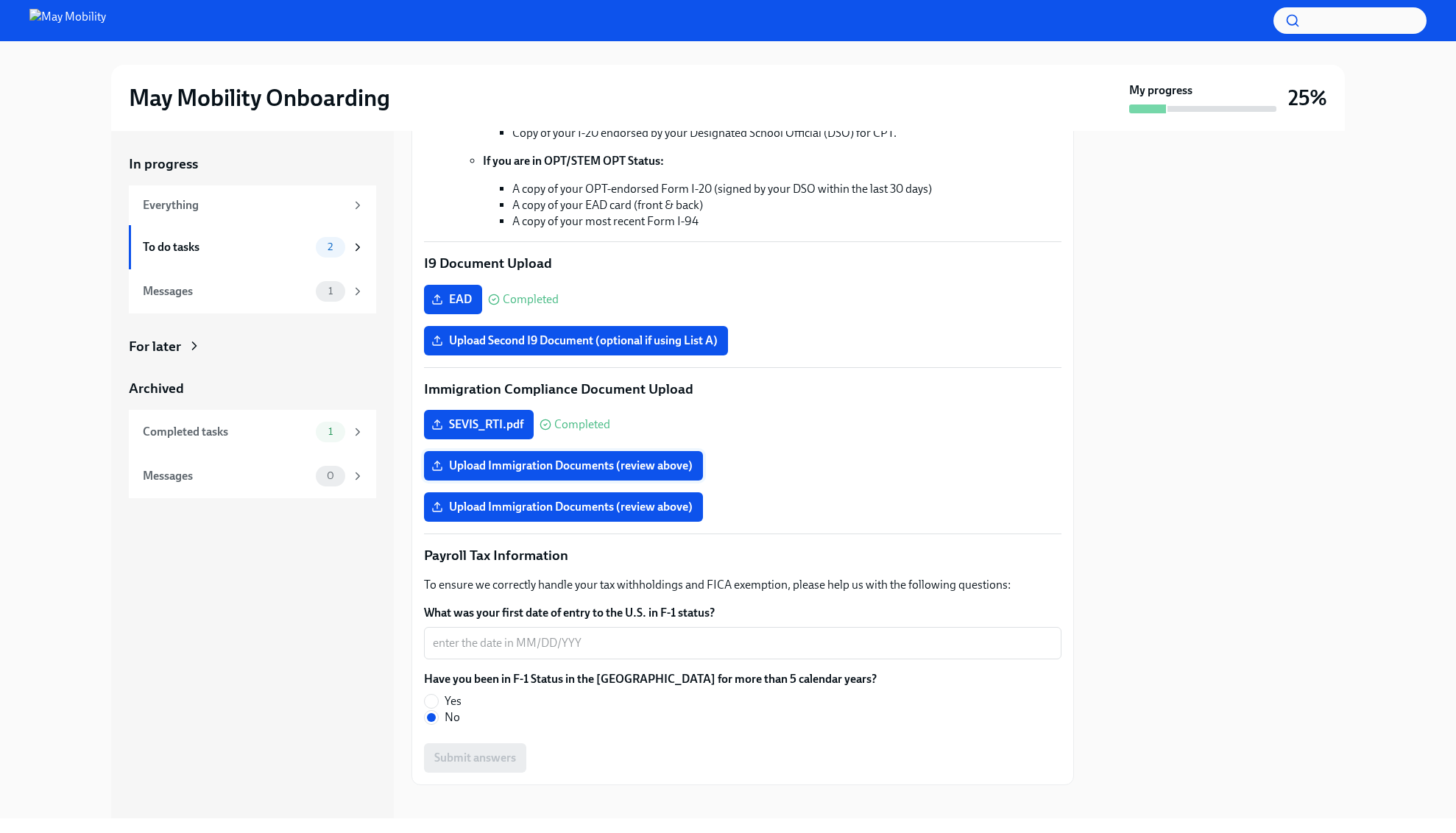
click at [589, 470] on span "Upload Immigration Documents (review above)" at bounding box center [564, 466] width 258 height 15
click at [0, 0] on input "Upload Immigration Documents (review above)" at bounding box center [0, 0] width 0 height 0
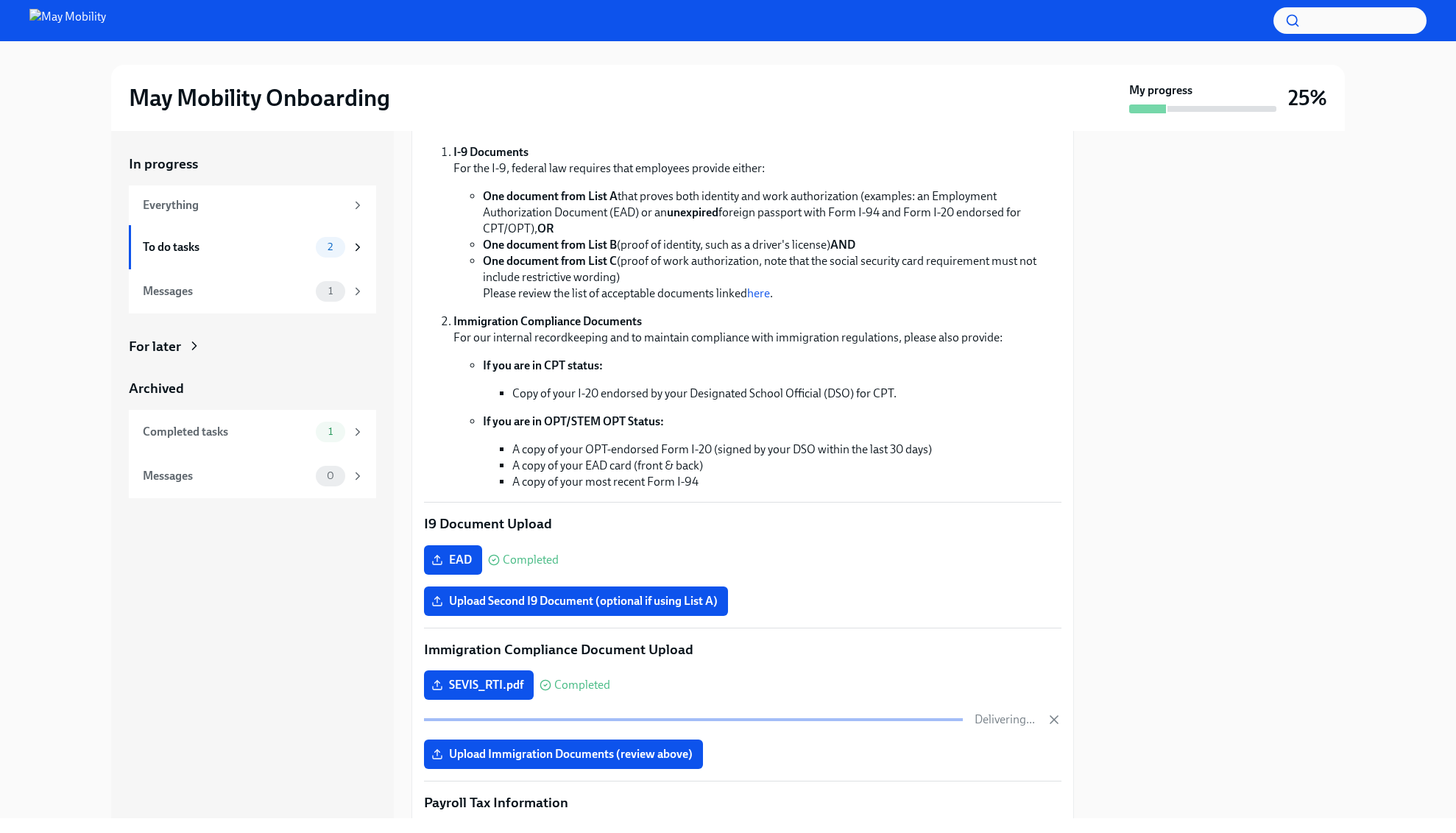
scroll to position [170, 0]
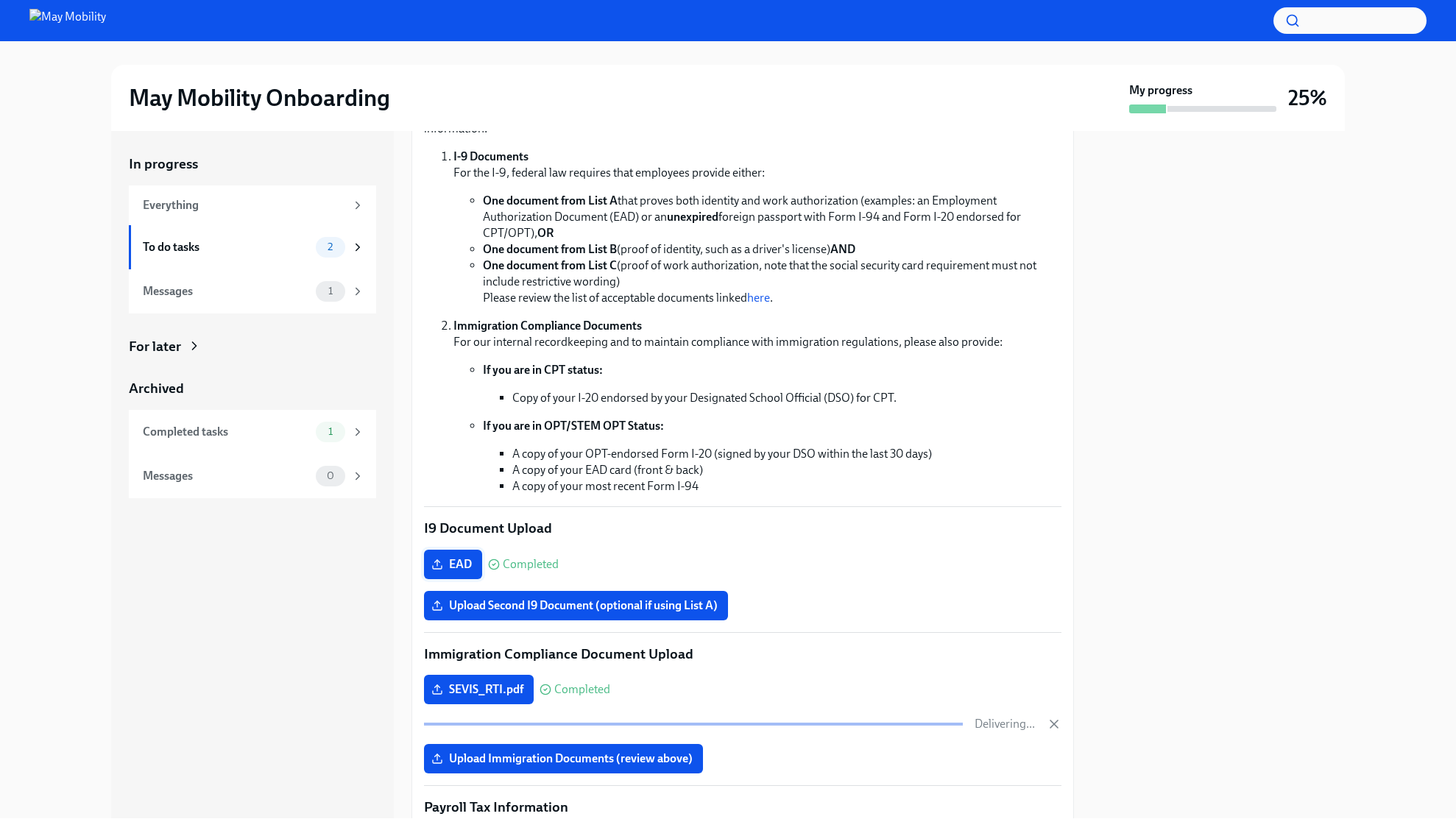
click at [458, 563] on span "EAD" at bounding box center [453, 564] width 38 height 15
click at [0, 0] on input "EAD" at bounding box center [0, 0] width 0 height 0
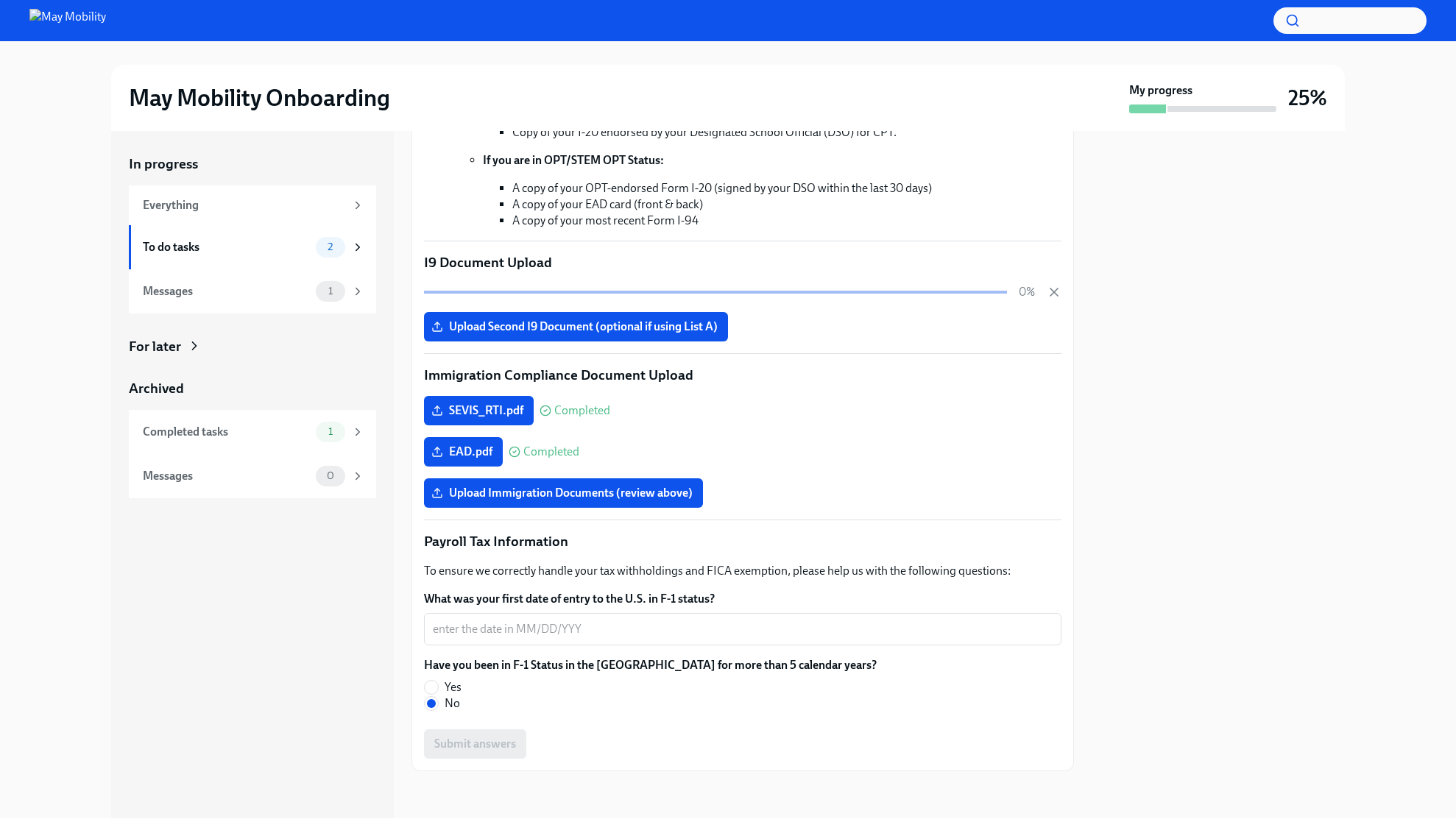
scroll to position [435, 0]
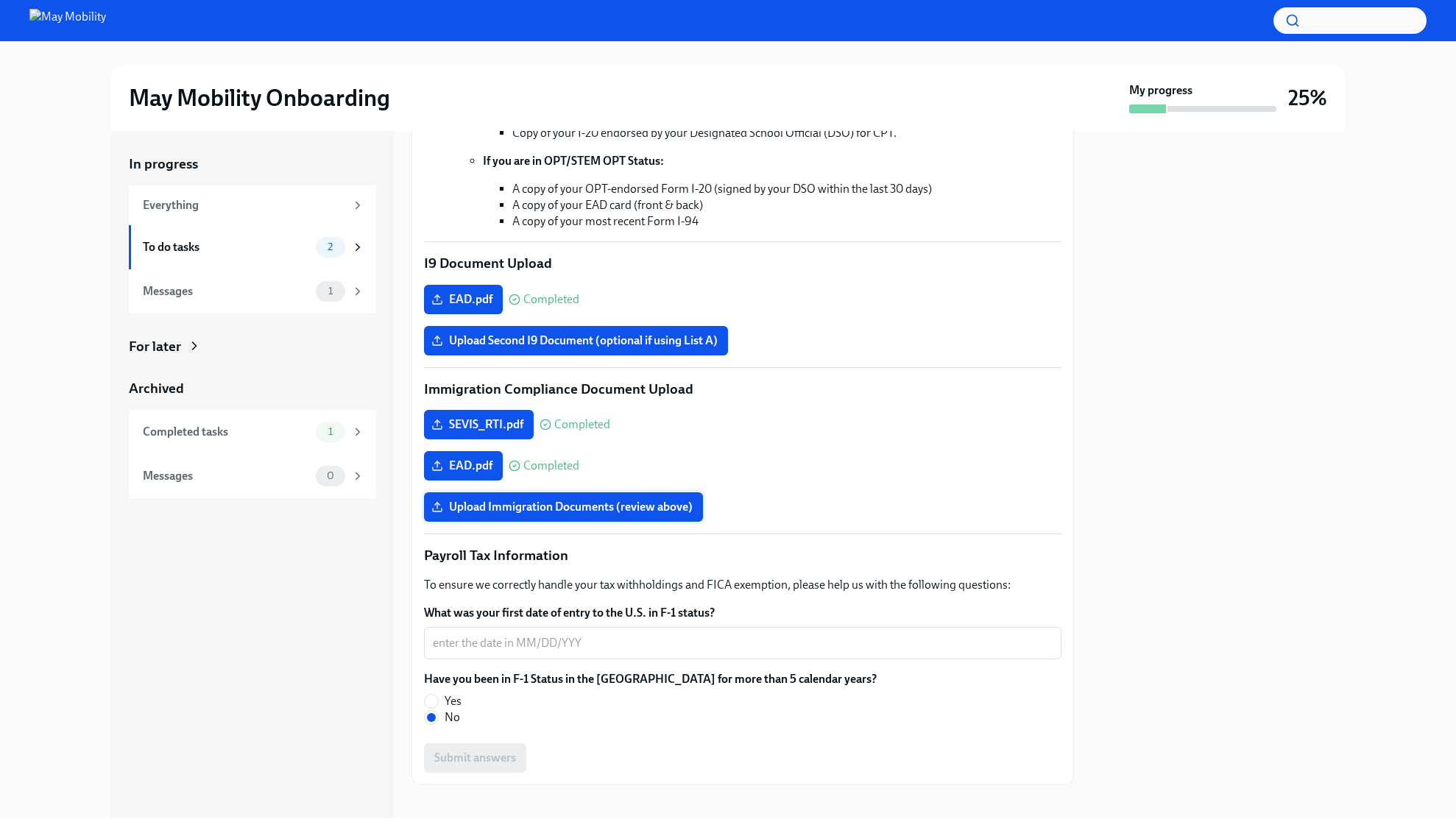
click at [652, 509] on span "Upload Immigration Documents (review above)" at bounding box center [564, 507] width 258 height 15
click at [0, 0] on input "Upload Immigration Documents (review above)" at bounding box center [0, 0] width 0 height 0
click at [576, 632] on div "x ​" at bounding box center [743, 643] width 637 height 32
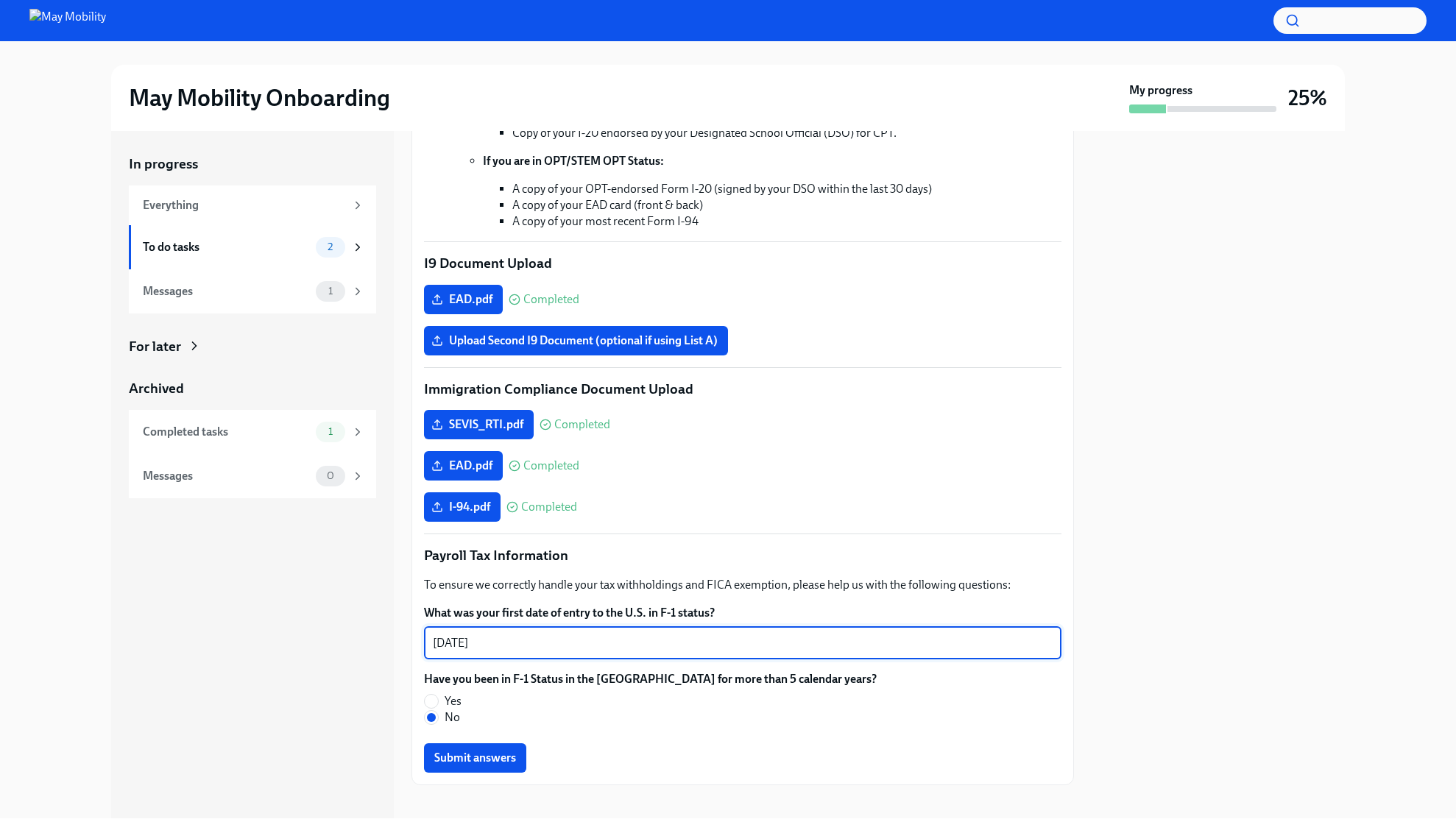
type textarea "08/14/2022"
click at [393, 631] on div "In progress Everything To do tasks 2 Messages 1 For later Archived Completed ta…" at bounding box center [252, 474] width 283 height 687
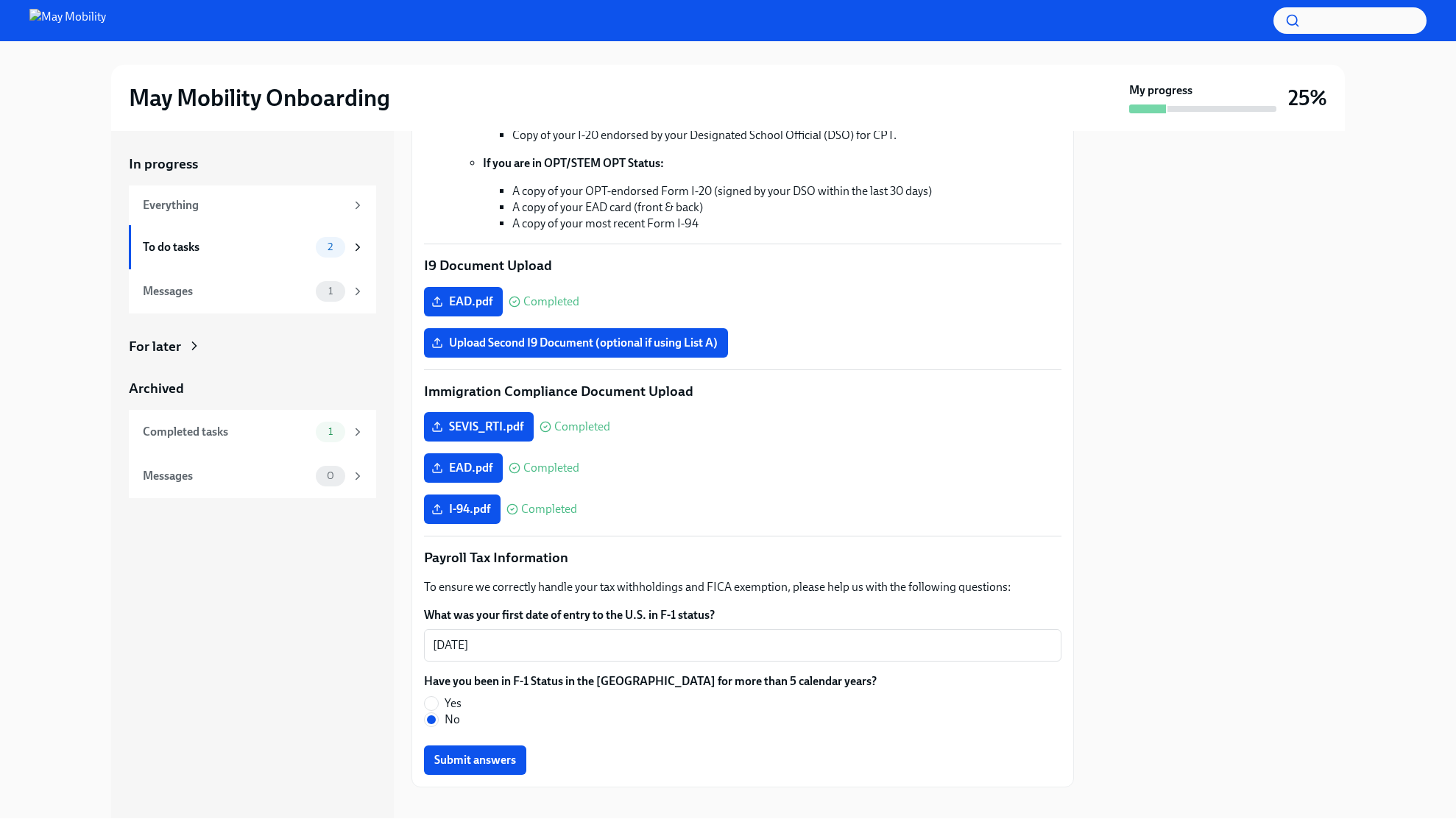
scroll to position [448, 0]
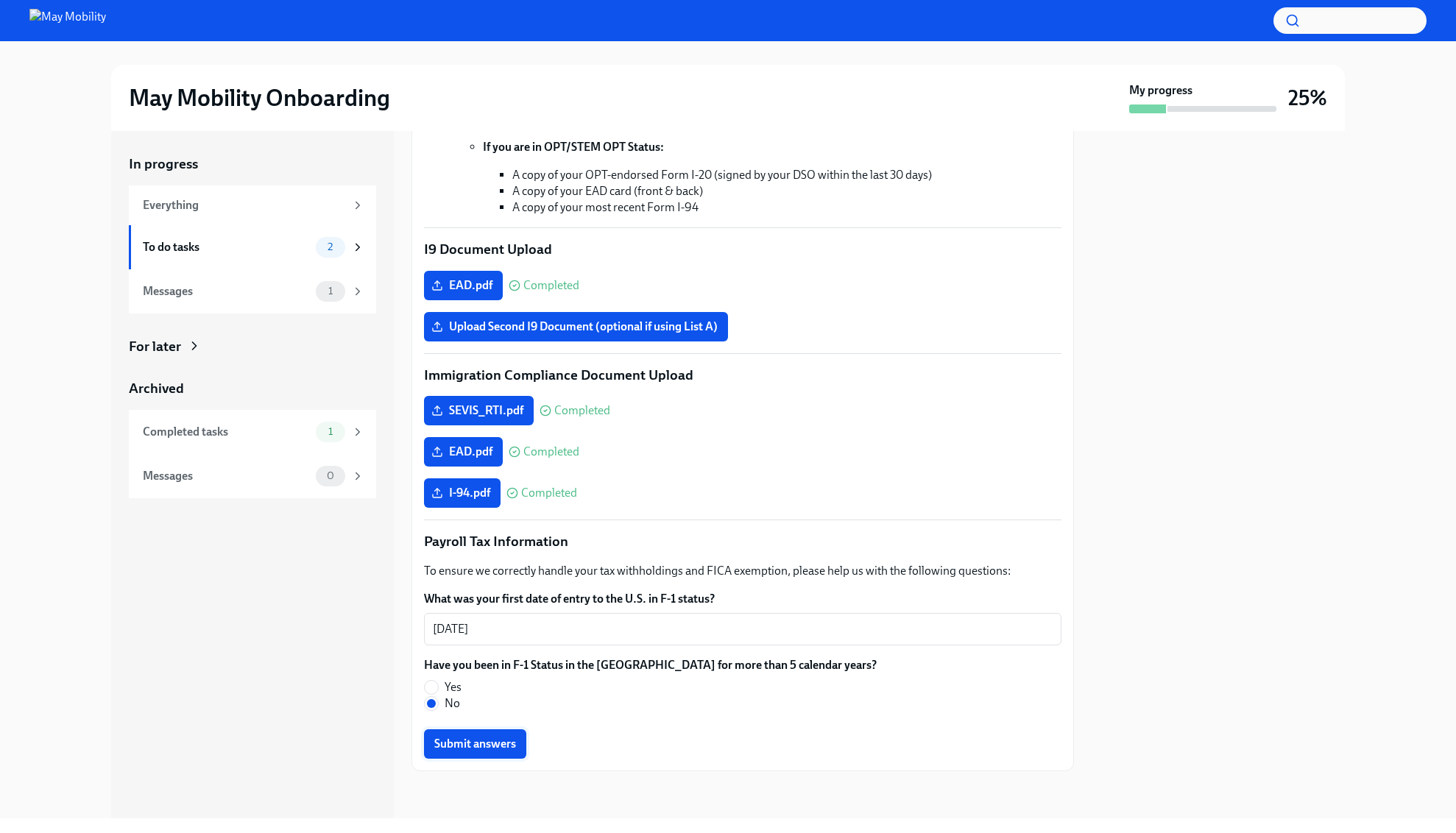
click at [508, 747] on span "Submit answers" at bounding box center [475, 743] width 82 height 15
click at [329, 244] on span "1" at bounding box center [331, 247] width 22 height 11
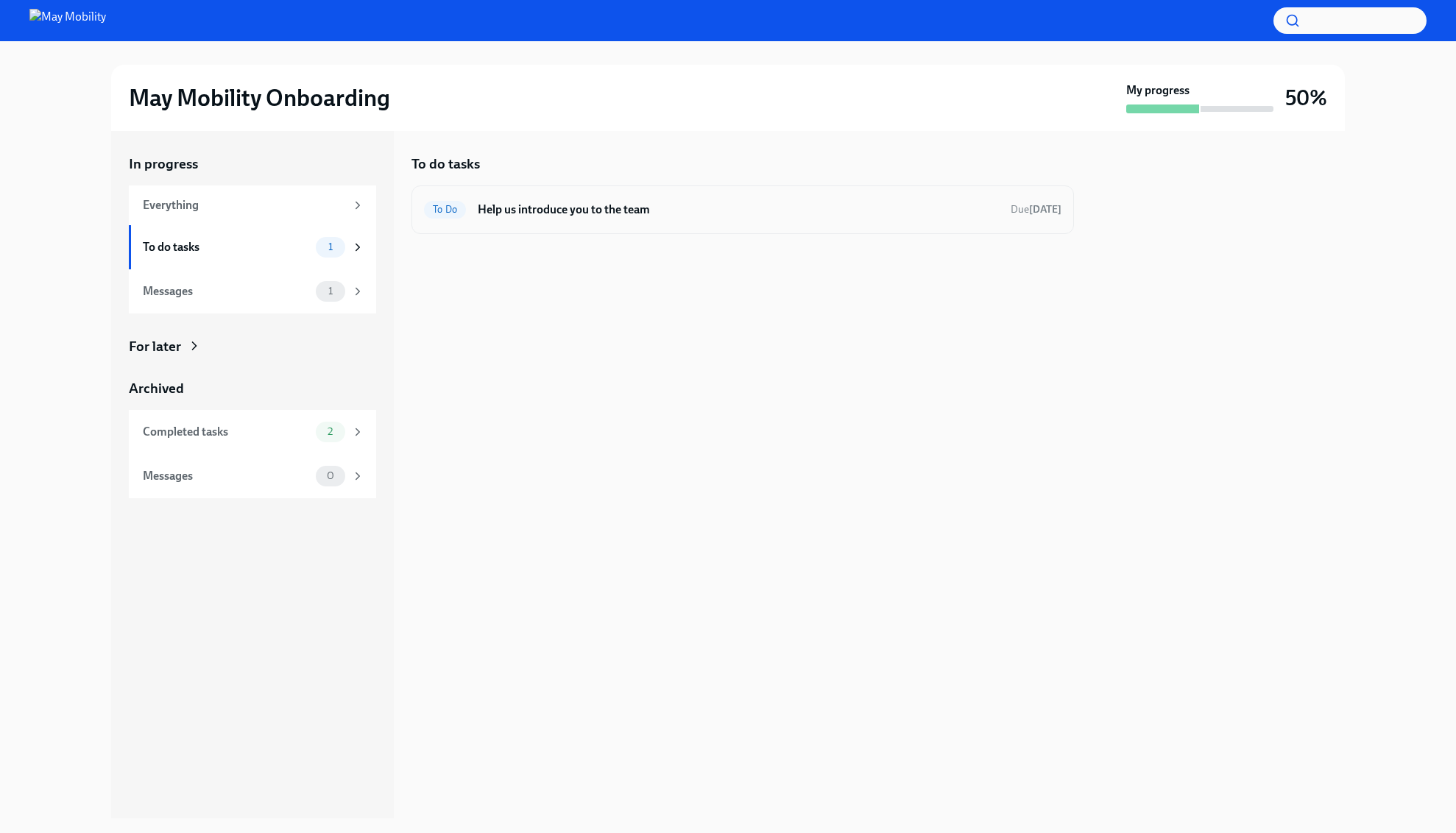
click at [700, 221] on div "To Do Help us introduce you to the team Due in 2 days" at bounding box center [743, 210] width 663 height 49
click at [606, 216] on h6 "Help us introduce you to the team" at bounding box center [738, 209] width 521 height 17
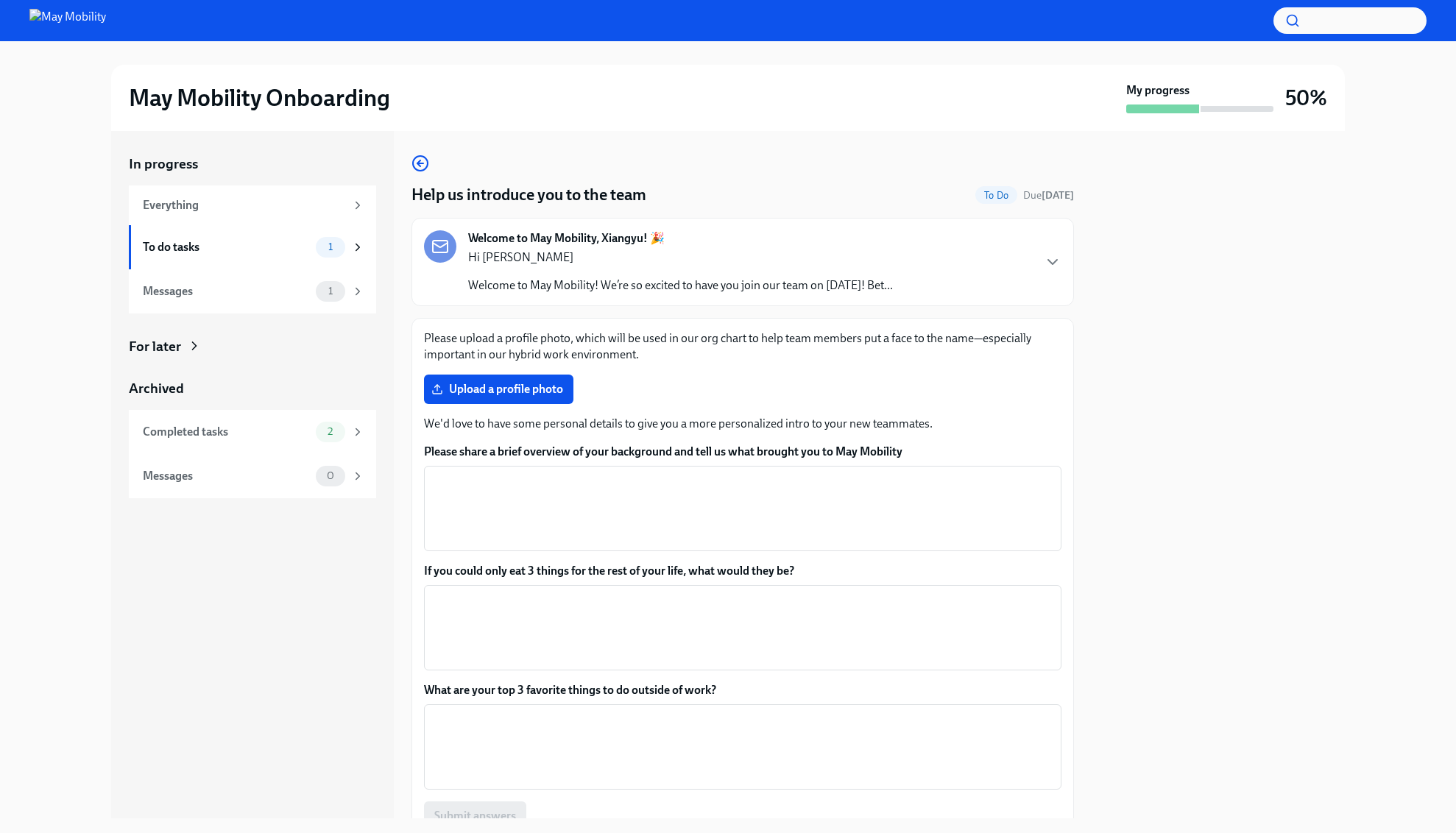
click at [770, 368] on div "Please upload a profile photo, which will be used in our org chart to help team…" at bounding box center [743, 581] width 637 height 500
click at [328, 295] on span "1" at bounding box center [331, 291] width 22 height 11
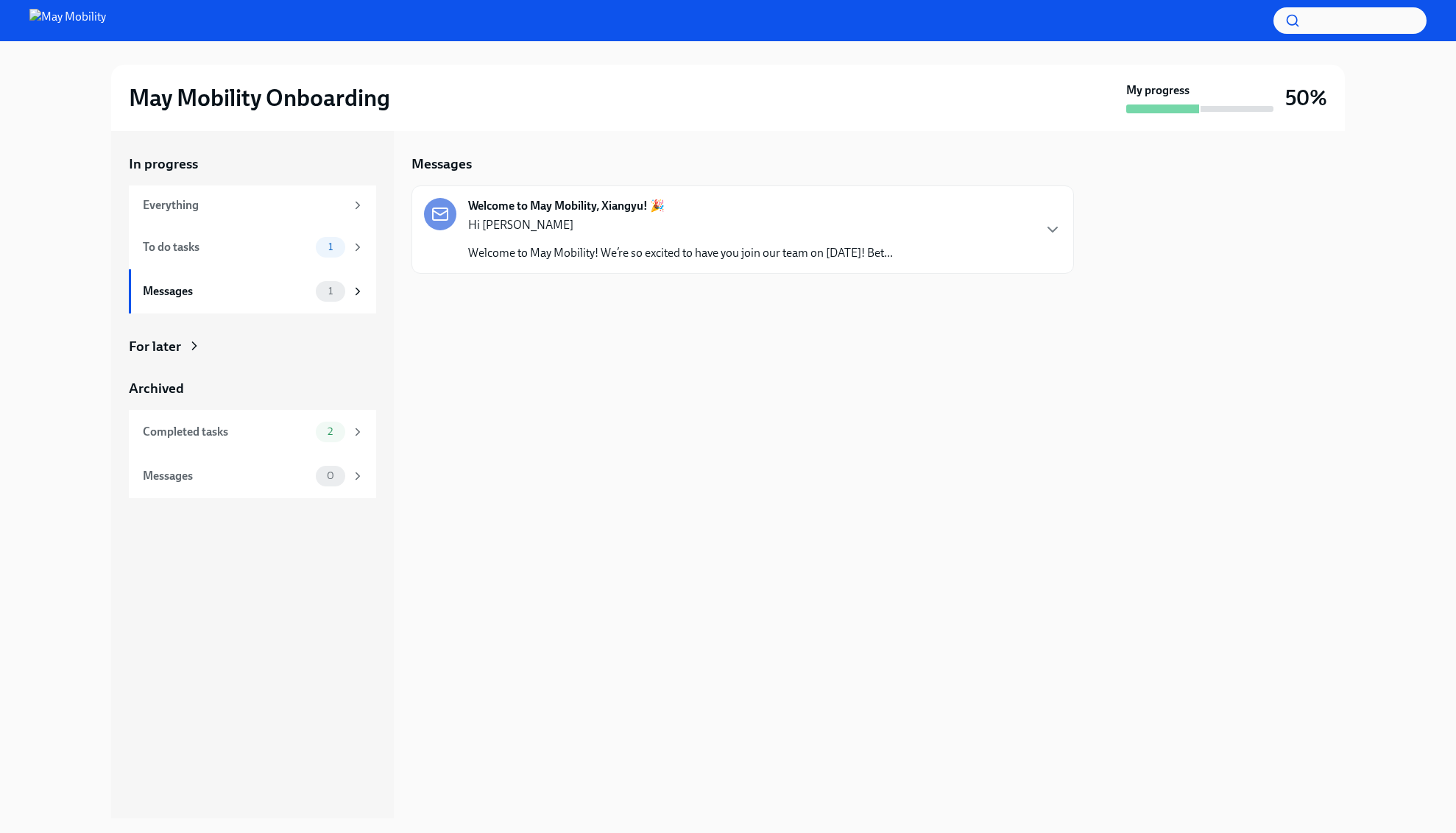
click at [634, 221] on p "Hi [PERSON_NAME]" at bounding box center [681, 225] width 425 height 17
